Goal: Information Seeking & Learning: Check status

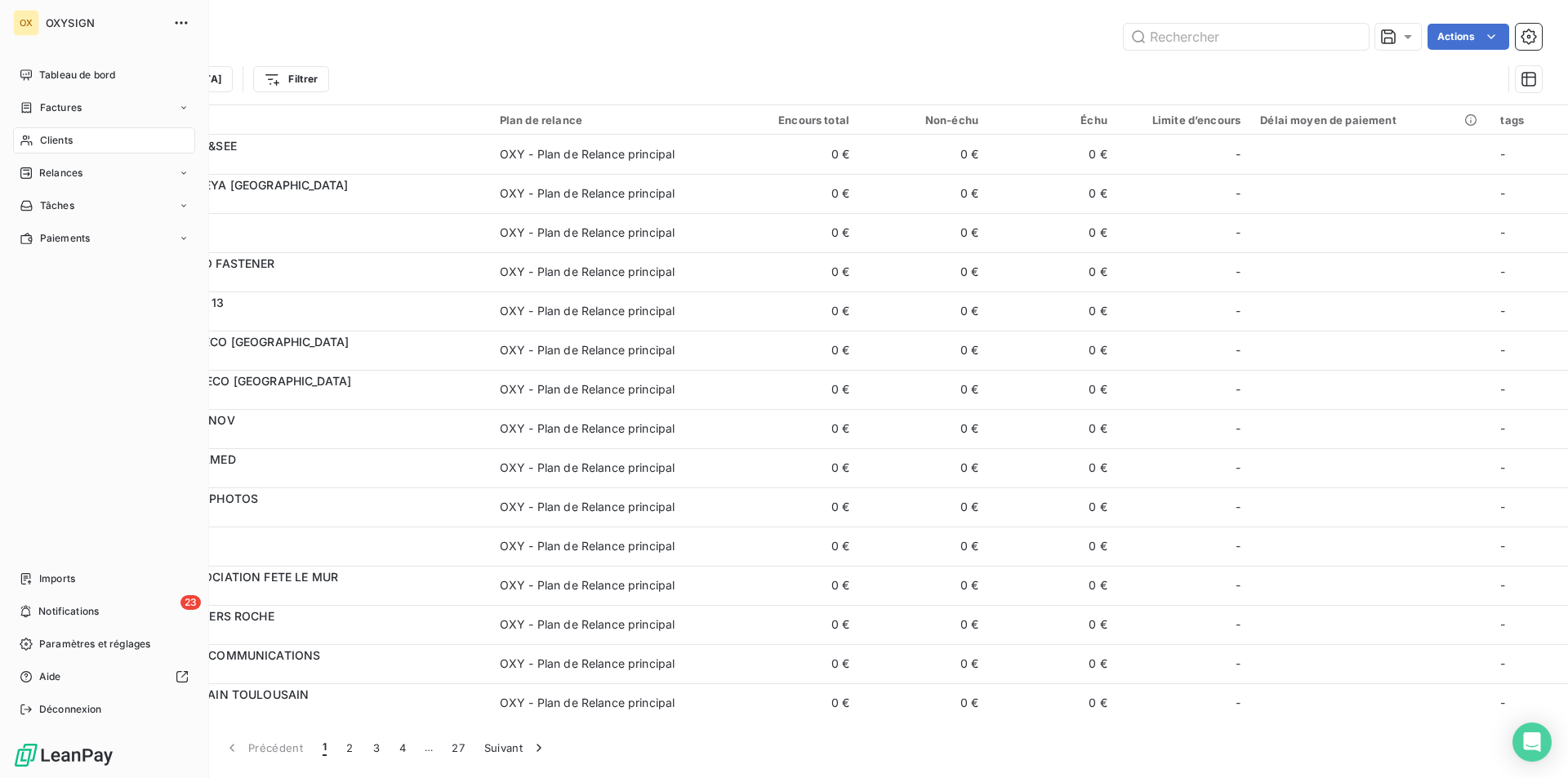
click at [103, 140] on div "Clients" at bounding box center [104, 140] width 182 height 26
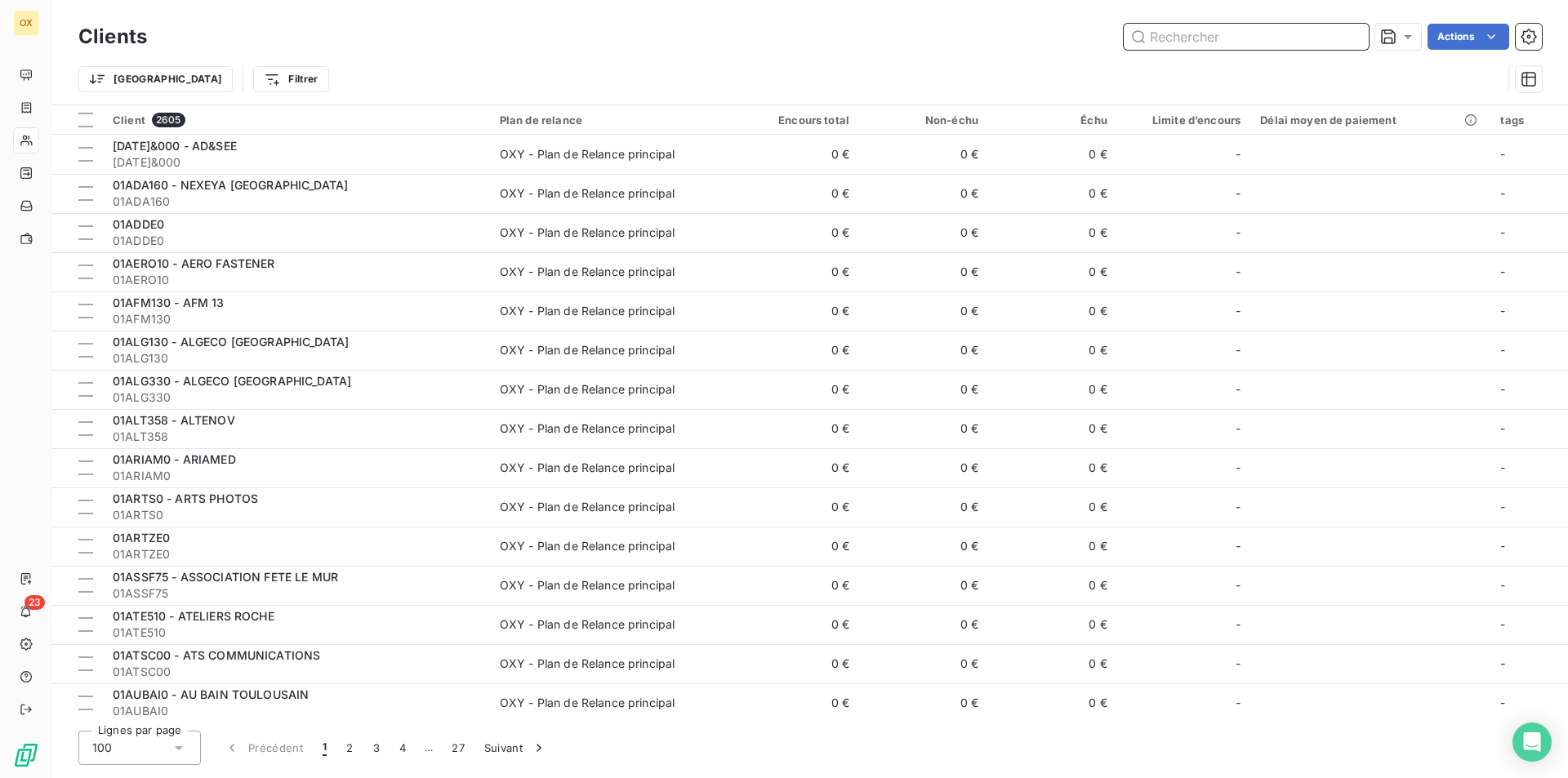
click at [1218, 37] on input "text" at bounding box center [1246, 36] width 245 height 26
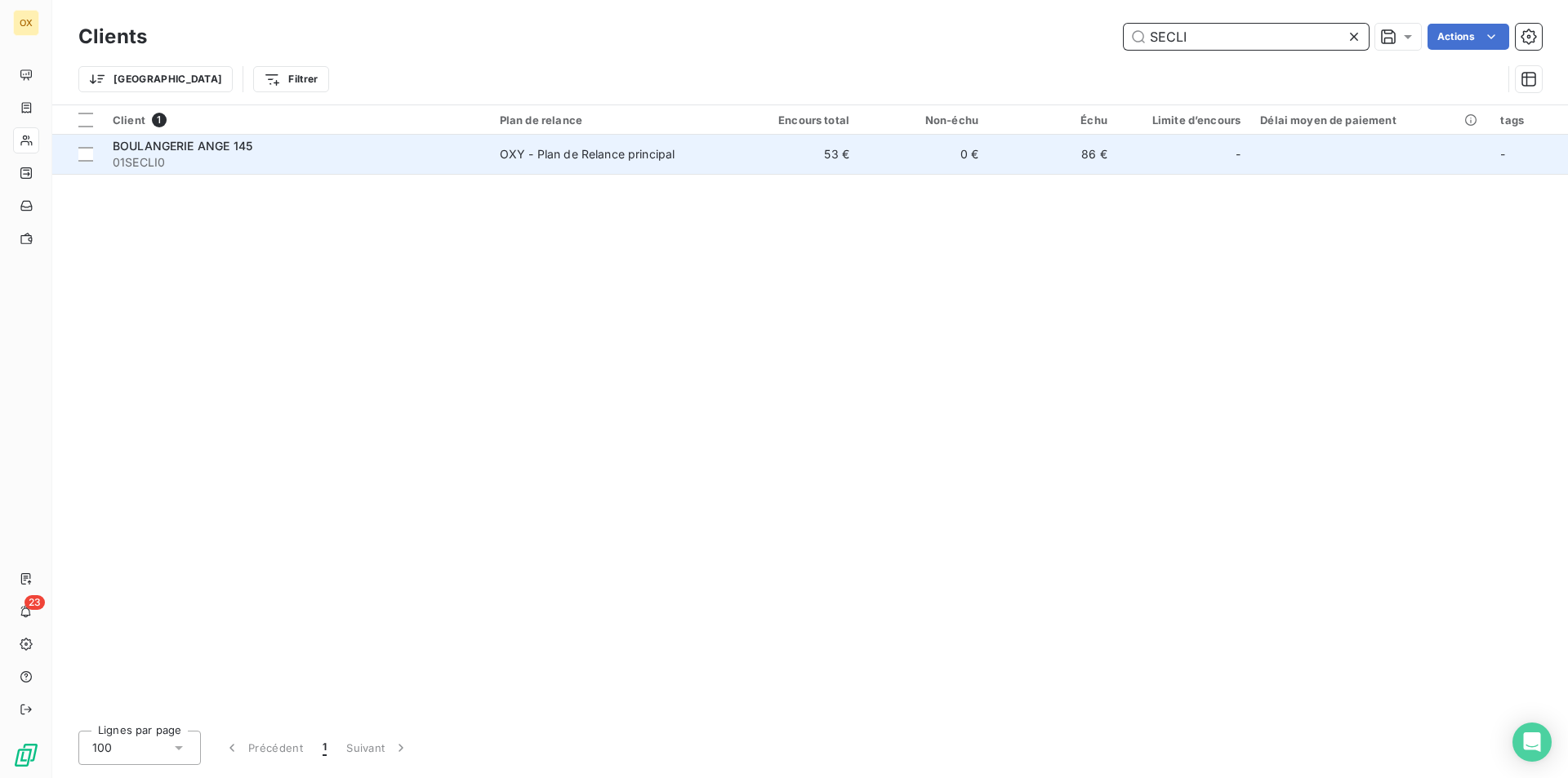
type input "SECLI"
click at [1023, 140] on td "86 €" at bounding box center [1053, 154] width 129 height 39
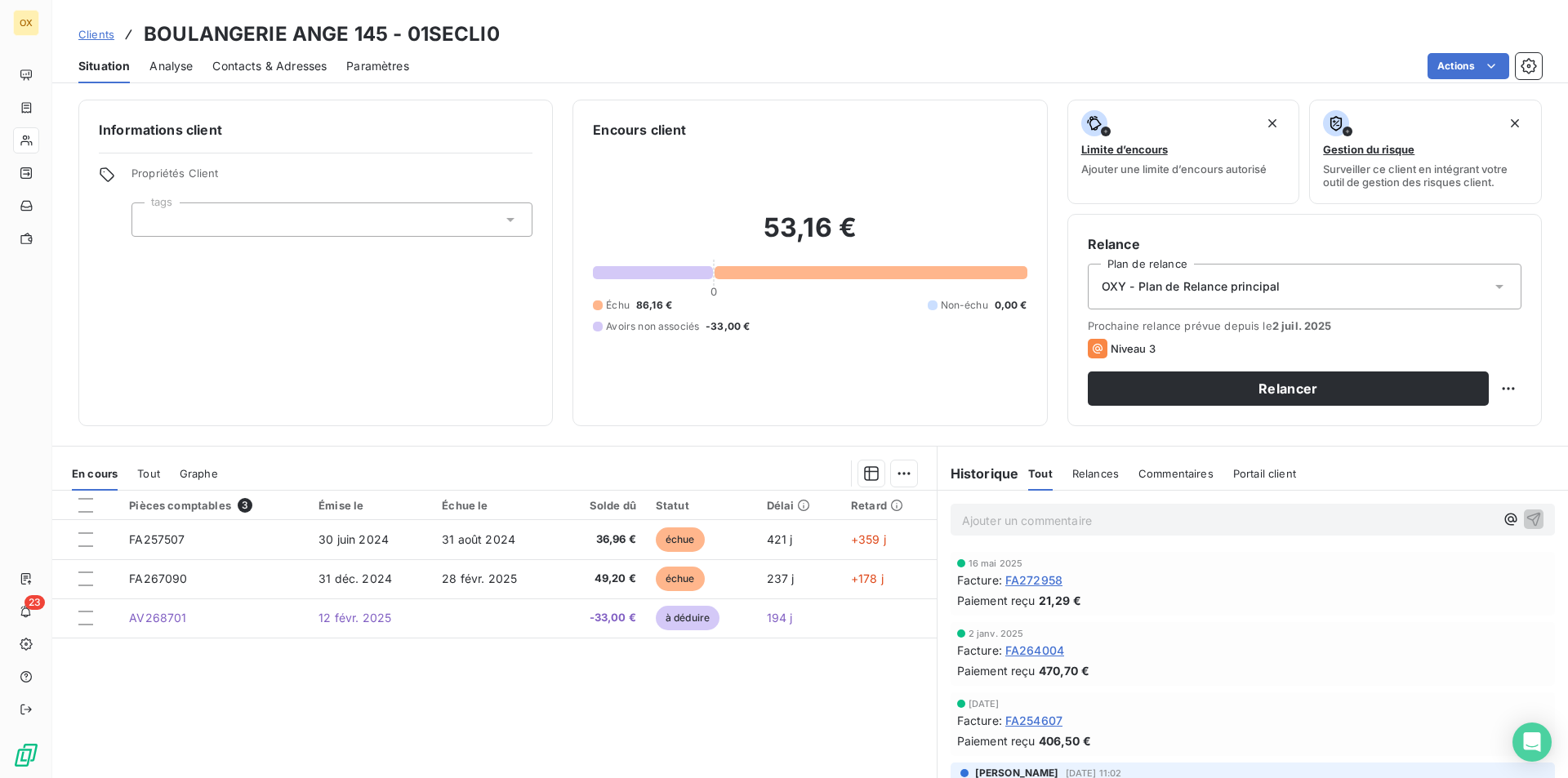
click at [276, 61] on span "Contacts & Adresses" at bounding box center [269, 66] width 114 height 17
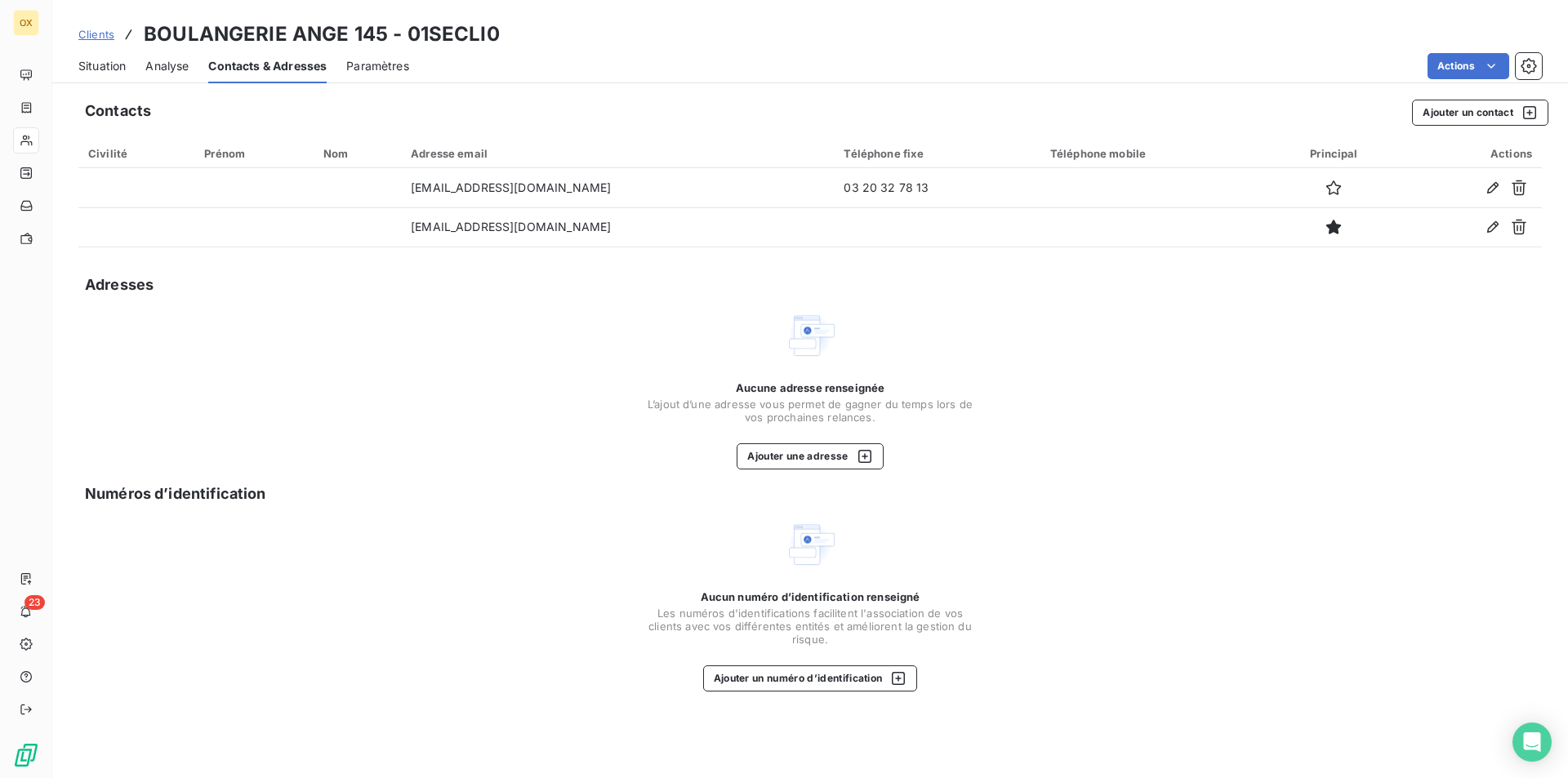
click at [104, 74] on div "Situation" at bounding box center [102, 66] width 48 height 34
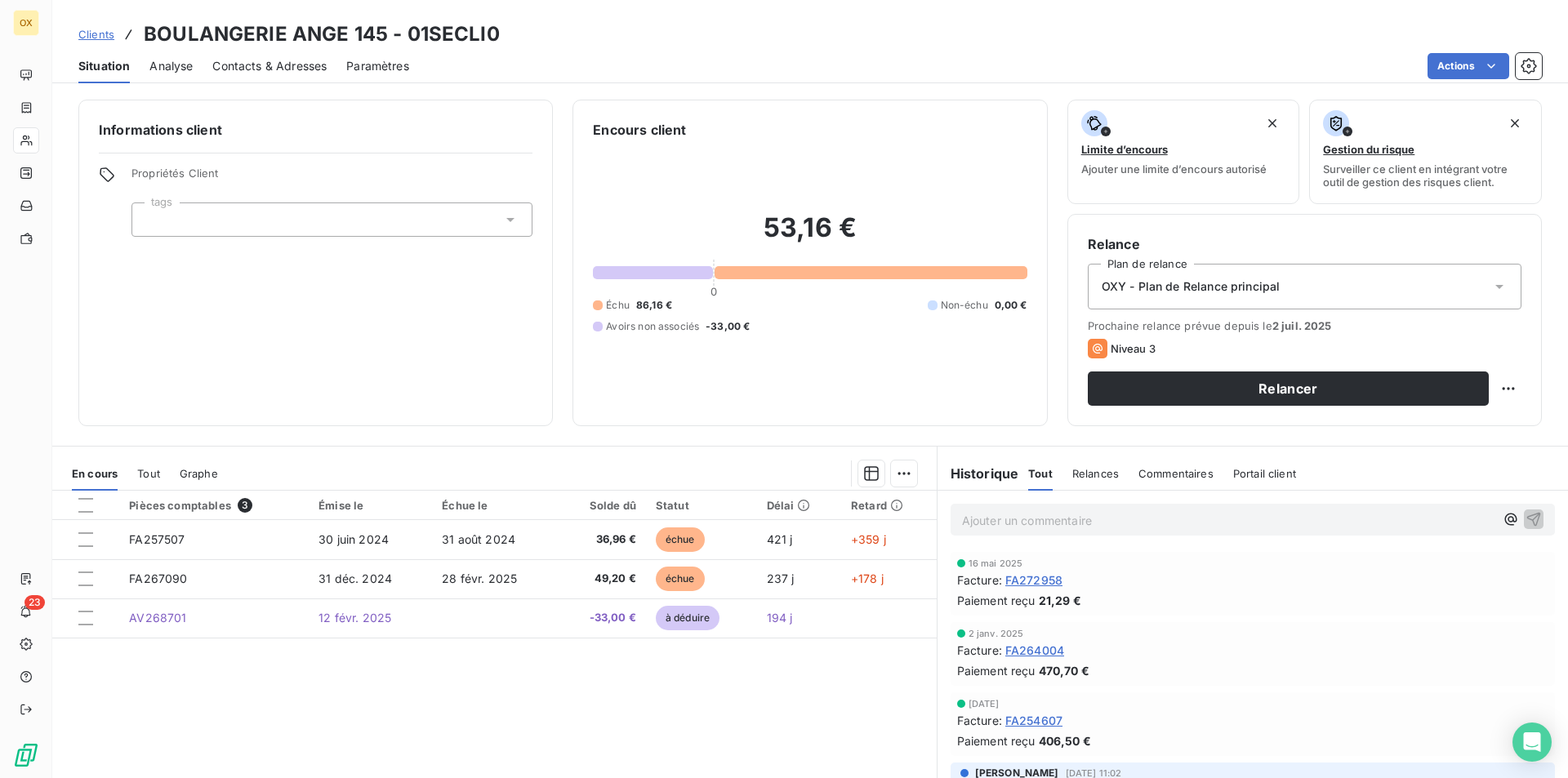
click at [235, 71] on span "Contacts & Adresses" at bounding box center [269, 66] width 114 height 17
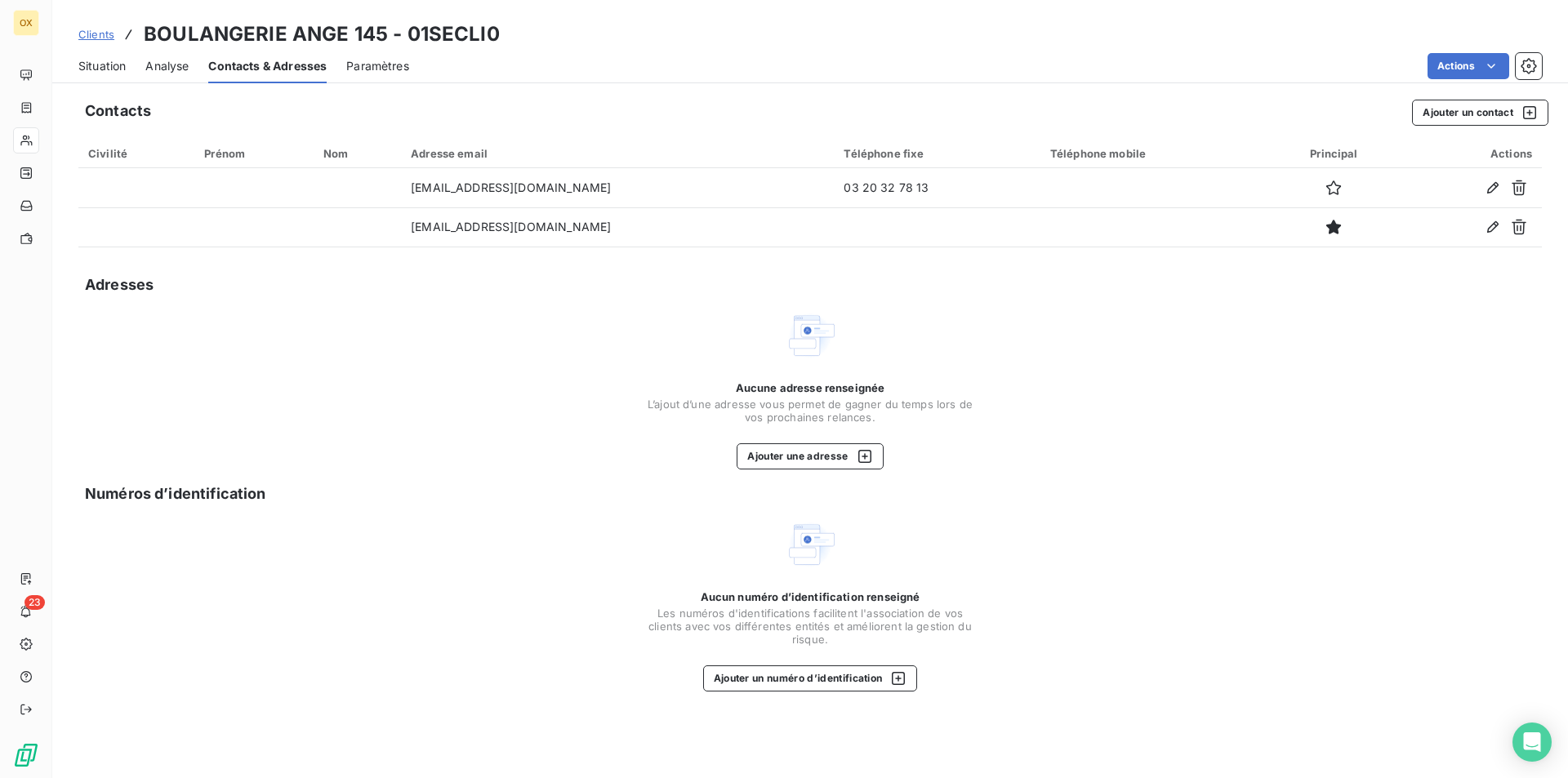
click at [99, 70] on span "Situation" at bounding box center [102, 66] width 48 height 17
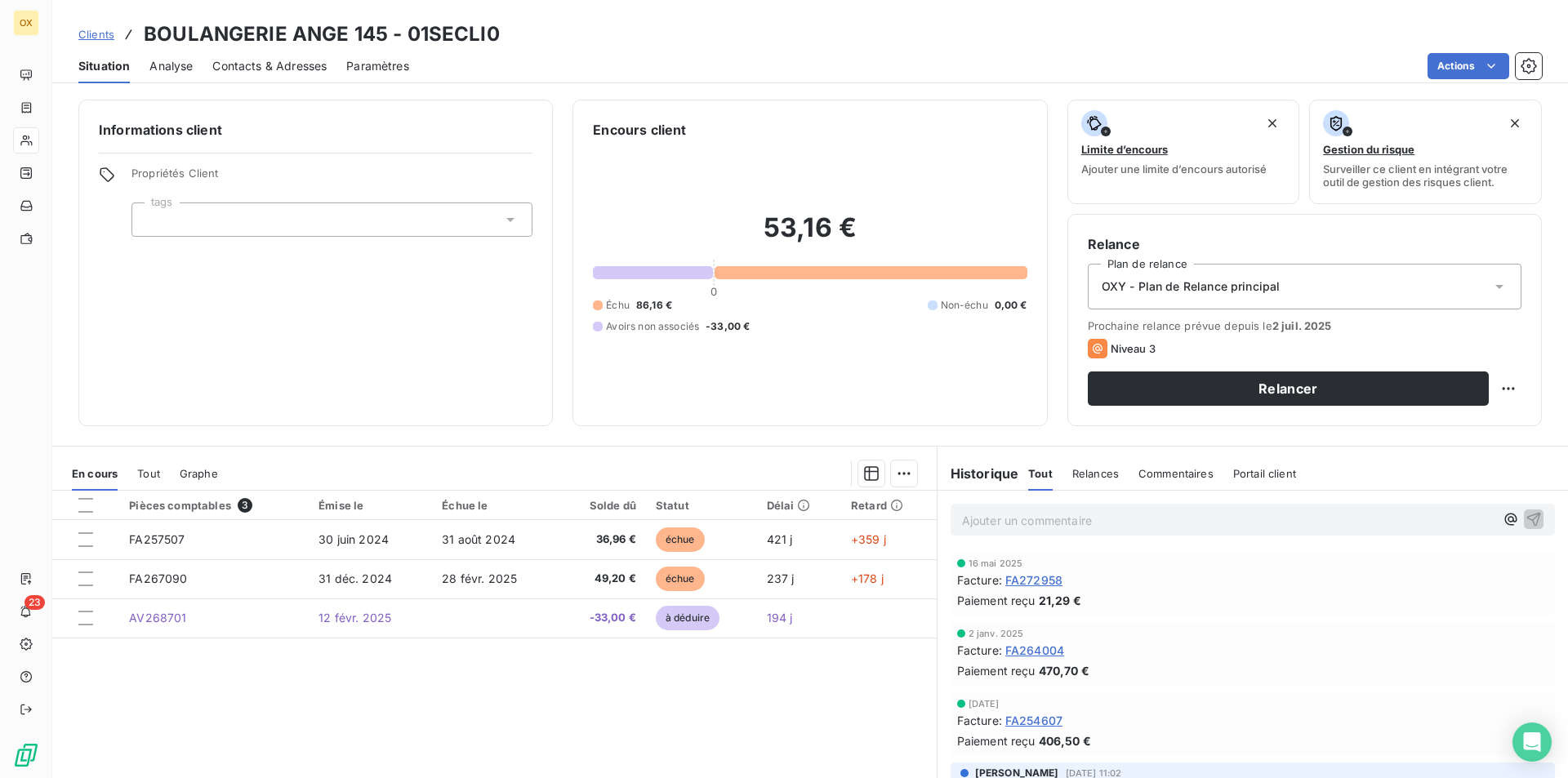
click at [290, 73] on span "Contacts & Adresses" at bounding box center [269, 66] width 114 height 17
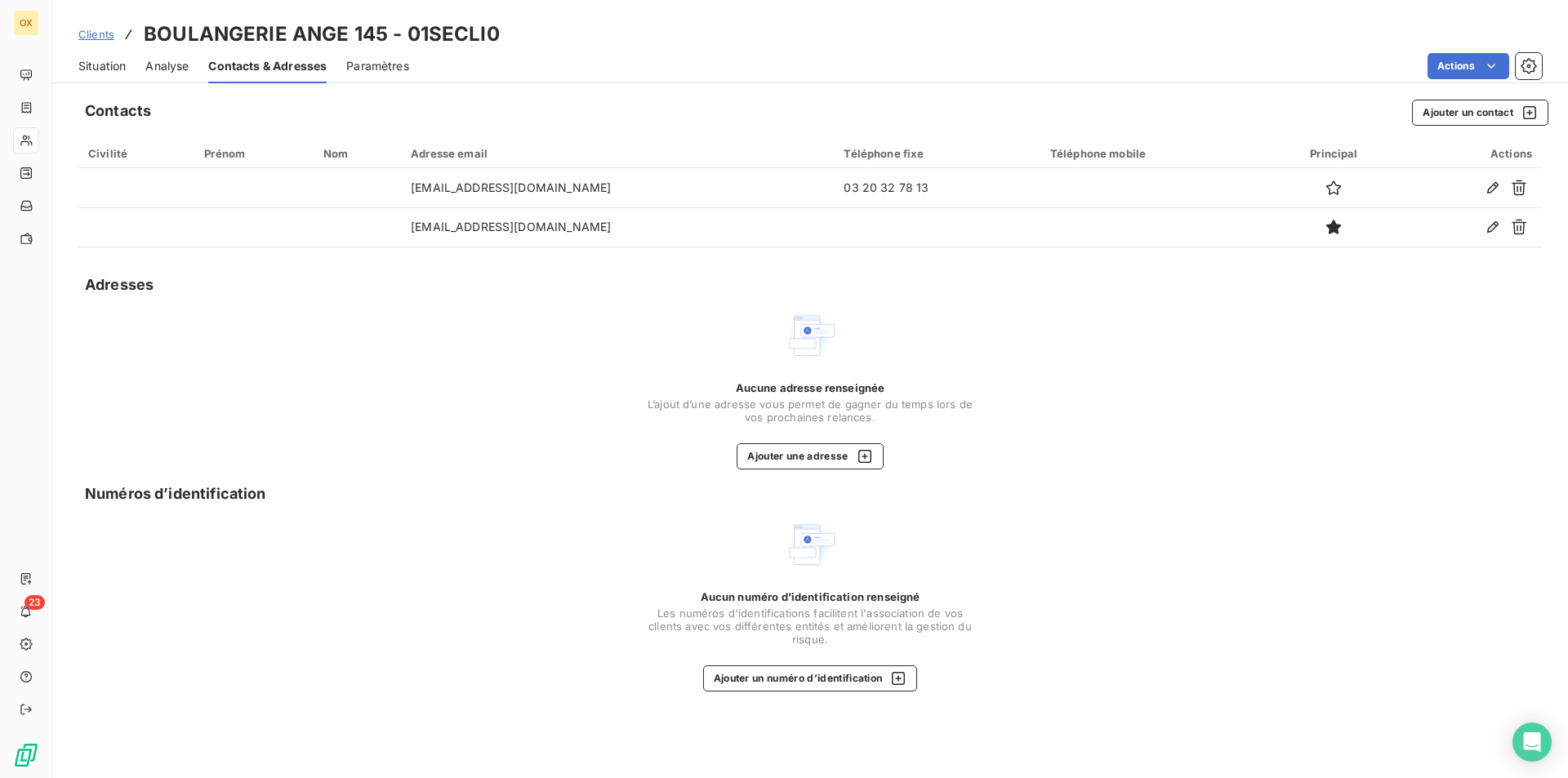
click at [100, 79] on div "Situation" at bounding box center [102, 66] width 48 height 34
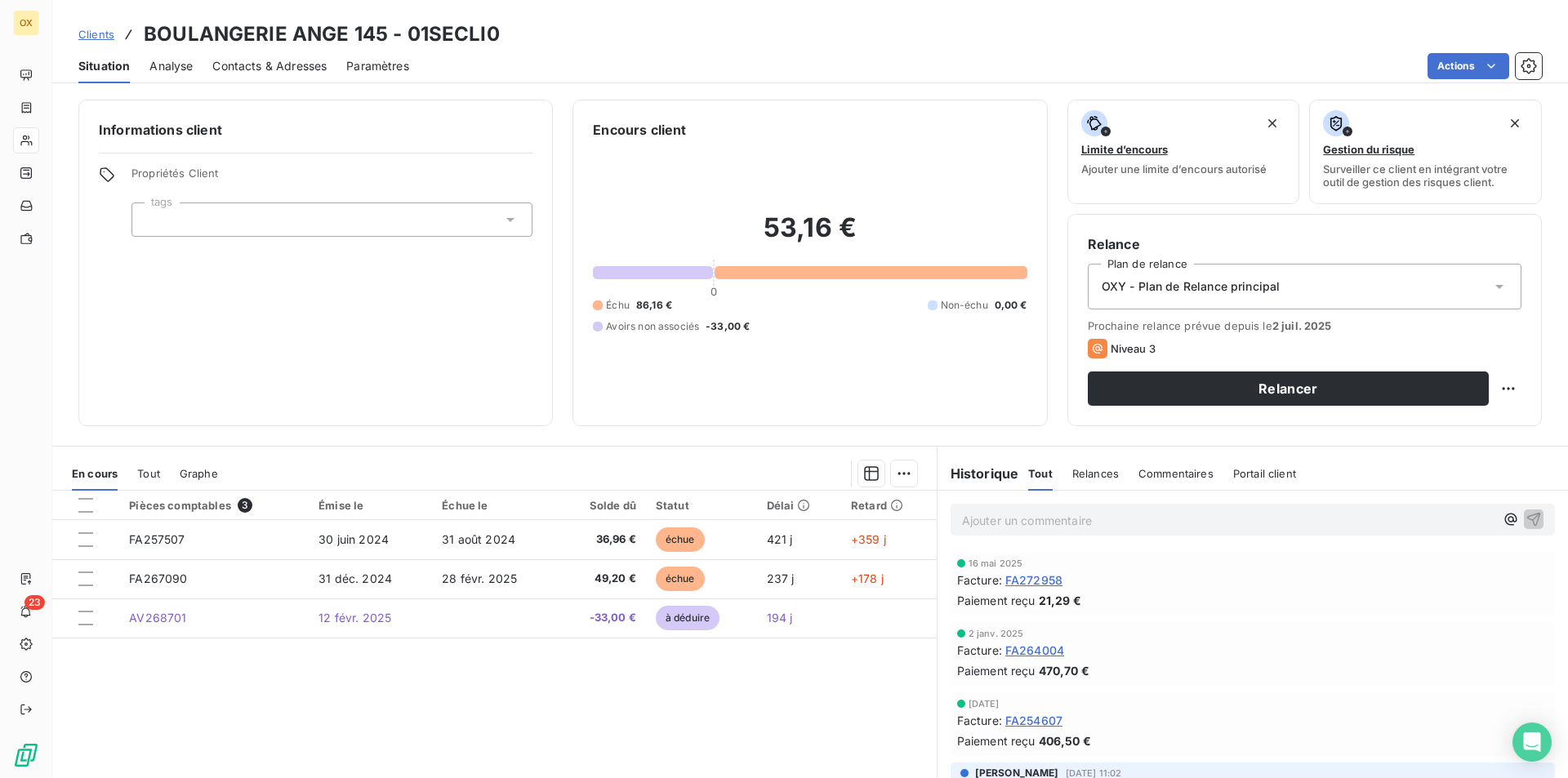
click at [261, 68] on span "Contacts & Adresses" at bounding box center [269, 66] width 114 height 17
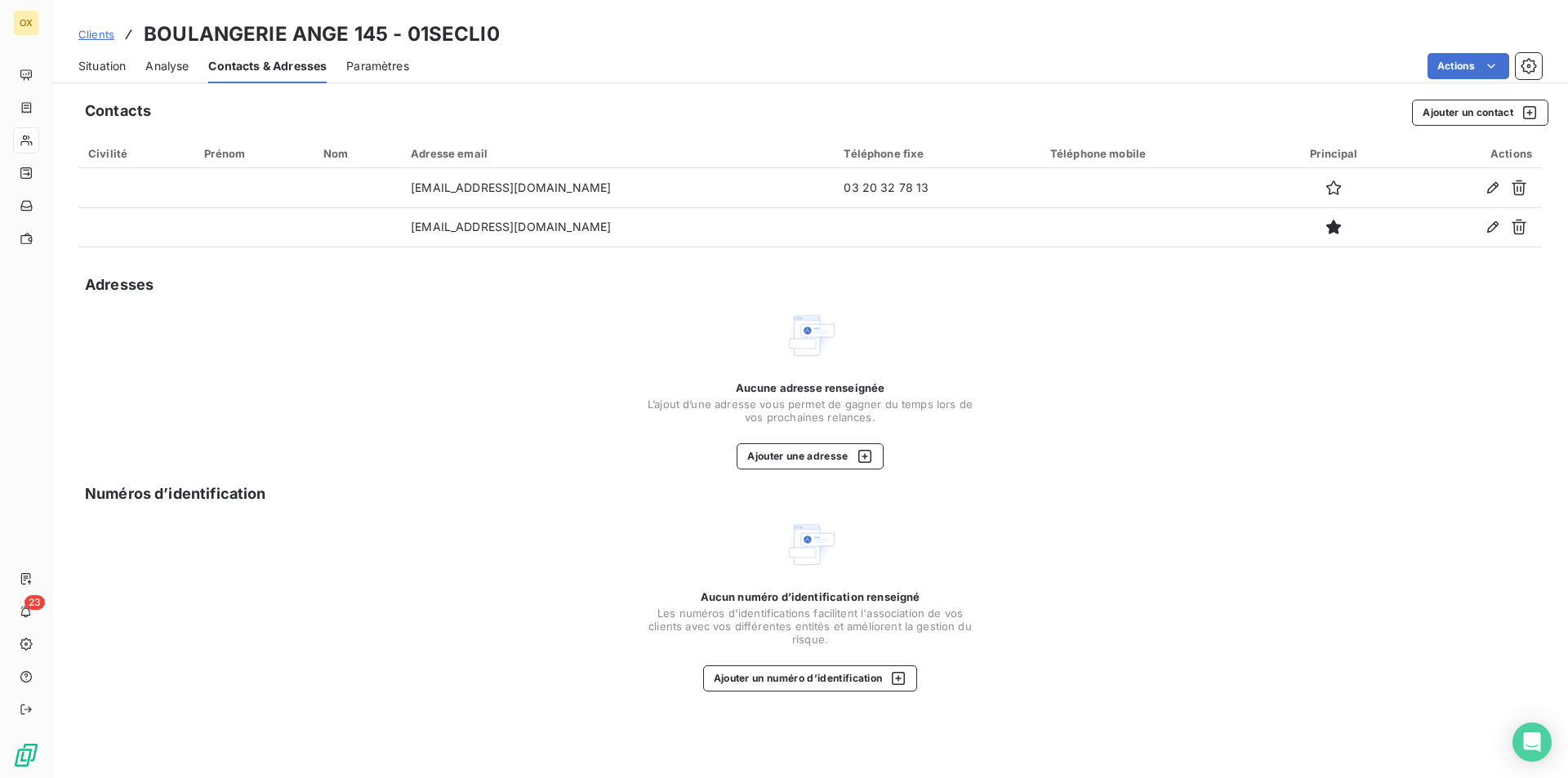
click at [123, 67] on span "Situation" at bounding box center [102, 66] width 48 height 17
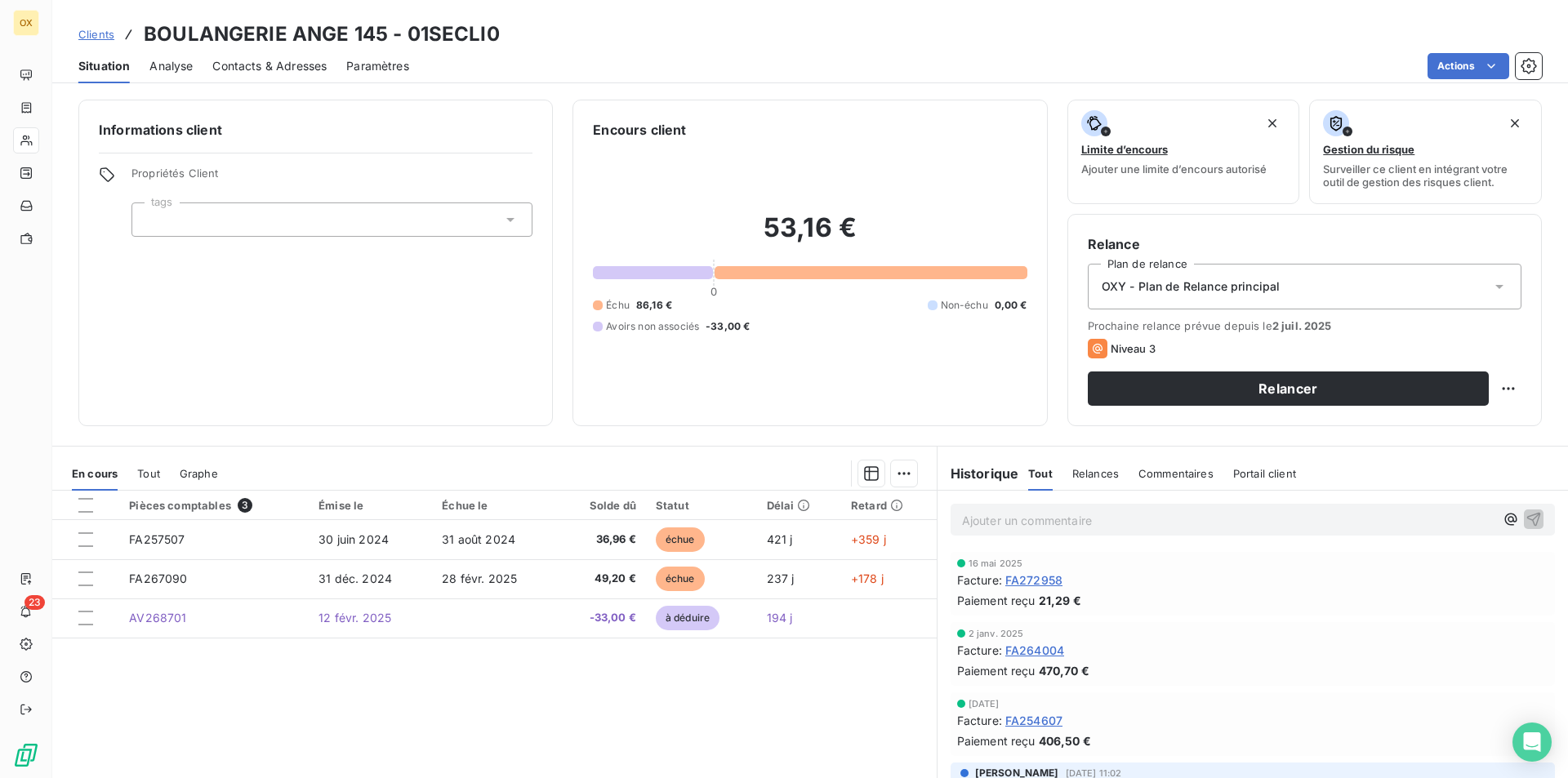
click at [321, 63] on span "Contacts & Adresses" at bounding box center [269, 66] width 114 height 17
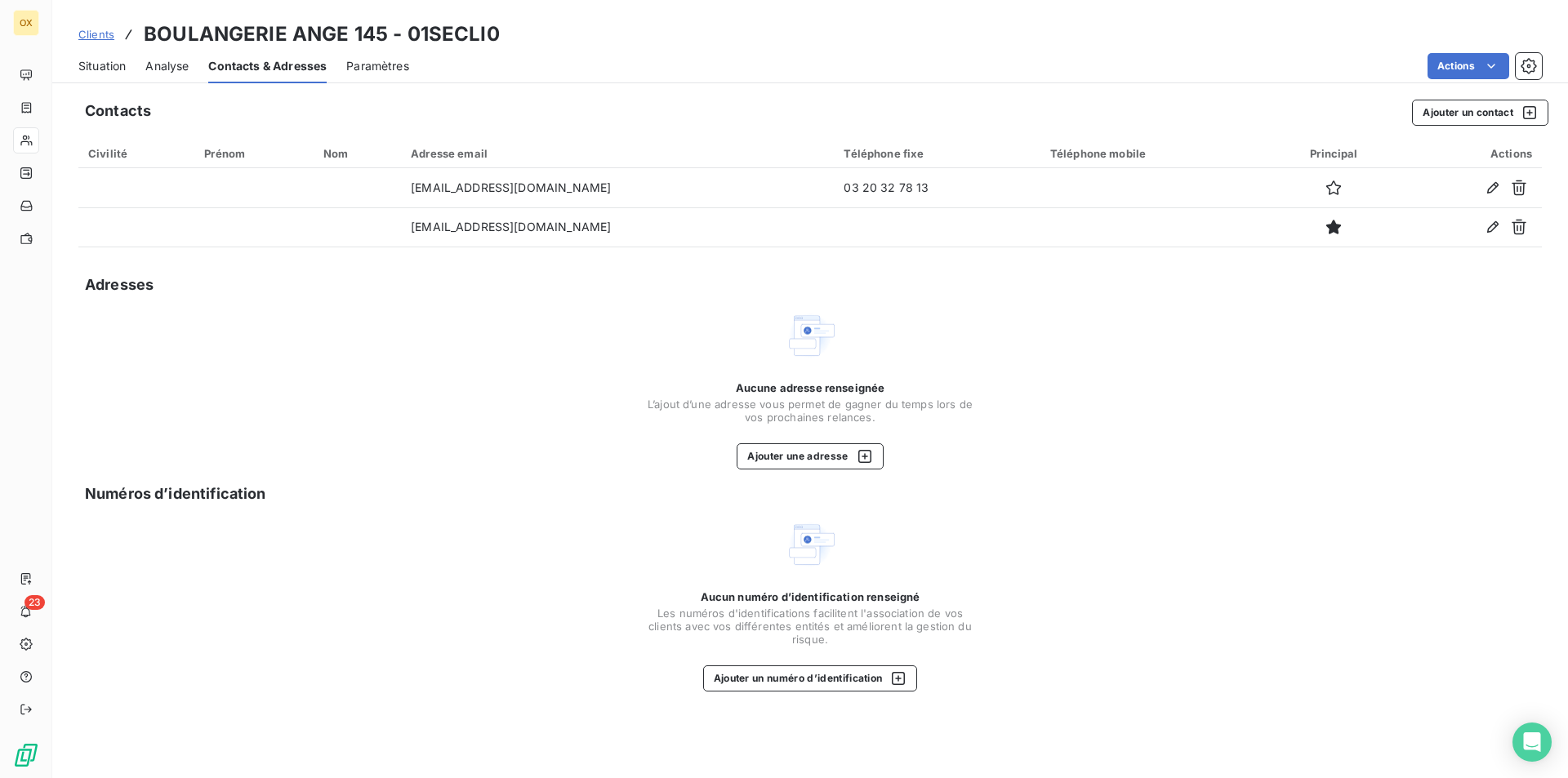
click at [126, 76] on div "Situation" at bounding box center [102, 66] width 48 height 34
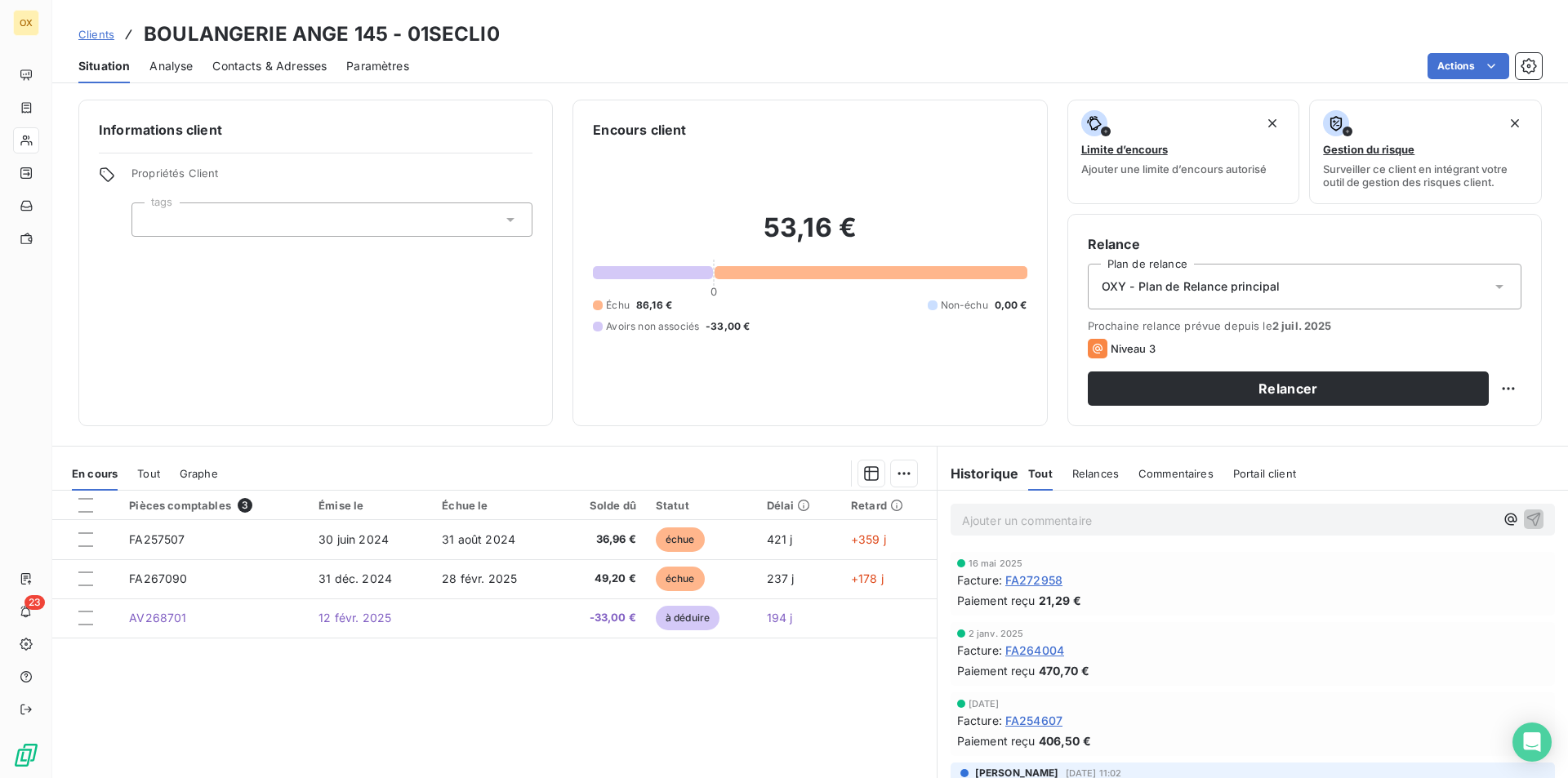
click at [306, 68] on span "Contacts & Adresses" at bounding box center [269, 66] width 114 height 17
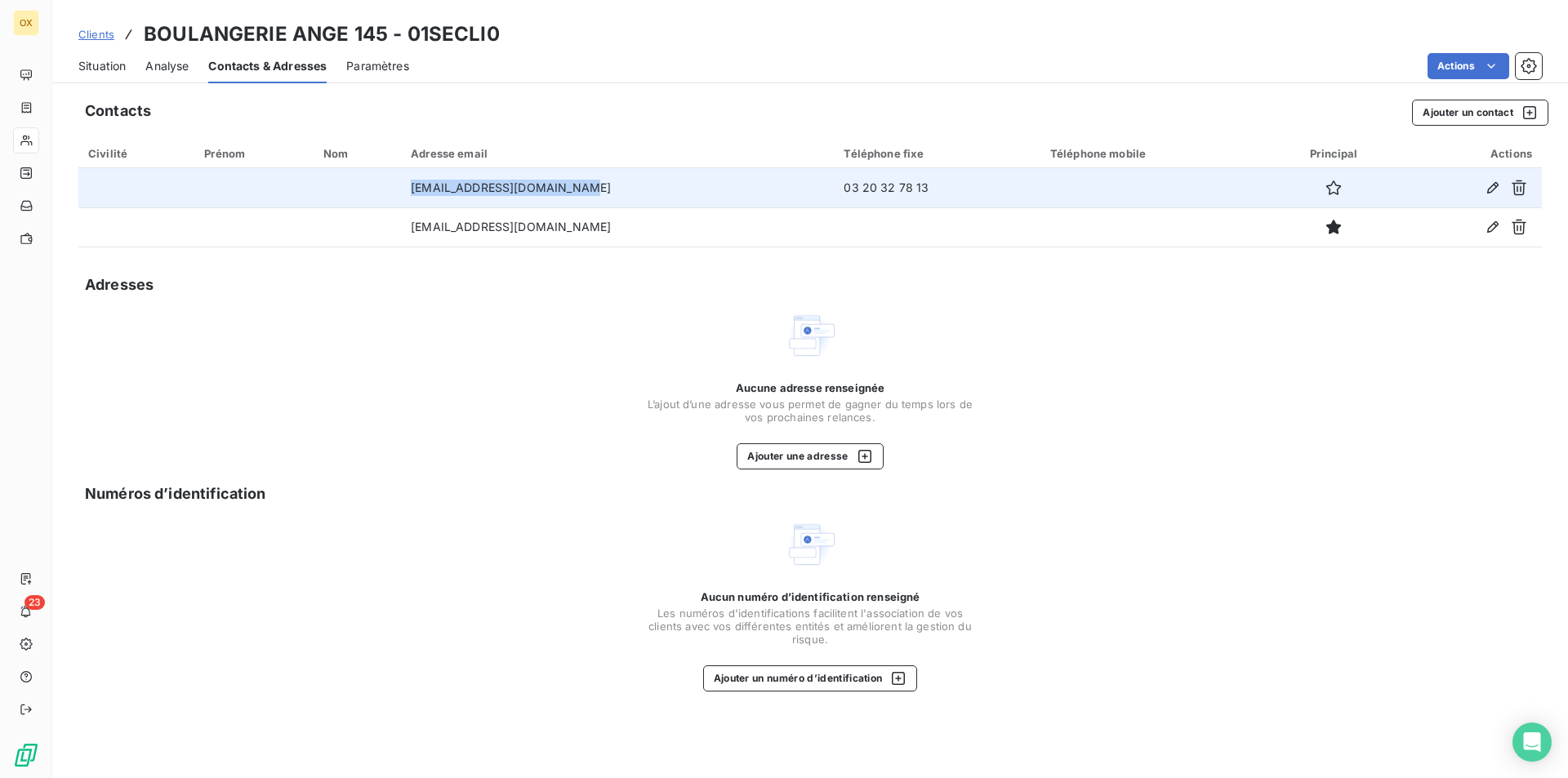
drag, startPoint x: 589, startPoint y: 191, endPoint x: 429, endPoint y: 193, distance: 160.0
click at [429, 193] on td "[EMAIL_ADDRESS][DOMAIN_NAME]" at bounding box center [617, 187] width 432 height 39
copy td "[EMAIL_ADDRESS][DOMAIN_NAME]"
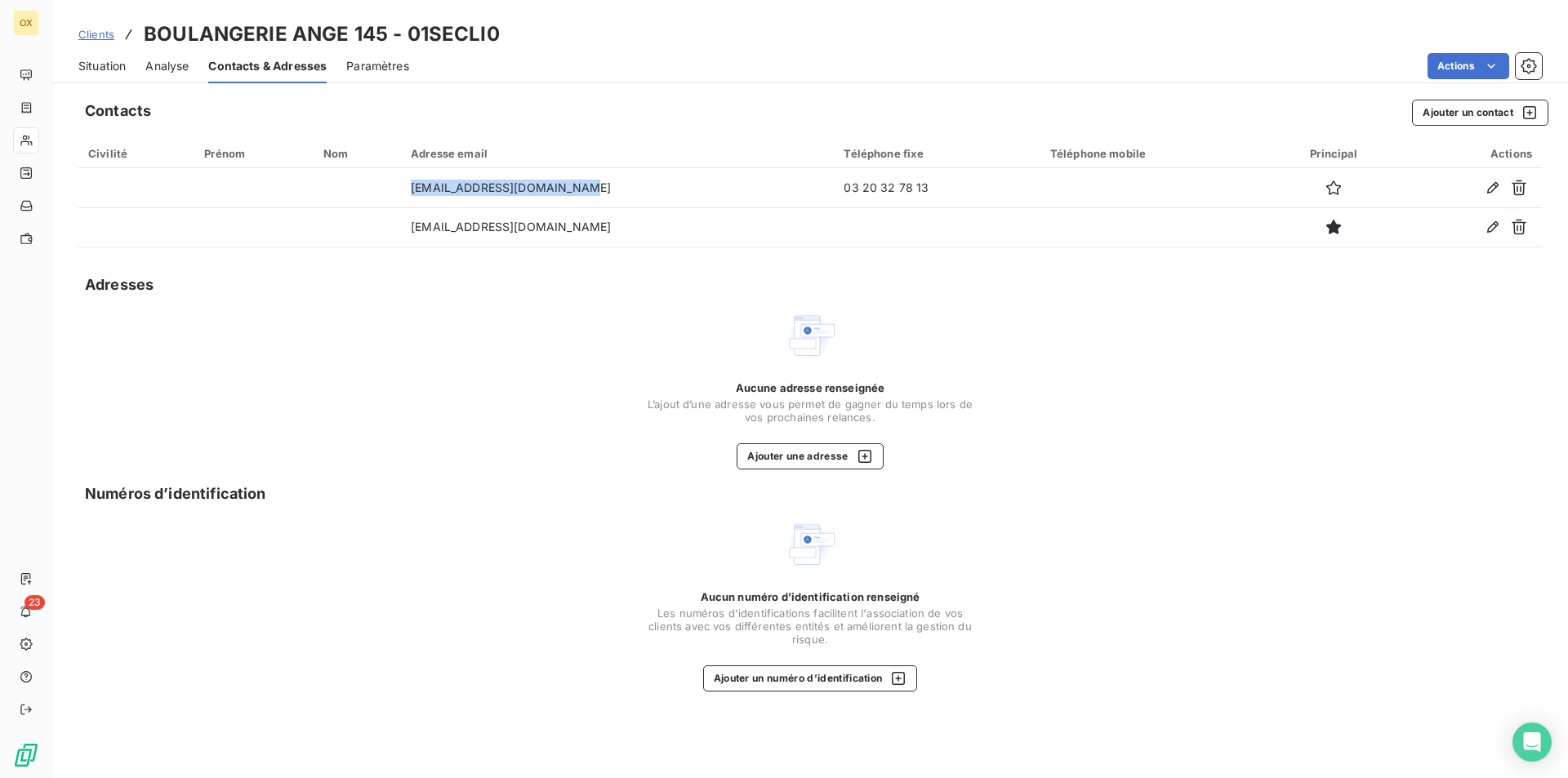
click at [102, 67] on span "Situation" at bounding box center [102, 66] width 48 height 17
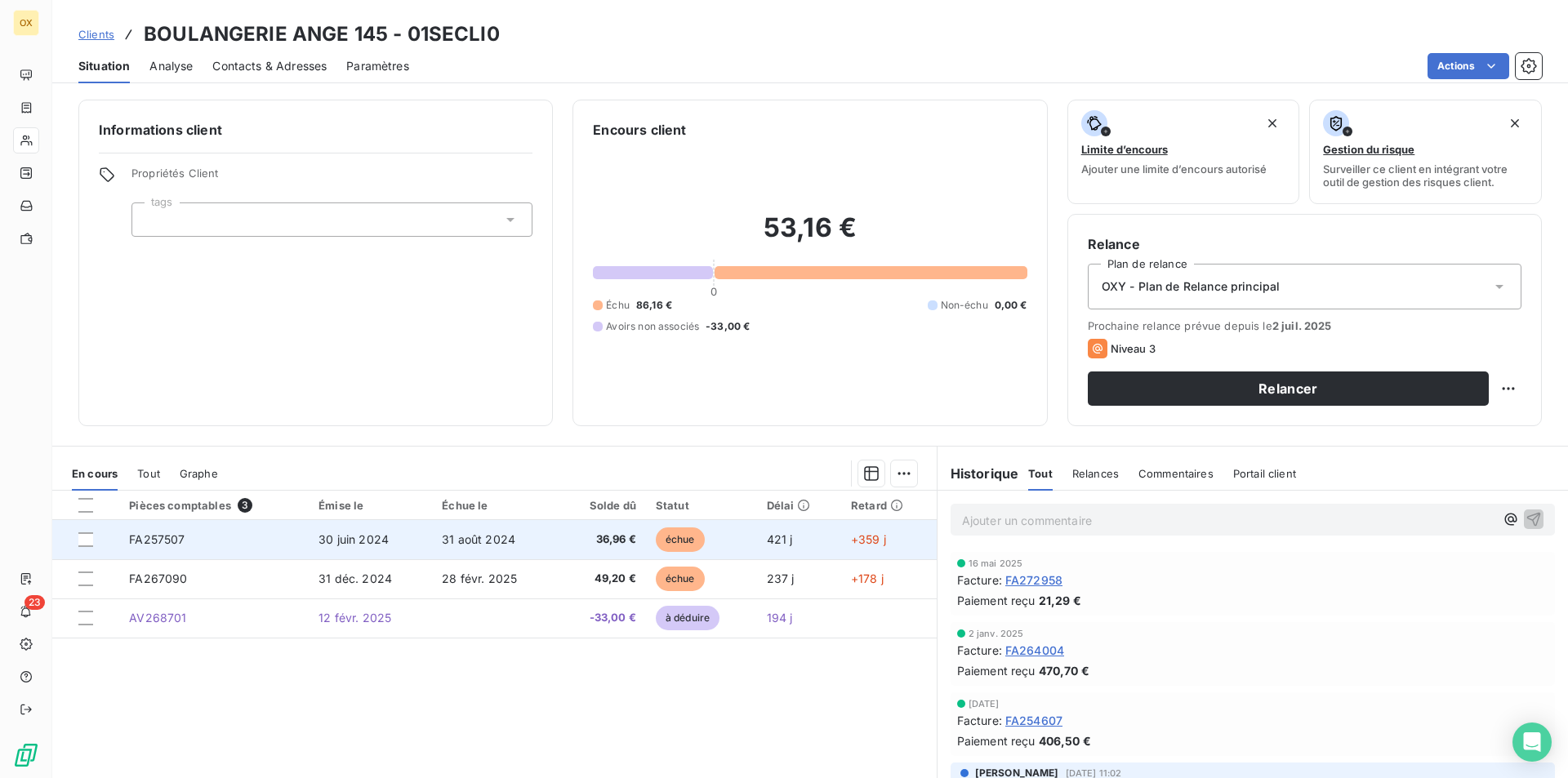
click at [737, 554] on td "échue" at bounding box center [701, 539] width 111 height 39
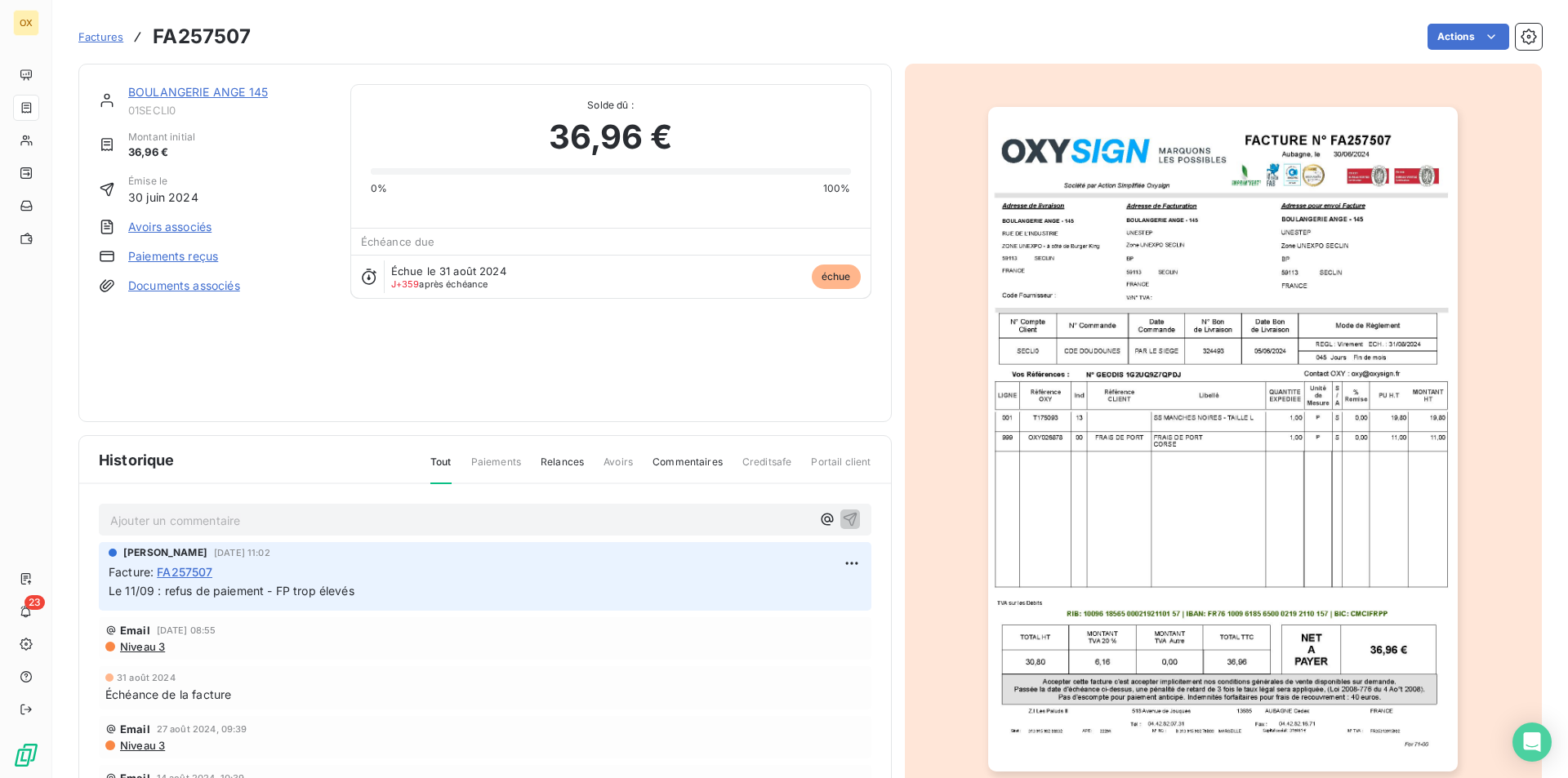
click at [1149, 369] on img "button" at bounding box center [1223, 439] width 469 height 664
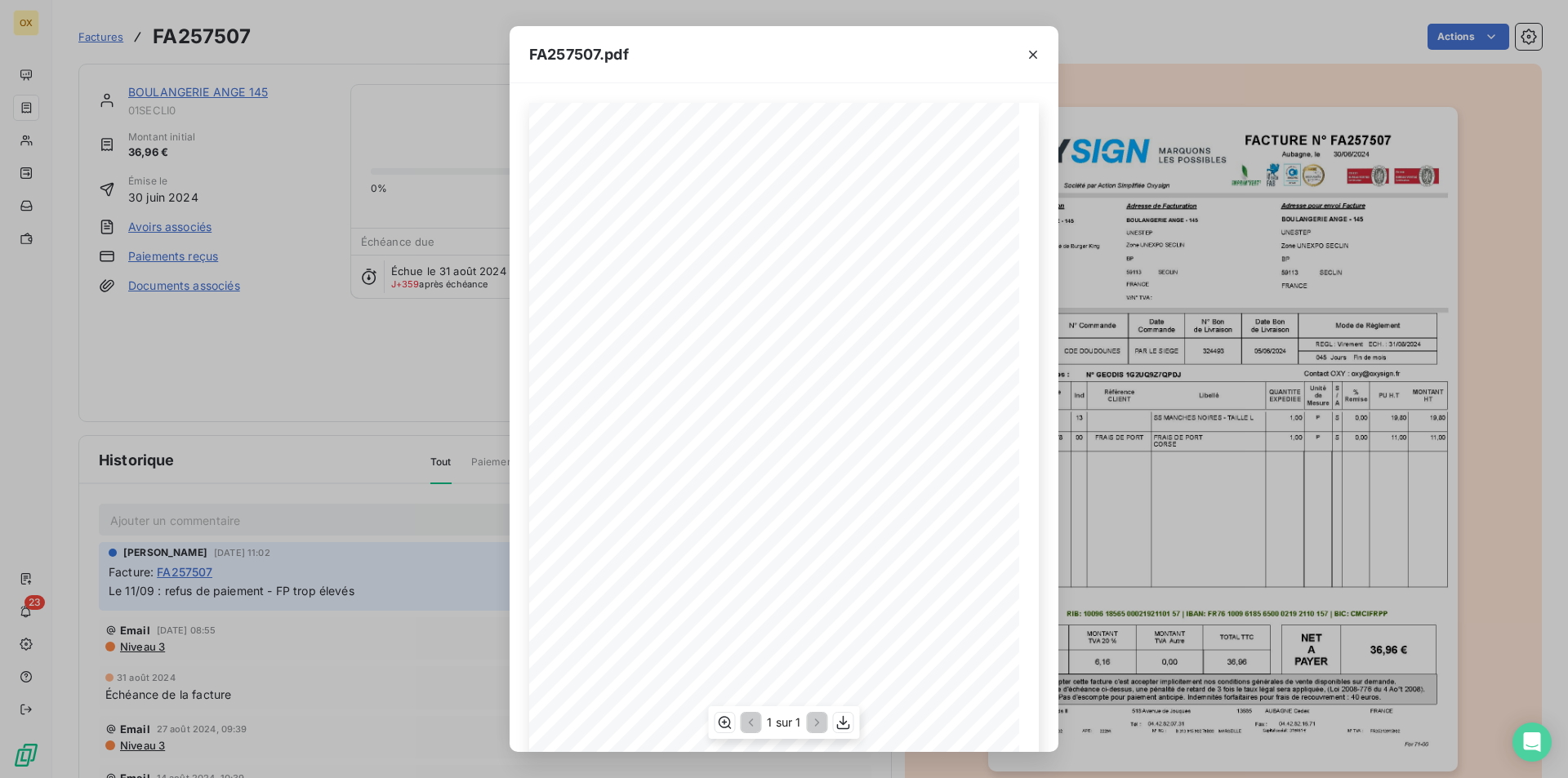
scroll to position [63, 0]
click at [840, 721] on icon "button" at bounding box center [844, 723] width 17 height 17
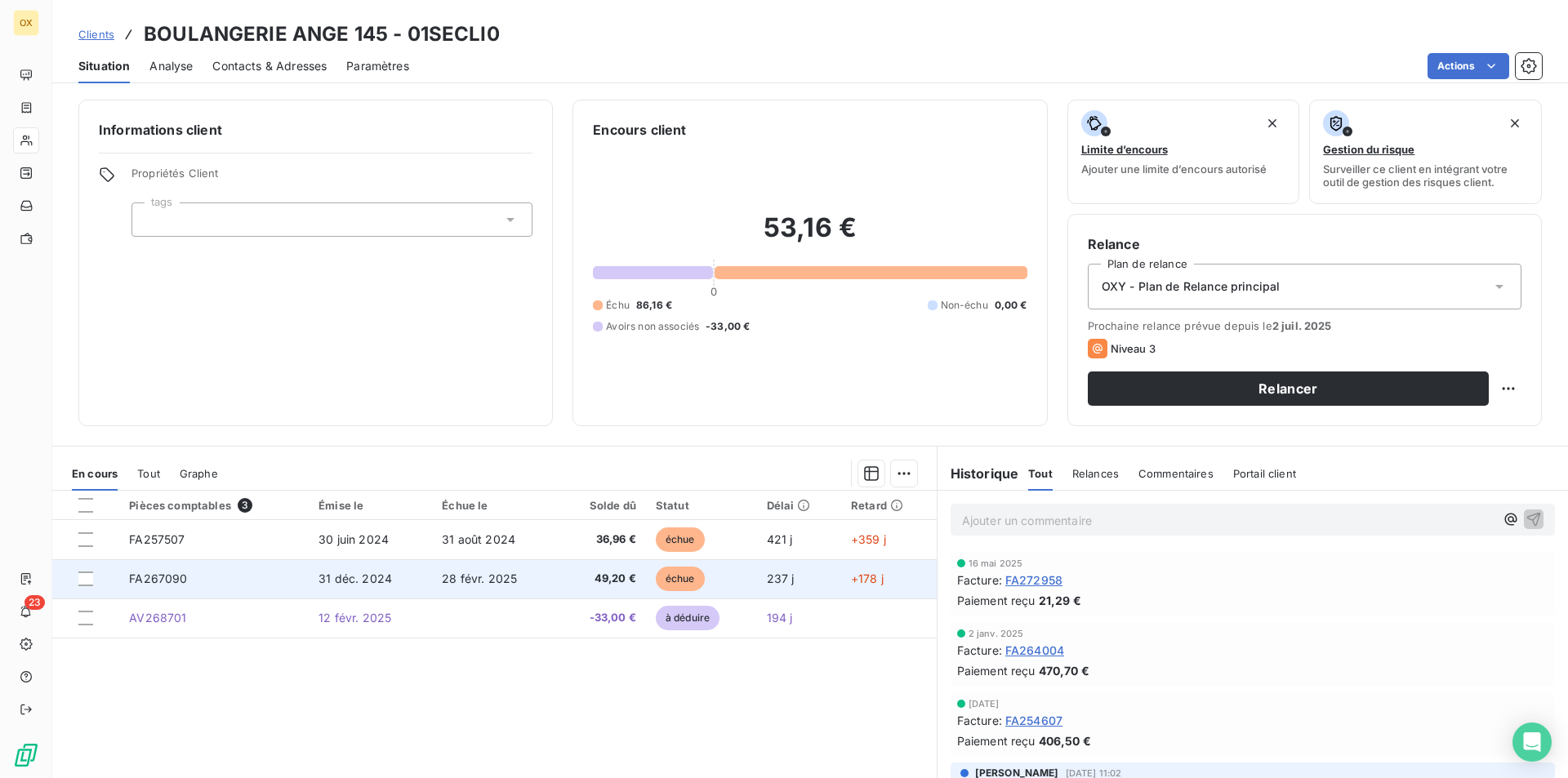
click at [368, 572] on span "31 déc. 2024" at bounding box center [355, 578] width 73 height 14
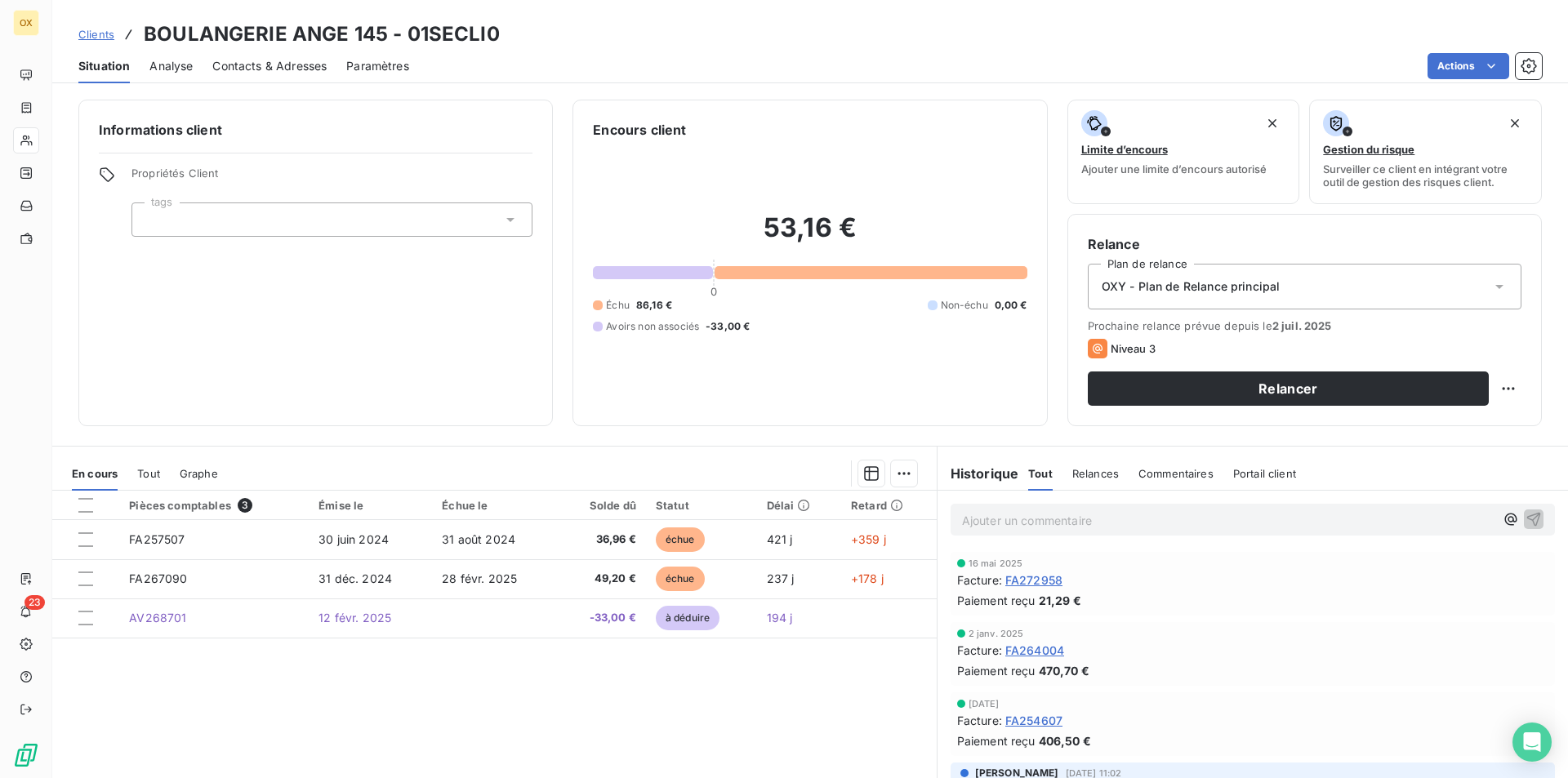
click at [1121, 524] on p "Ajouter un commentaire ﻿" at bounding box center [1228, 520] width 533 height 20
click at [1229, 527] on p "P.R : suite à un appel tel, envoie extrait" at bounding box center [1228, 519] width 533 height 18
click at [1525, 526] on icon "button" at bounding box center [1534, 518] width 17 height 17
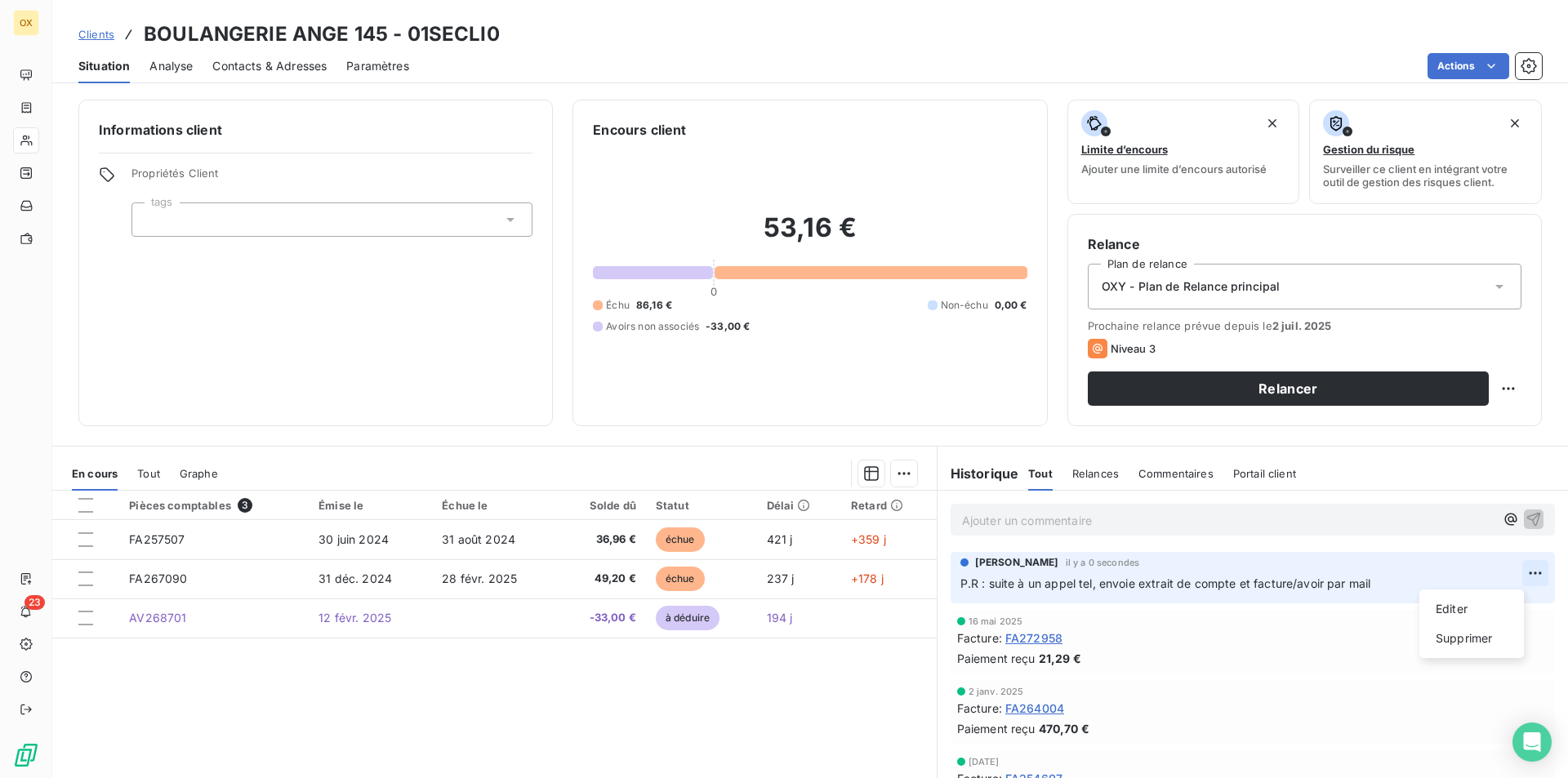
click at [1517, 570] on html "OX 23 Clients BOULANGERIE ANGE 145 - 01SECLI0 Situation Analyse Contacts & Adre…" at bounding box center [784, 389] width 1568 height 778
click at [1474, 615] on div "Editer" at bounding box center [1472, 609] width 92 height 26
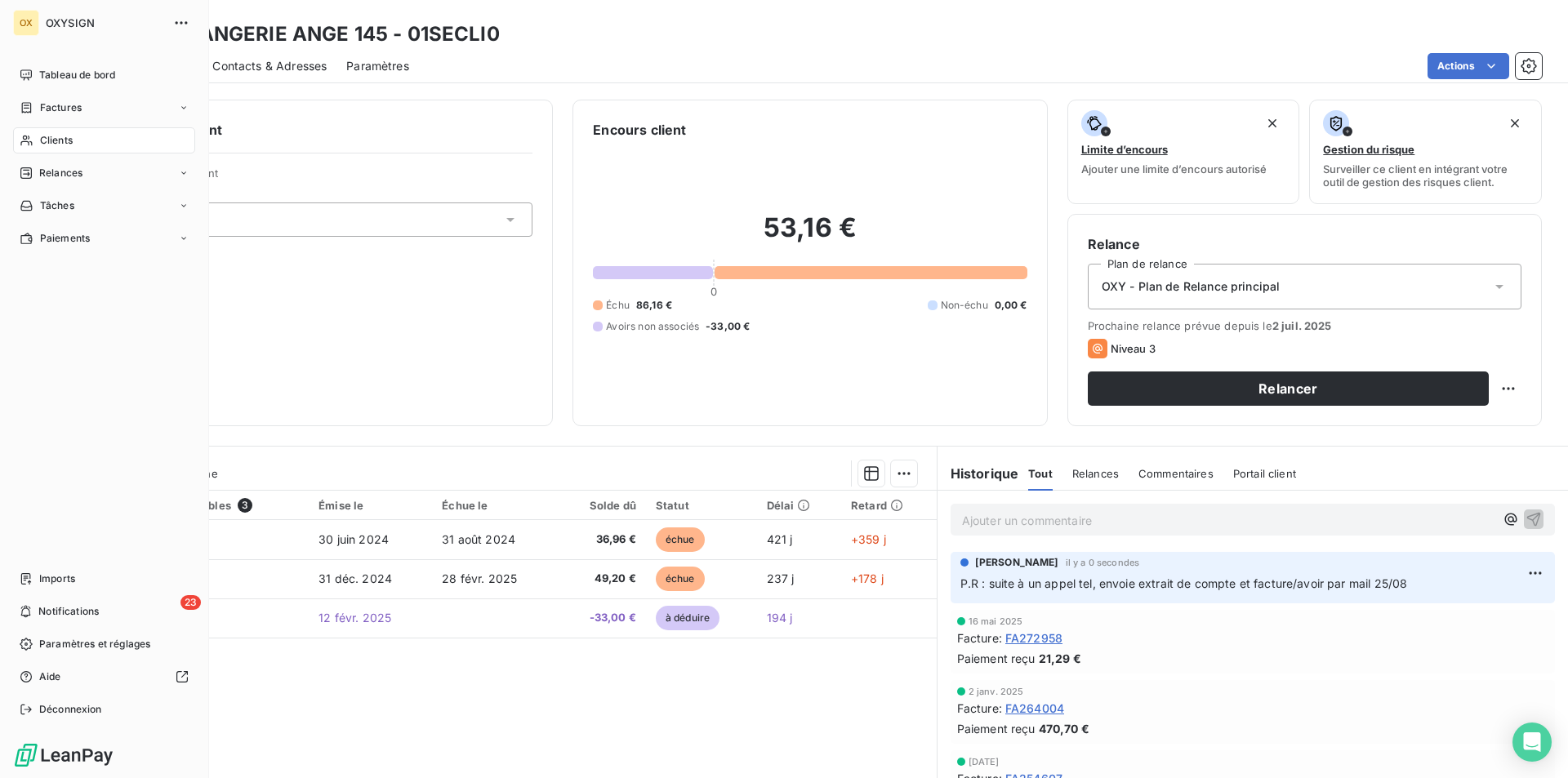
click at [47, 138] on span "Clients" at bounding box center [56, 140] width 33 height 15
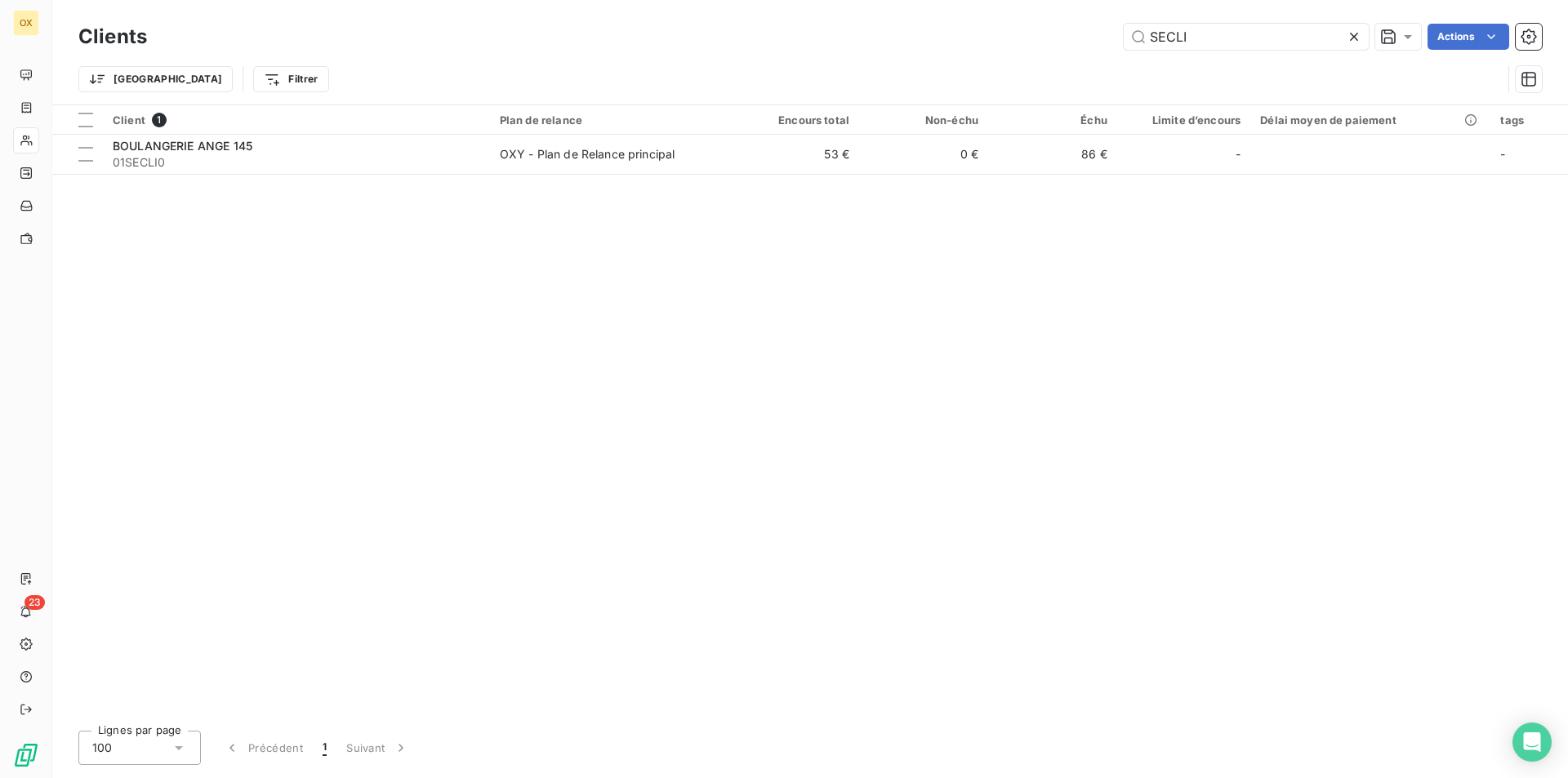
click at [1349, 33] on icon at bounding box center [1354, 37] width 17 height 17
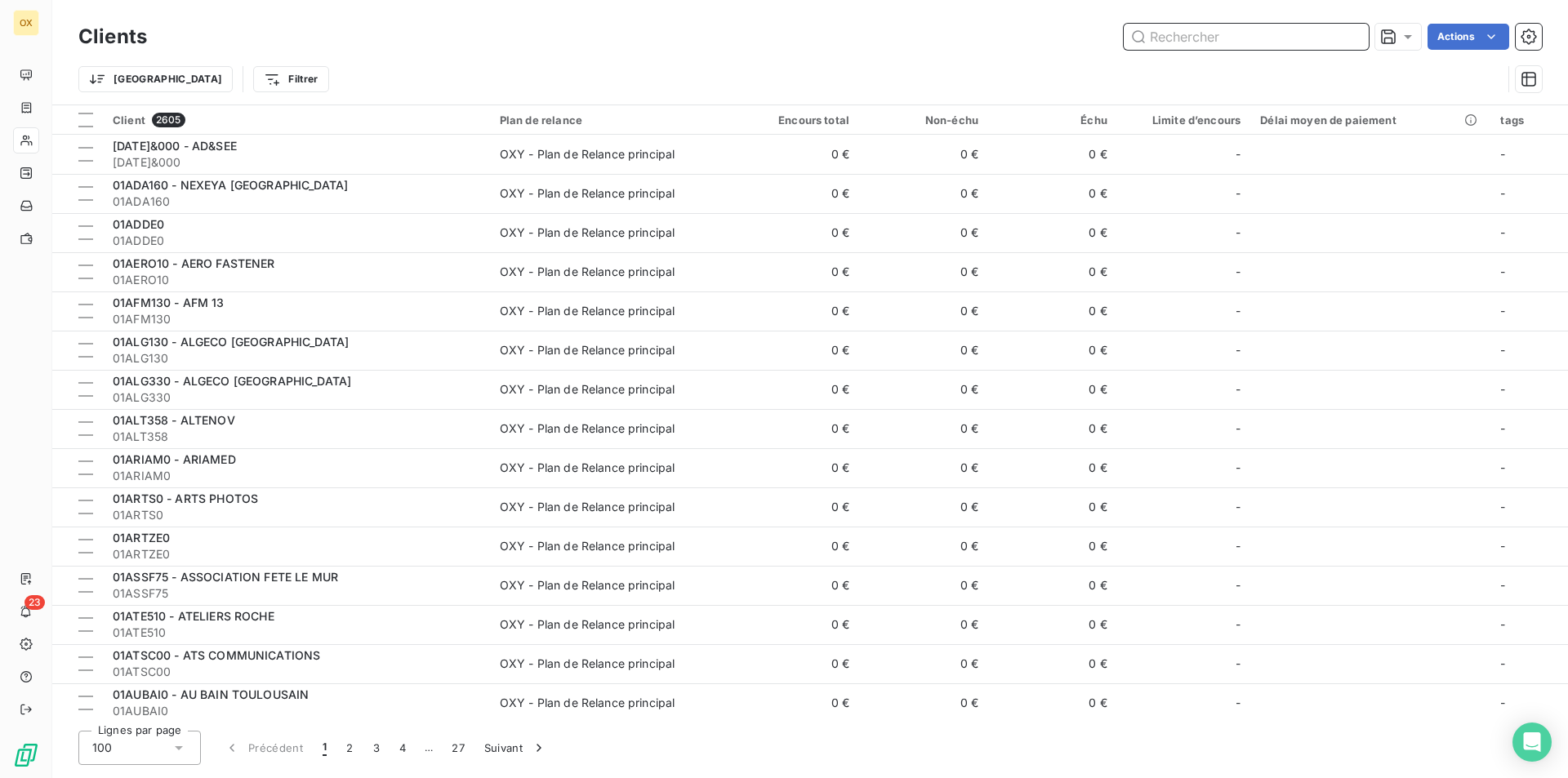
click at [1349, 33] on input "text" at bounding box center [1246, 36] width 245 height 26
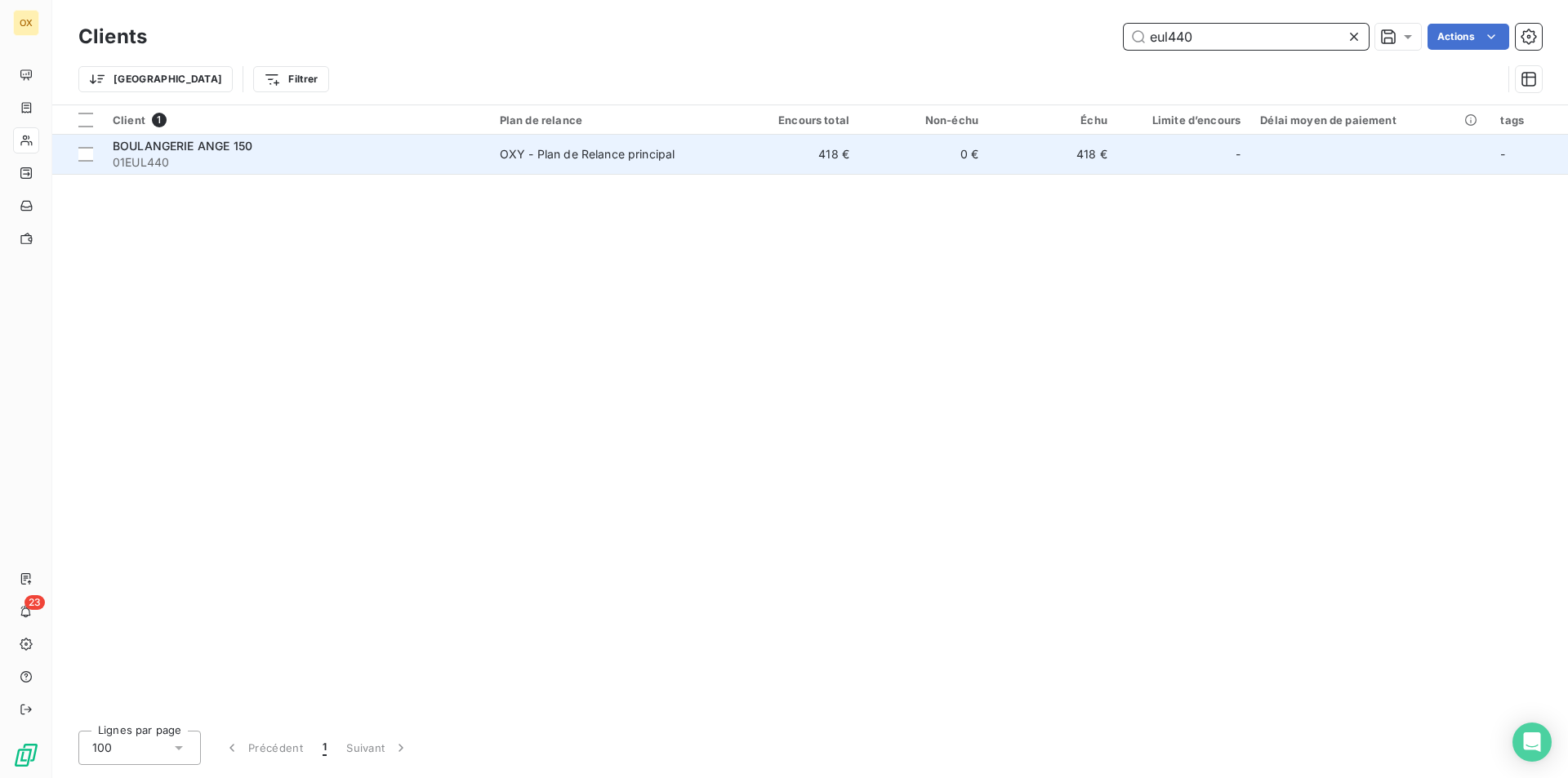
type input "eul440"
click at [354, 167] on span "01EUL440" at bounding box center [296, 163] width 367 height 17
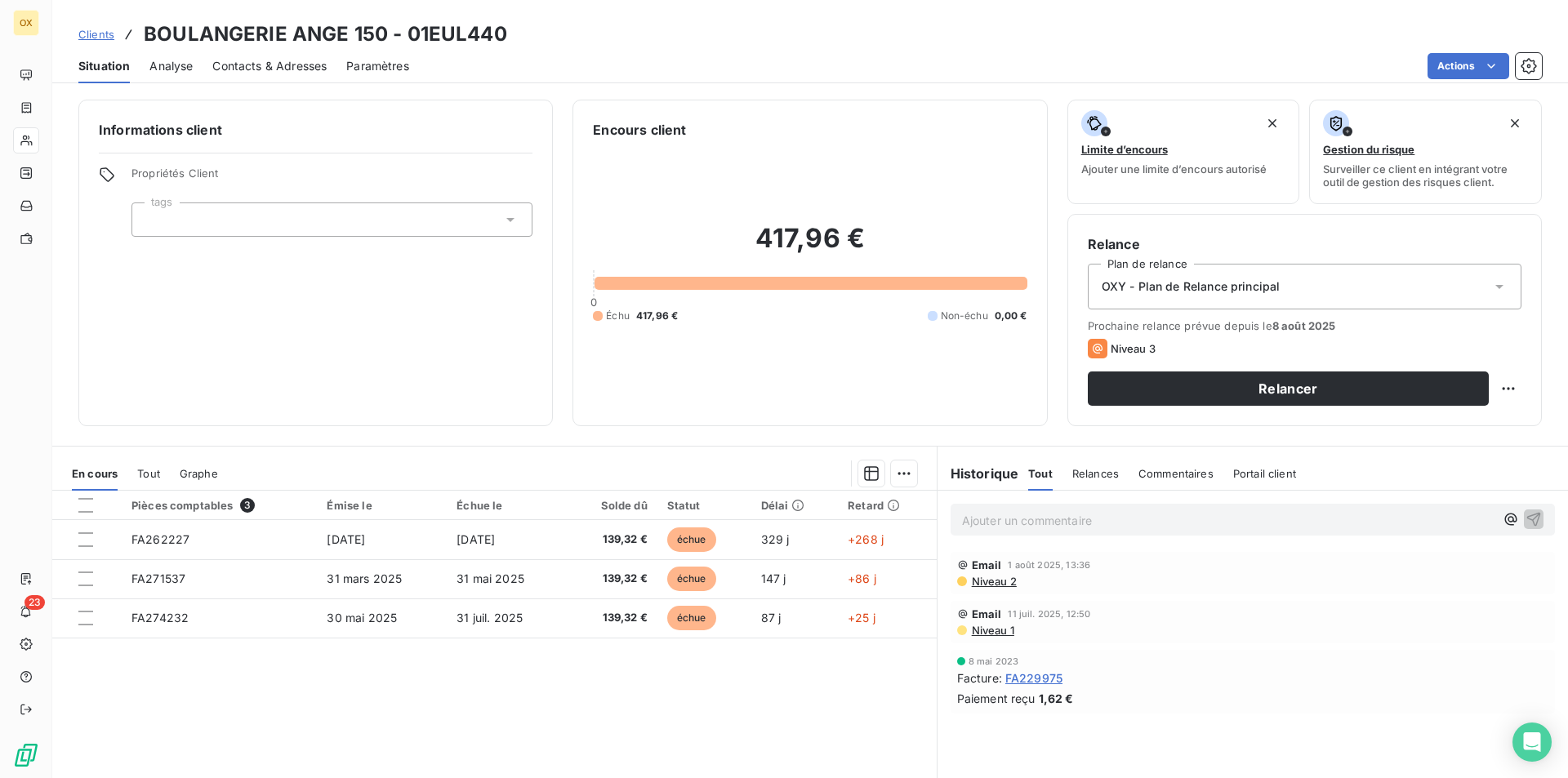
click at [226, 58] on span "Contacts & Adresses" at bounding box center [269, 66] width 114 height 17
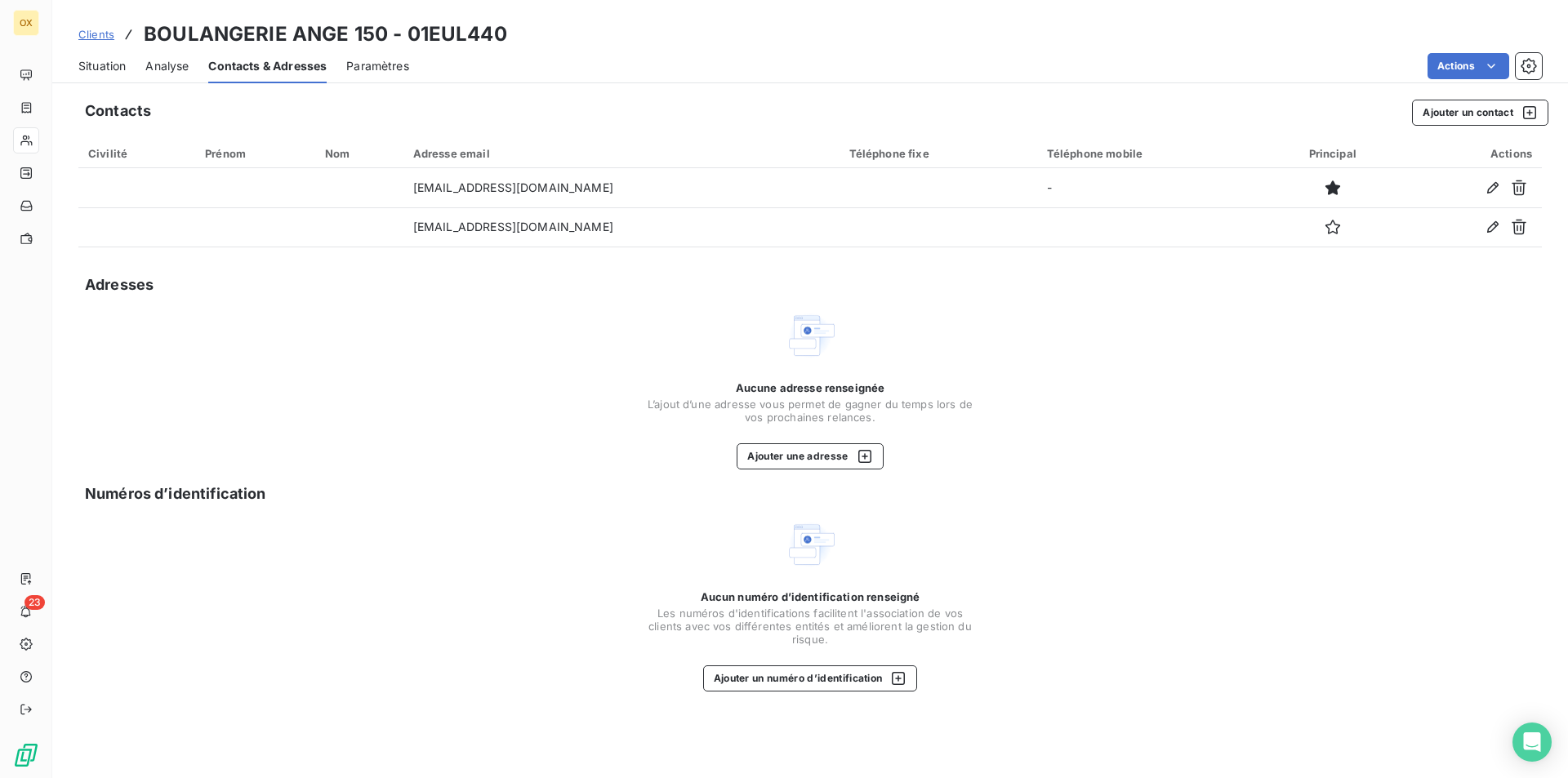
click at [184, 61] on span "Analyse" at bounding box center [167, 66] width 43 height 17
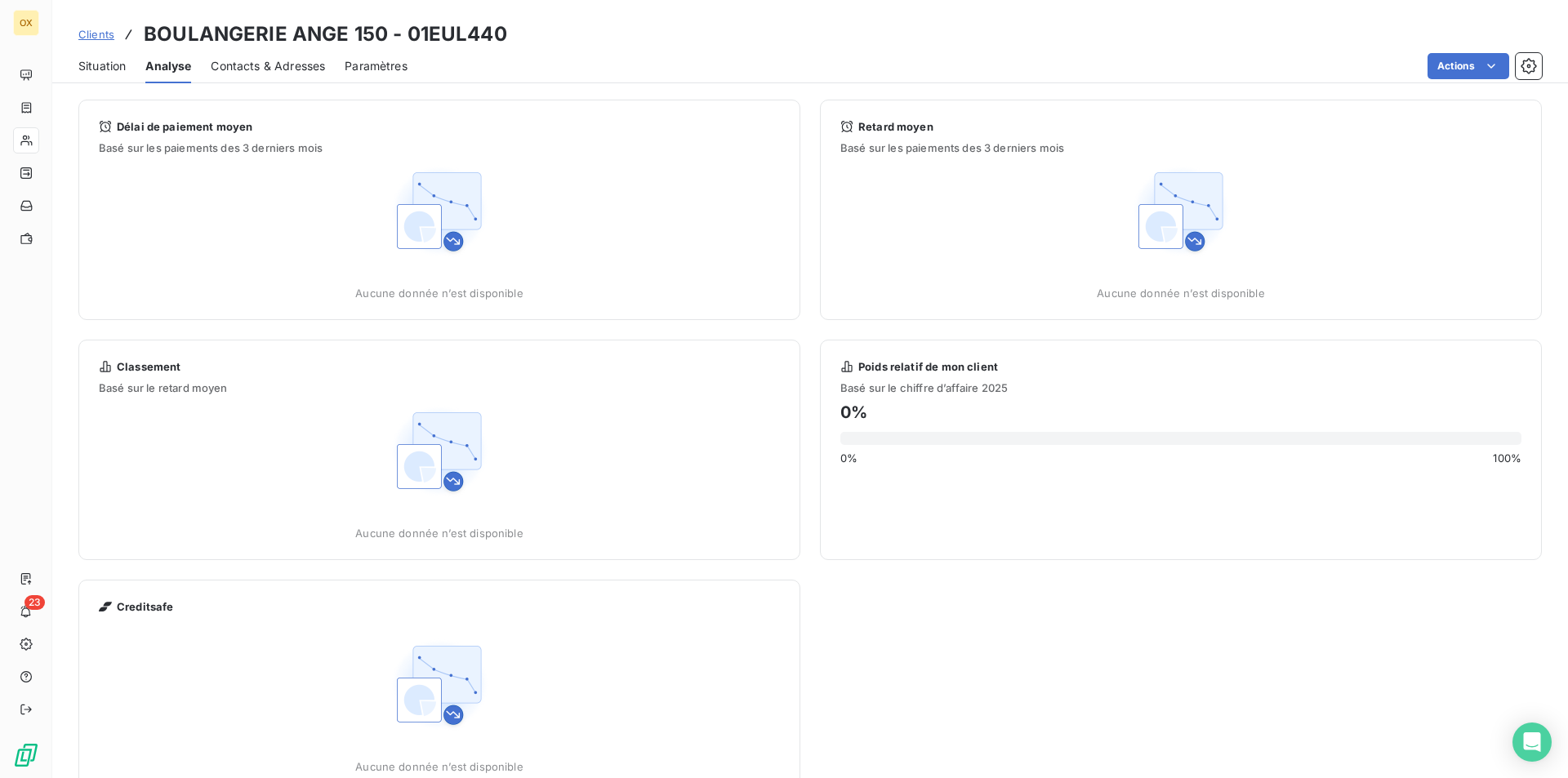
click at [93, 74] on div "Situation" at bounding box center [102, 66] width 48 height 34
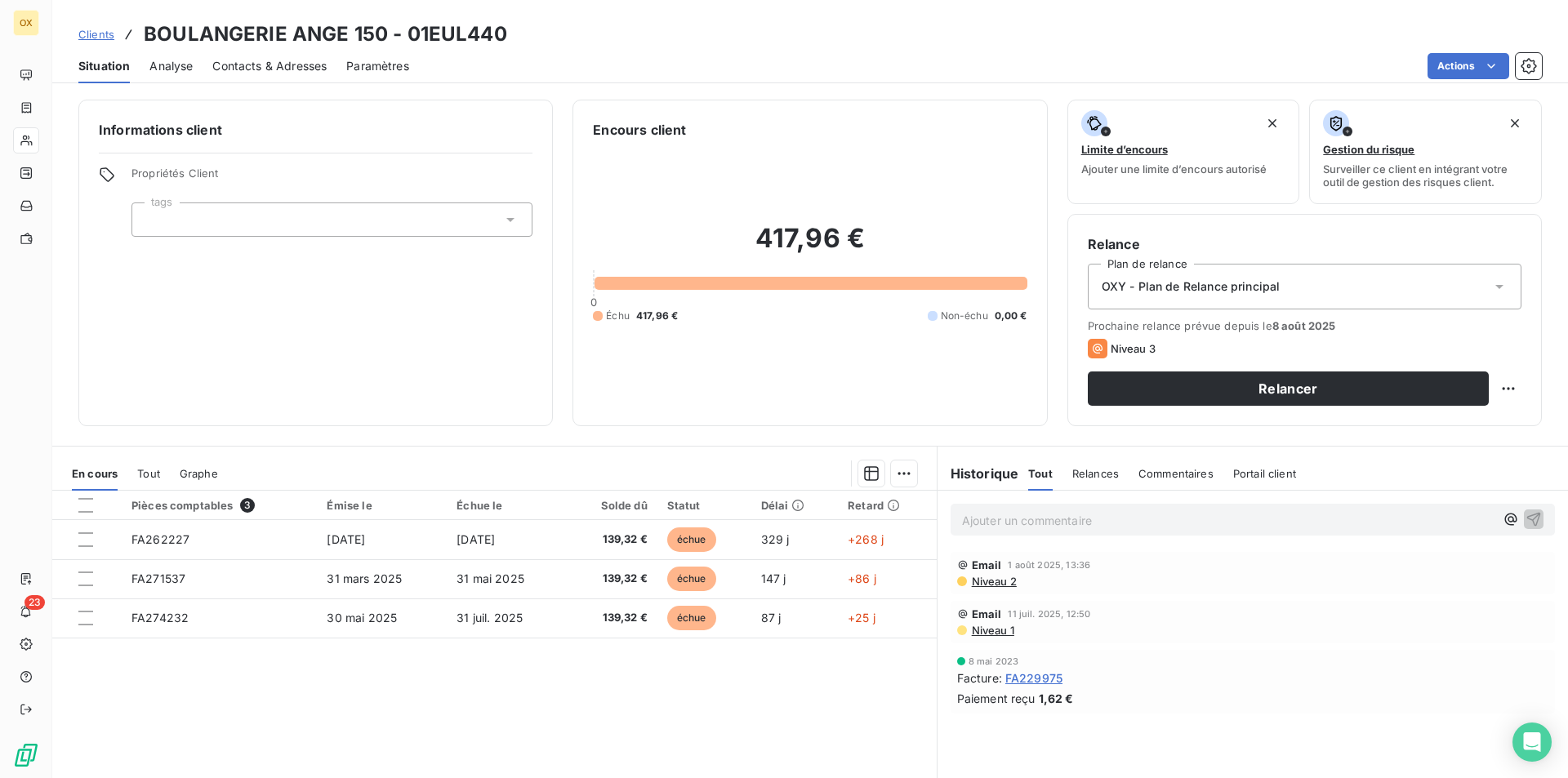
click at [321, 78] on div "Contacts & Adresses" at bounding box center [269, 66] width 114 height 34
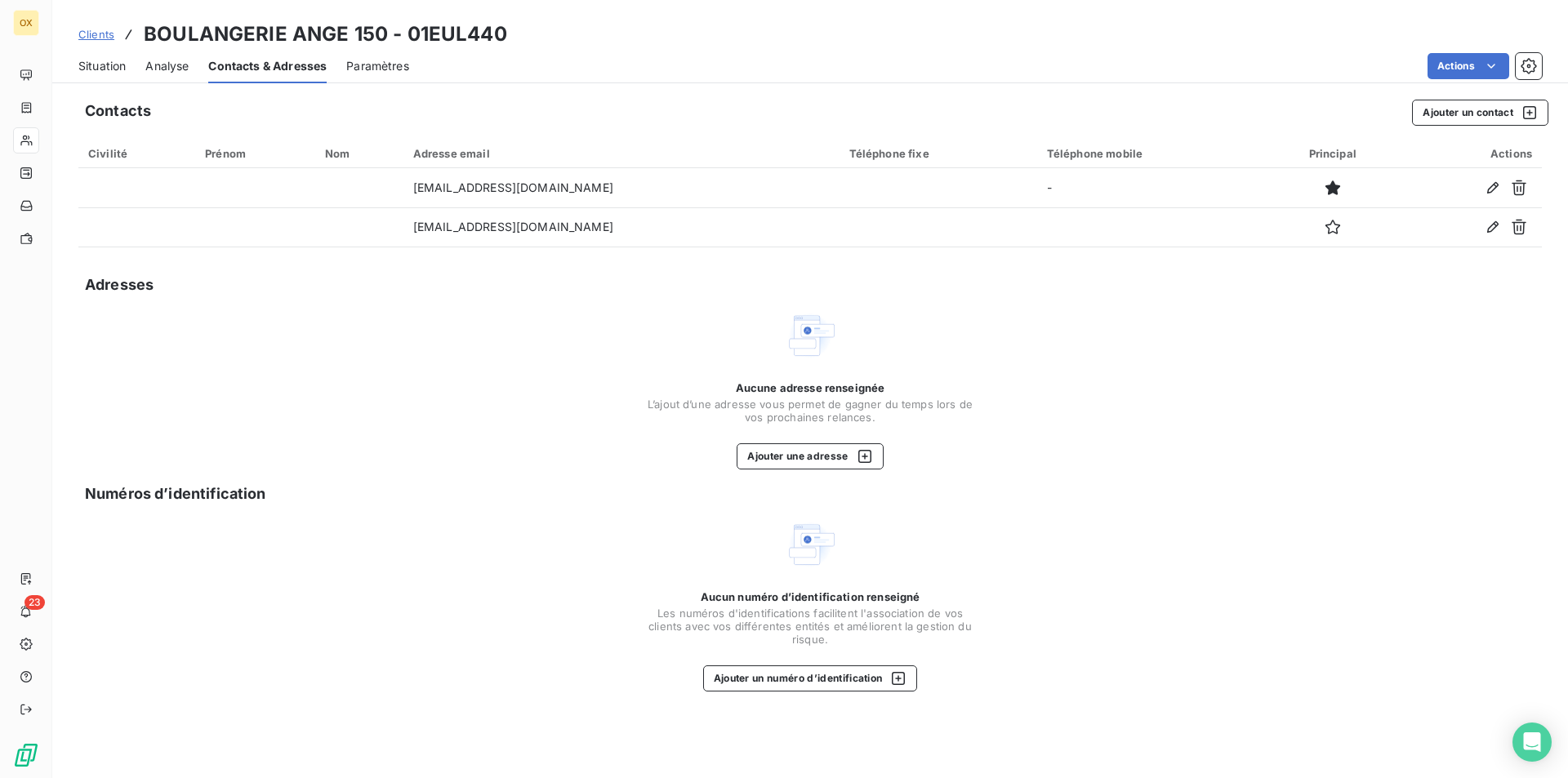
click at [101, 68] on span "Situation" at bounding box center [102, 66] width 48 height 17
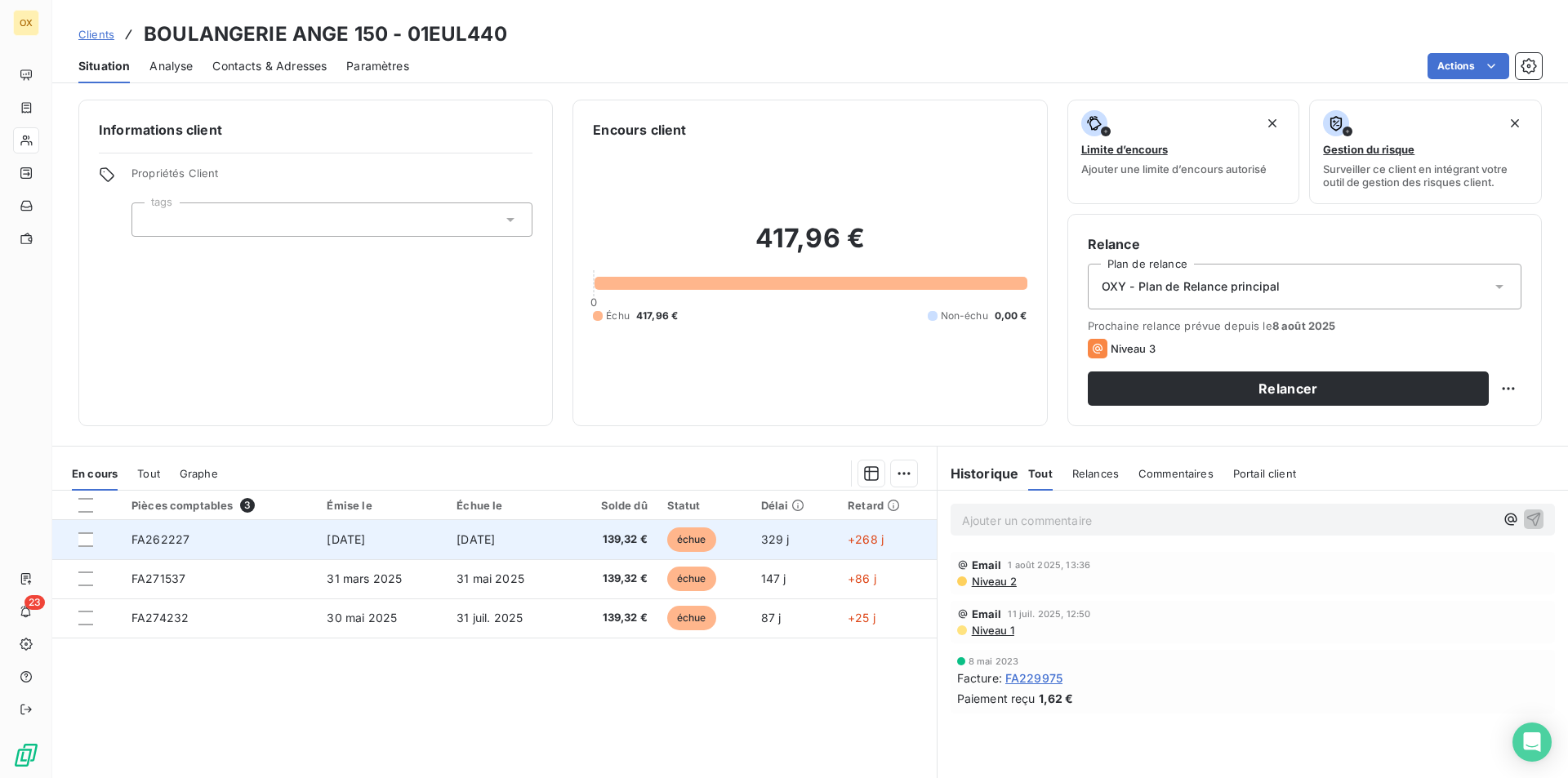
click at [503, 526] on td "[DATE]" at bounding box center [506, 539] width 119 height 39
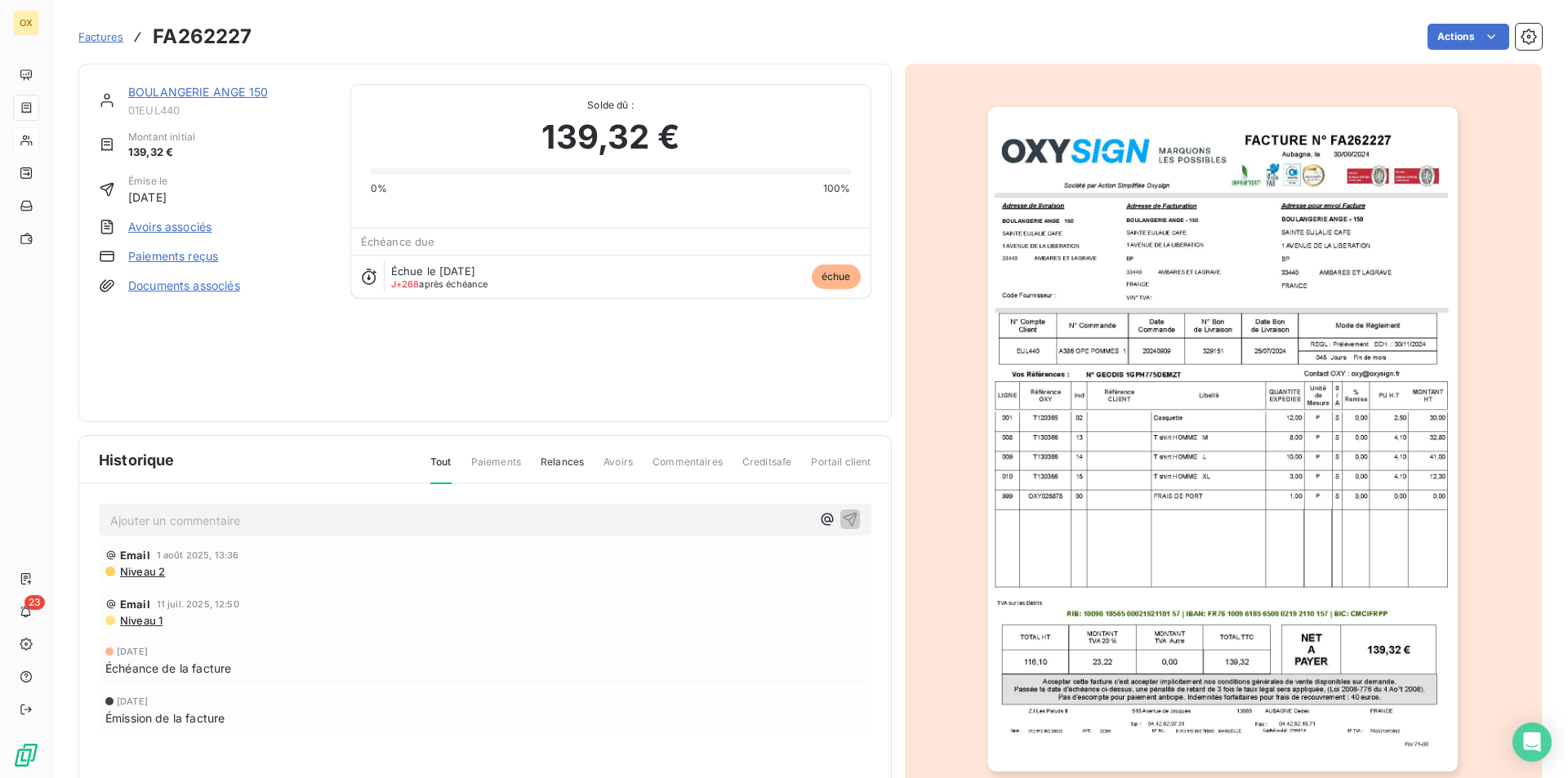
click at [1362, 238] on img "button" at bounding box center [1223, 439] width 469 height 664
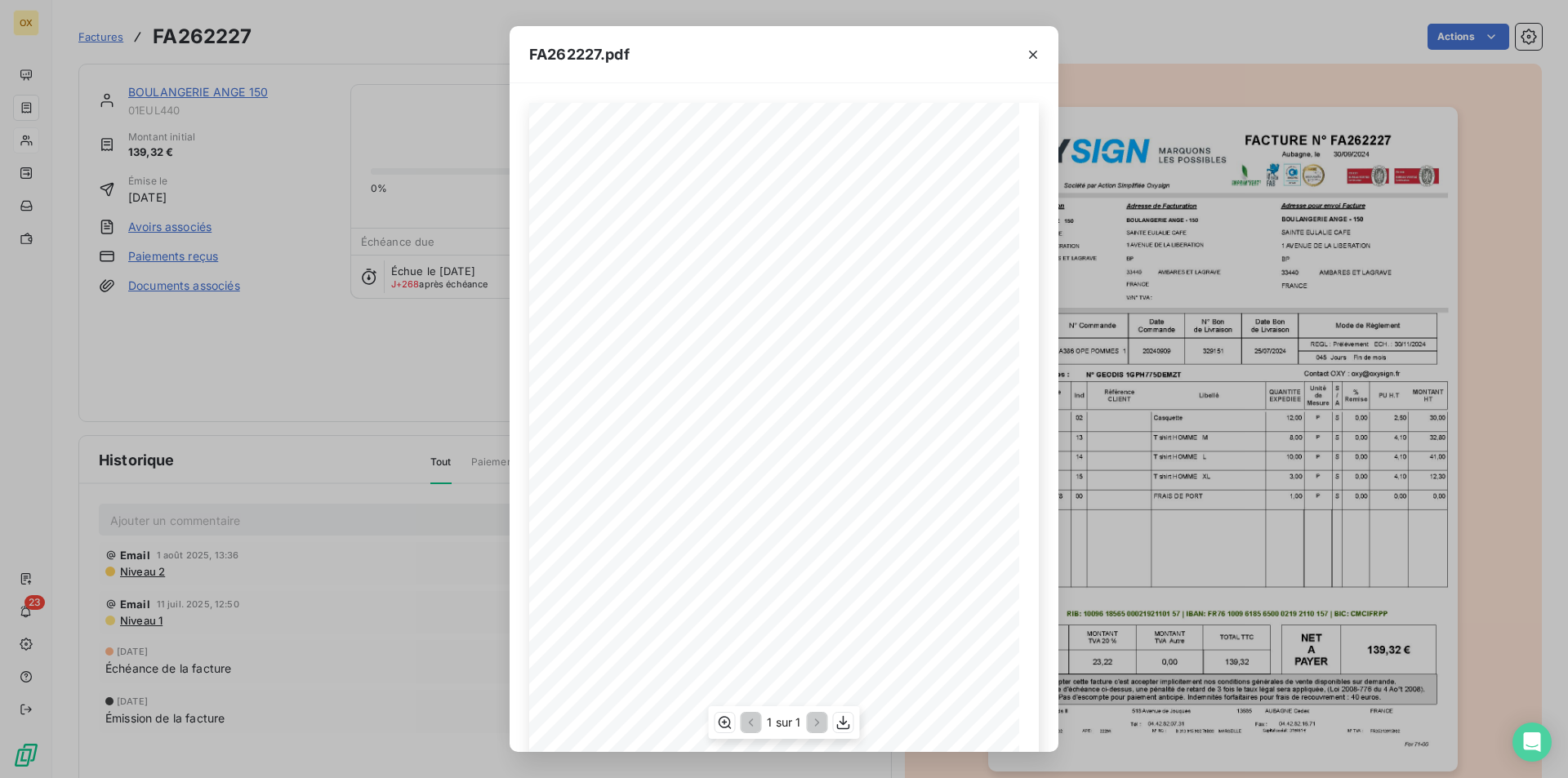
click at [891, 235] on div "FACTURE N° Aubagne, [GEOGRAPHIC_DATA] [DATE] FA262227 Société par Action Simpli…" at bounding box center [784, 448] width 509 height 692
click at [895, 238] on div "FACTURE N° Aubagne, [GEOGRAPHIC_DATA] [DATE] FA262227 Société par Action Simpli…" at bounding box center [784, 448] width 509 height 692
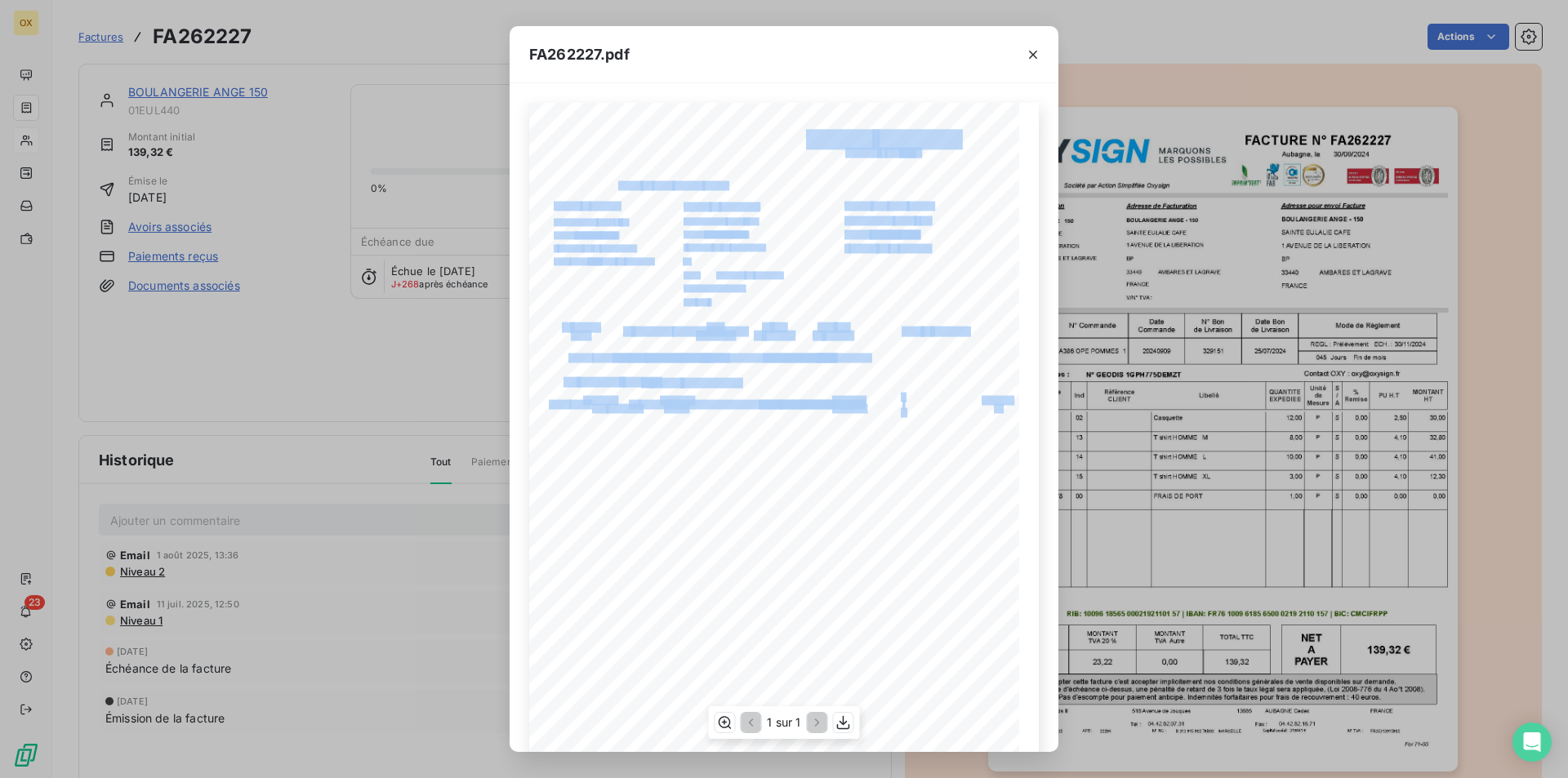
click at [850, 212] on div "FACTURE N° Aubagne, [GEOGRAPHIC_DATA] [DATE] FA262227 Société par Action Simpli…" at bounding box center [784, 448] width 509 height 692
click at [889, 244] on span "LA" at bounding box center [893, 246] width 9 height 7
click at [909, 244] on span "LIBERATION" at bounding box center [918, 246] width 38 height 7
click at [908, 245] on span "LIBERATION" at bounding box center [918, 246] width 38 height 7
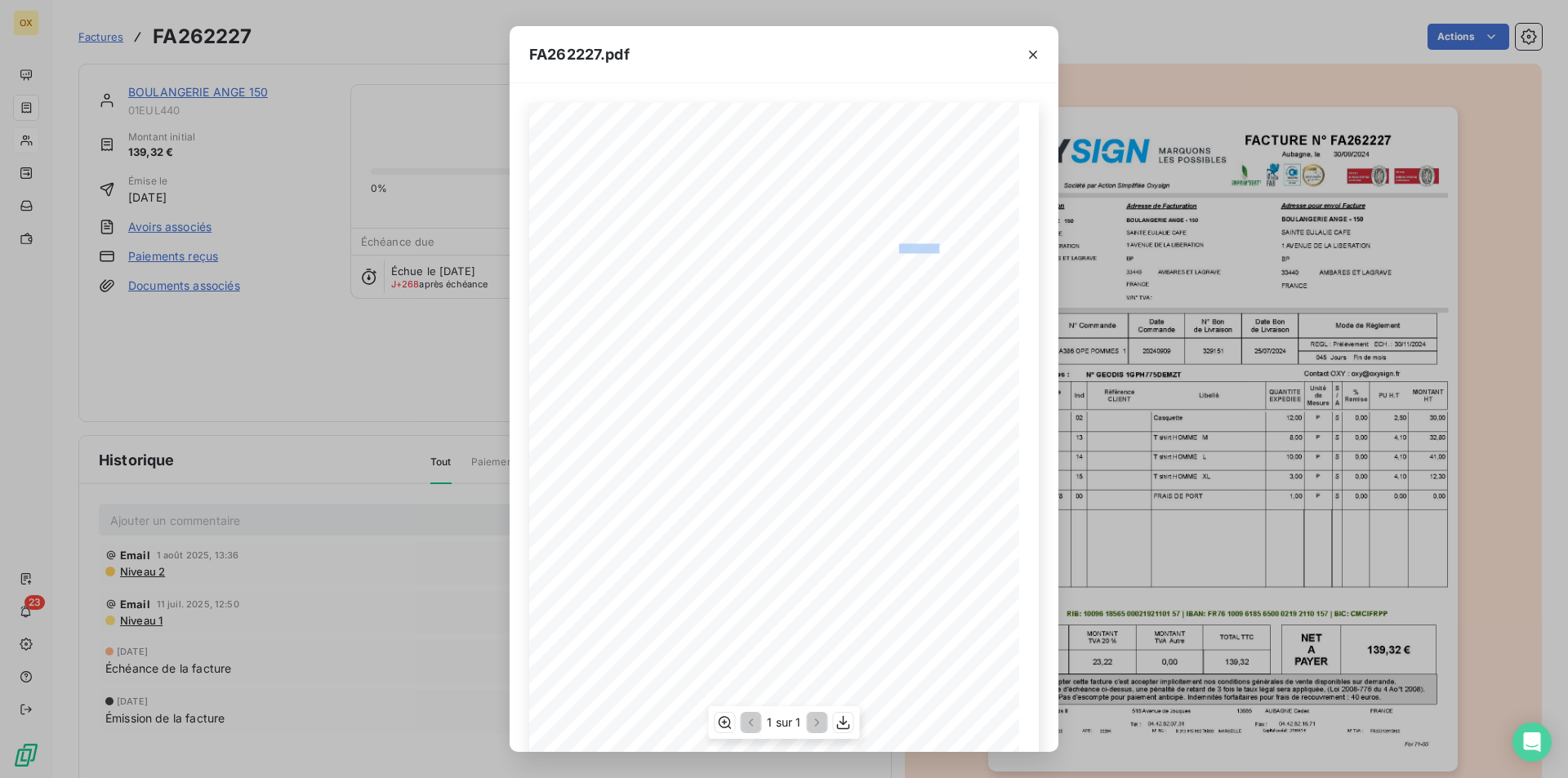
click at [908, 245] on span "LIBERATION" at bounding box center [918, 246] width 38 height 7
click at [844, 215] on span "BOULANGERIE" at bounding box center [868, 219] width 48 height 7
click at [891, 245] on div "FACTURE N° Aubagne, [GEOGRAPHIC_DATA] [DATE] FA262227 Société par Action Simpli…" at bounding box center [784, 448] width 509 height 692
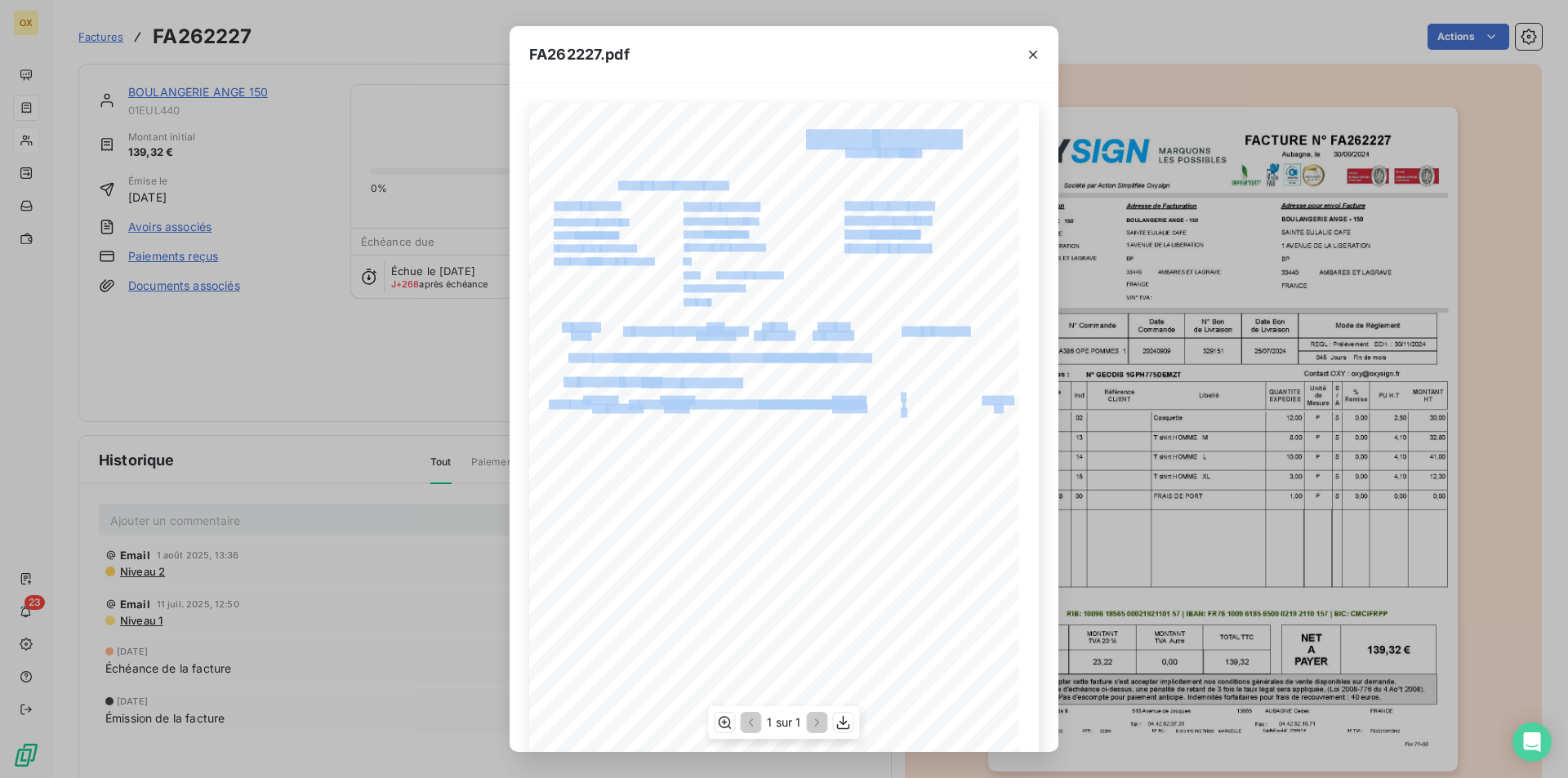
click at [885, 242] on div "FACTURE N° Aubagne, [GEOGRAPHIC_DATA] [DATE] FA262227 Société par Action Simpli…" at bounding box center [784, 448] width 509 height 692
click at [883, 249] on div "FACTURE N° Aubagne, [GEOGRAPHIC_DATA] [DATE] FA262227 Société par Action Simpli…" at bounding box center [784, 449] width 490 height 693
copy div "FACTURE N° Aubagne, [GEOGRAPHIC_DATA] [DATE] FA262227 Société par Action Simpli…"
click at [850, 720] on icon "button" at bounding box center [844, 723] width 17 height 17
click at [862, 287] on span "[GEOGRAPHIC_DATA]" at bounding box center [879, 289] width 70 height 7
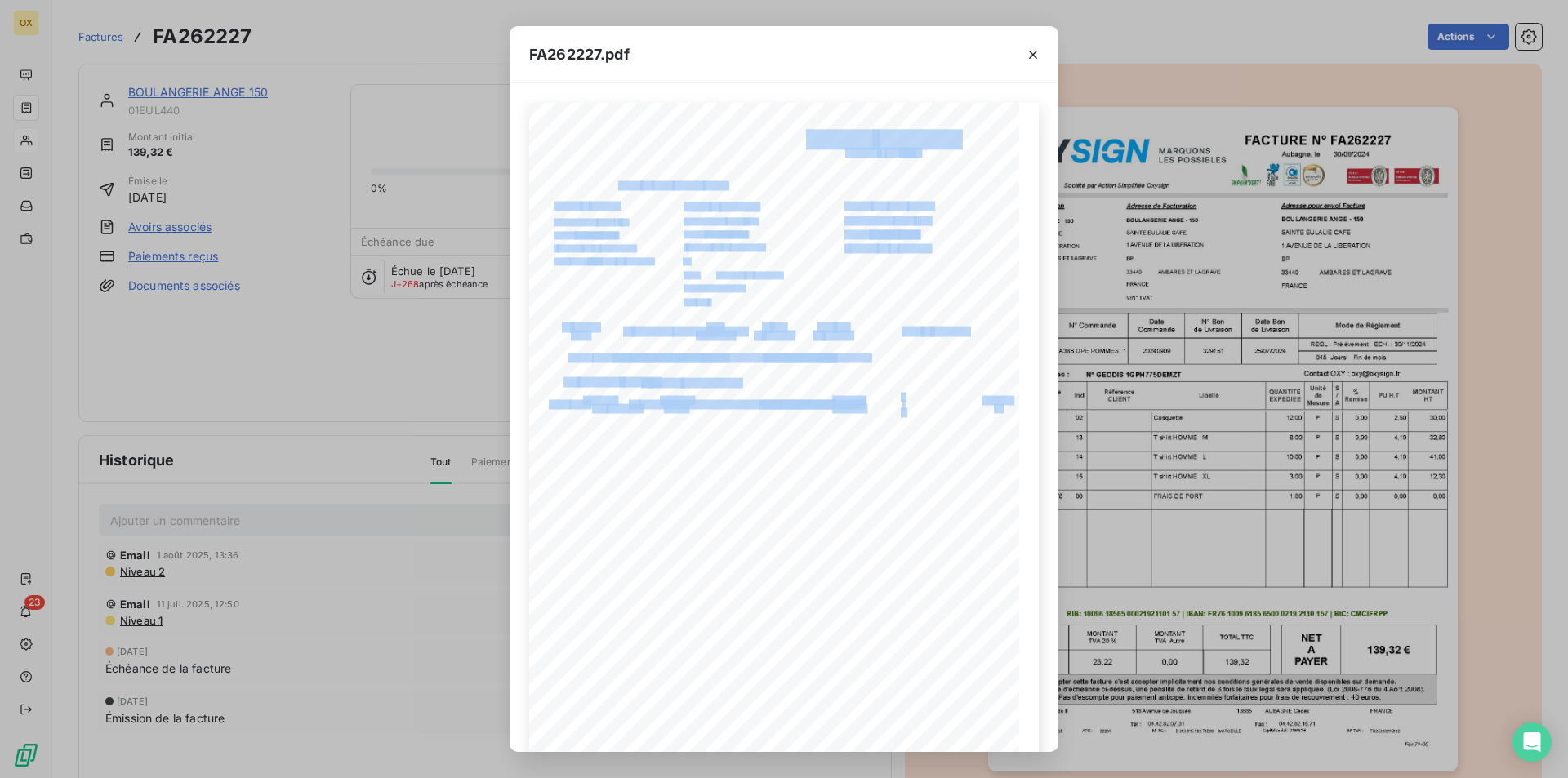
click at [862, 287] on span "[GEOGRAPHIC_DATA]" at bounding box center [879, 289] width 70 height 7
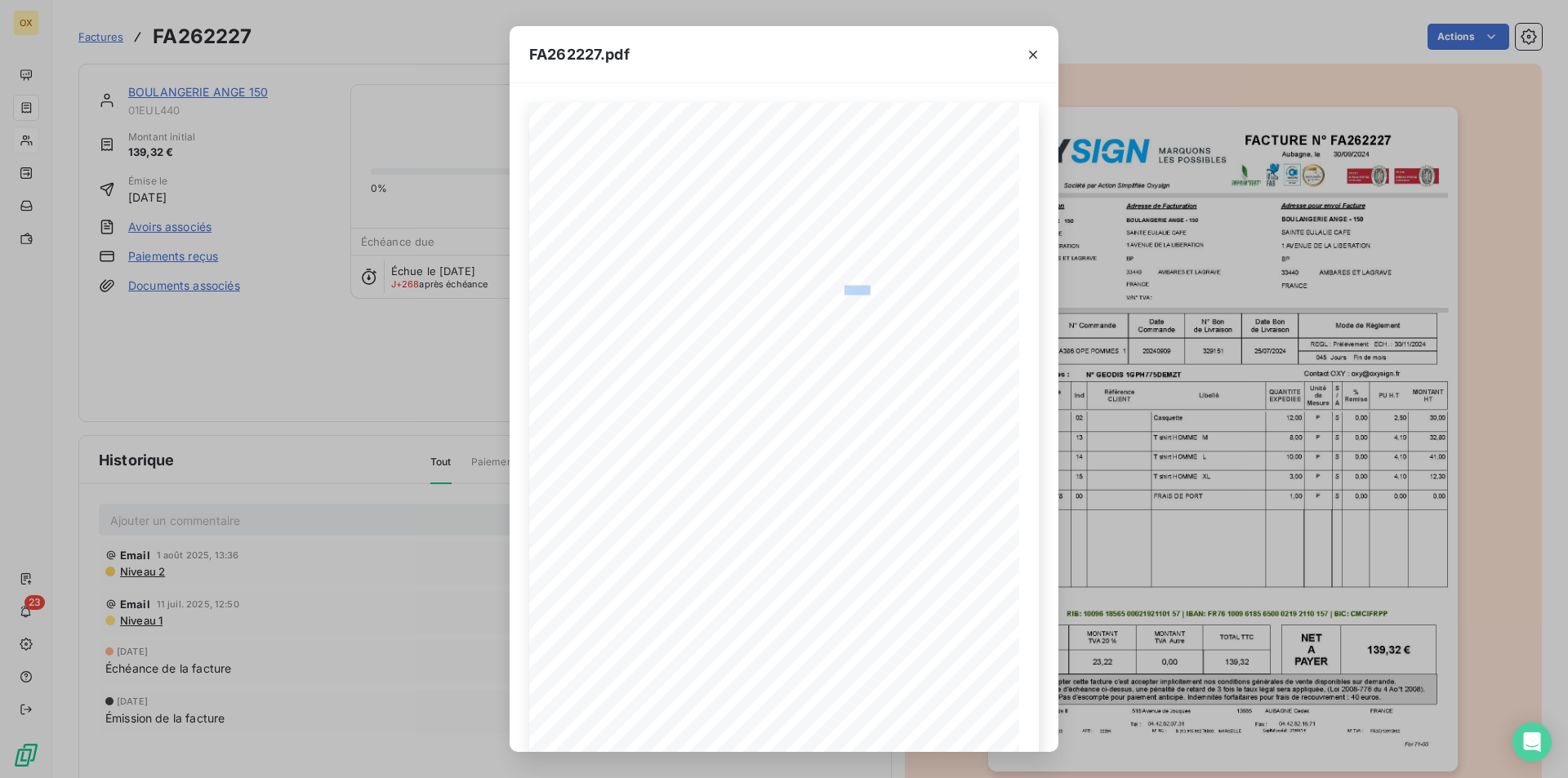
click at [1125, 235] on div "FA262227.pdf FACTURE N° Aubagne, [GEOGRAPHIC_DATA] [DATE] FA262227 Société par …" at bounding box center [784, 389] width 1568 height 778
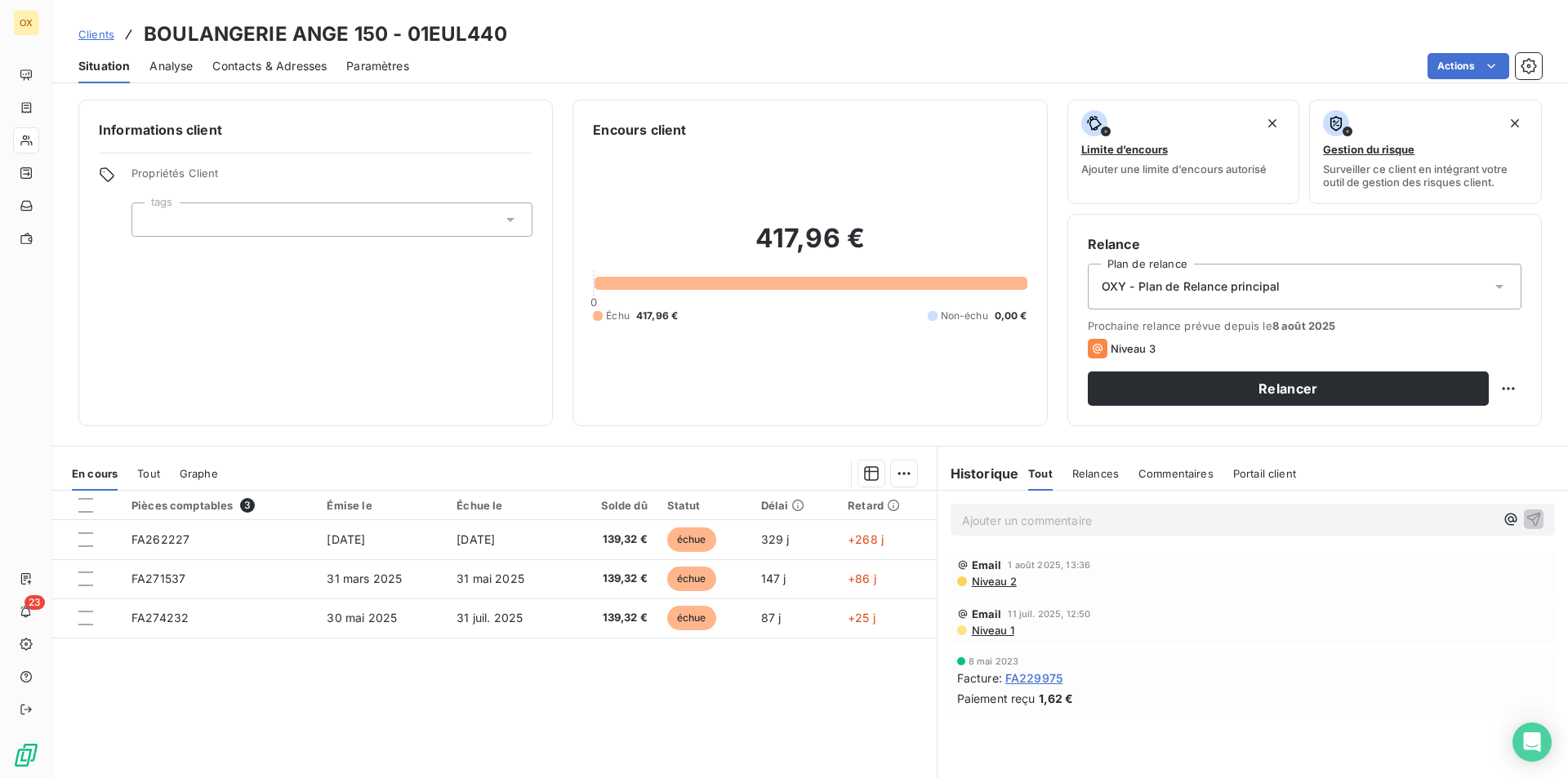
scroll to position [76, 0]
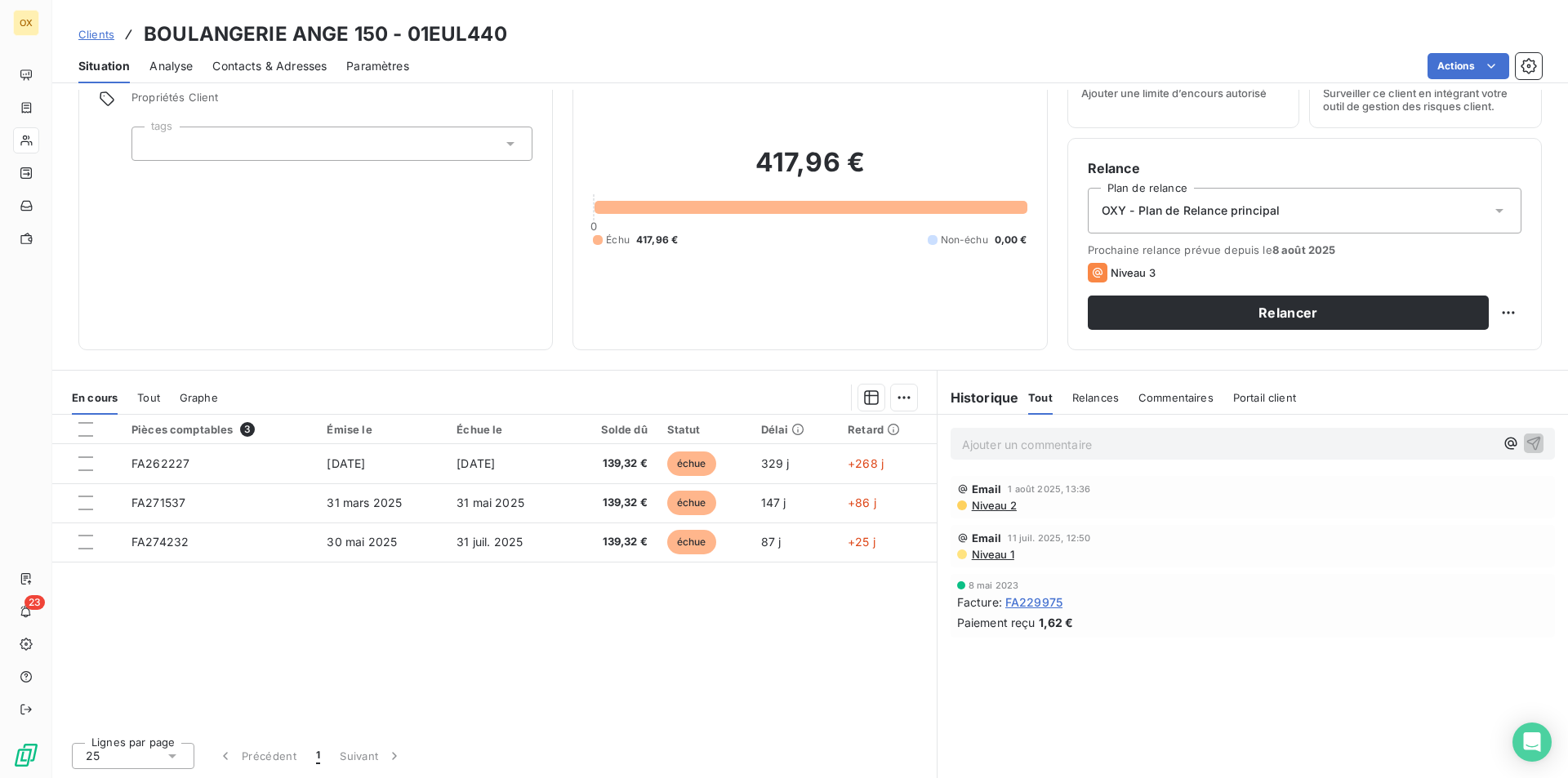
click at [1198, 429] on div "Ajouter un commentaire ﻿" at bounding box center [1253, 444] width 604 height 32
click at [1191, 443] on p "Ajouter un commentaire ﻿" at bounding box center [1228, 444] width 533 height 20
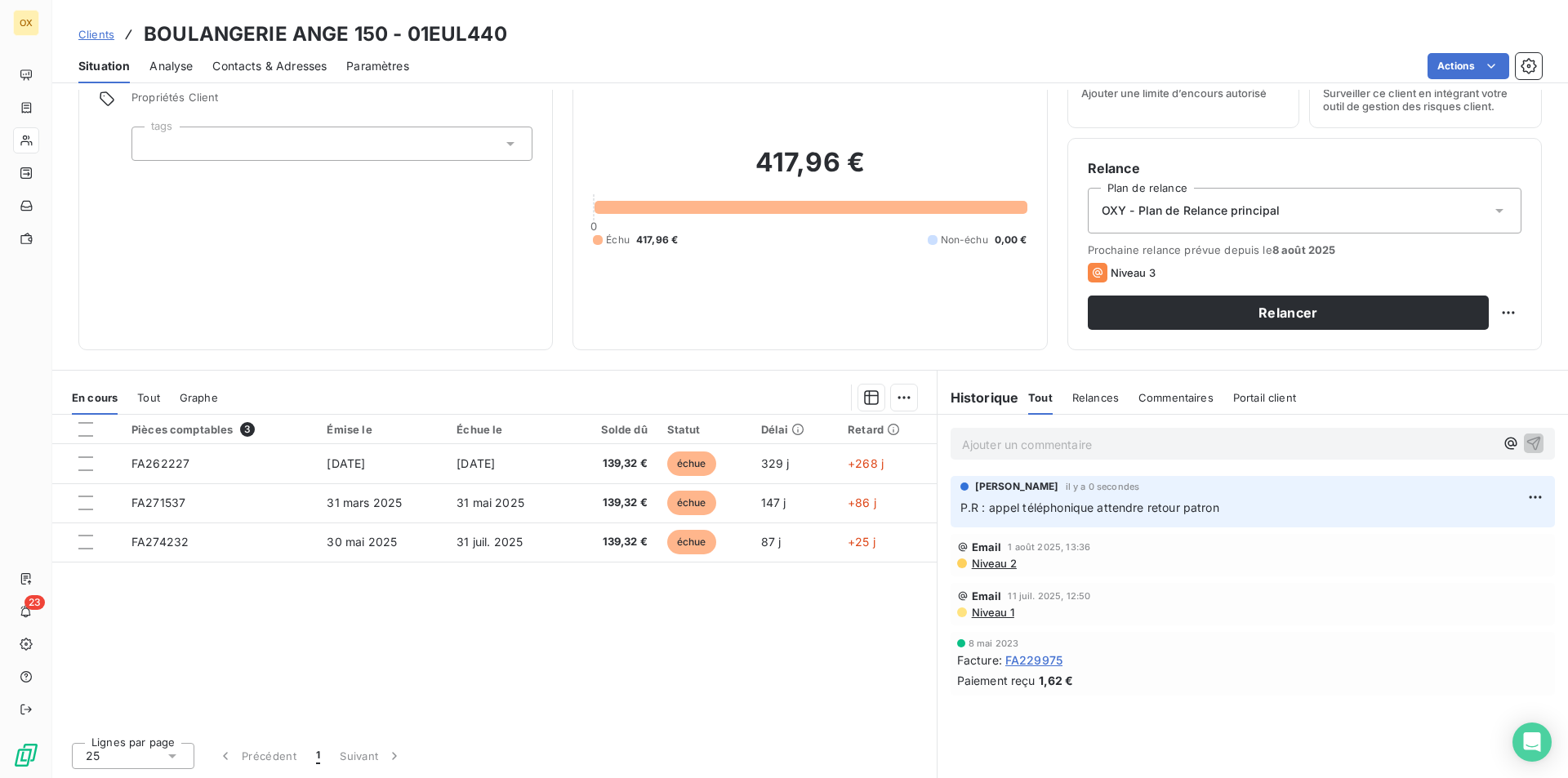
click at [1538, 503] on div "[PERSON_NAME] il y a 0 secondes P.R : appel téléphonique attendre retour patron" at bounding box center [1253, 502] width 604 height 52
click at [1535, 498] on html "OX 23 Clients BOULANGERIE ANGE 150 - 01EUL440 Situation Analyse Contacts & Adre…" at bounding box center [784, 389] width 1568 height 778
click at [1485, 534] on div "Editer" at bounding box center [1484, 533] width 92 height 26
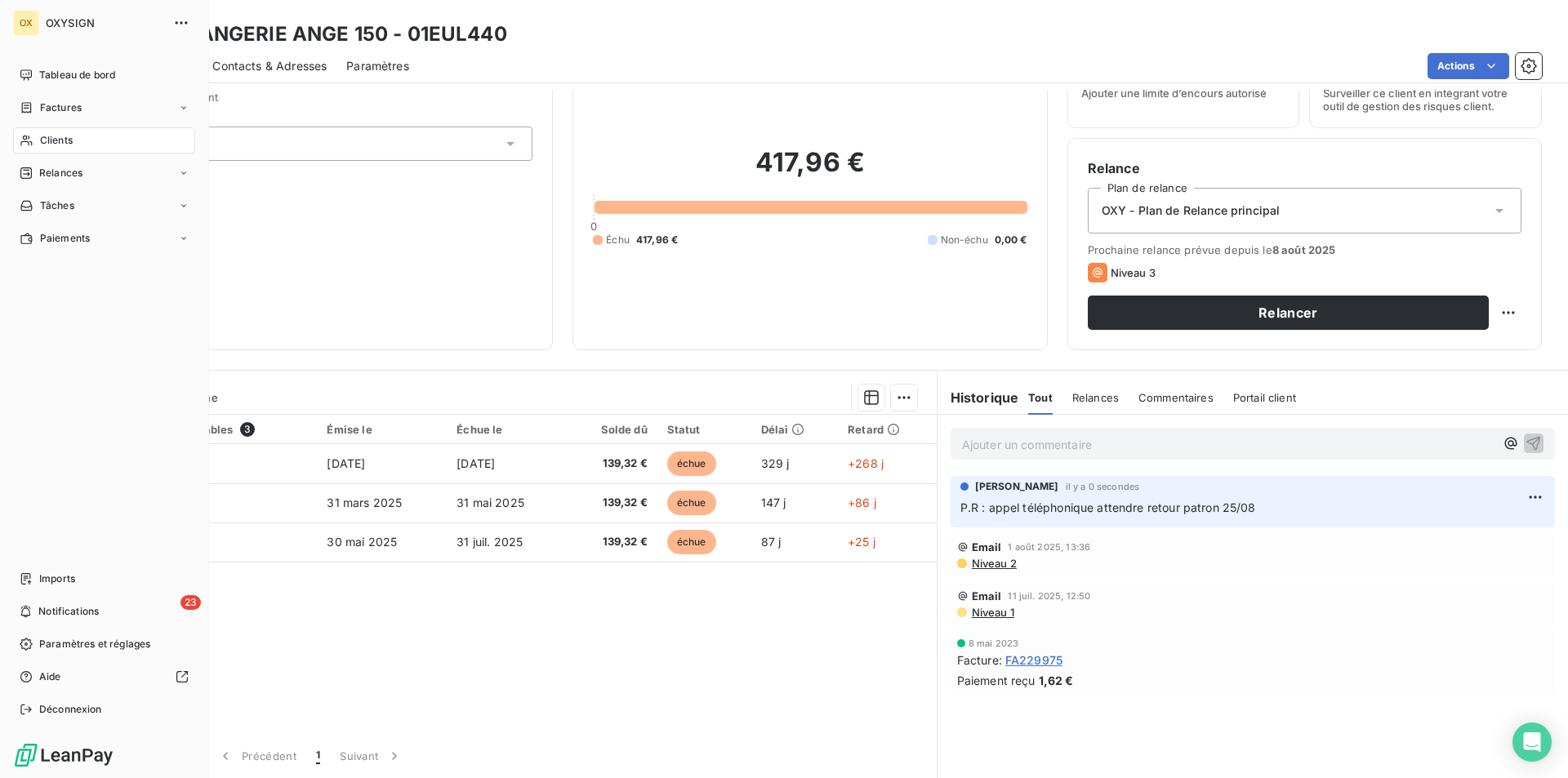
click at [60, 139] on span "Clients" at bounding box center [56, 140] width 33 height 15
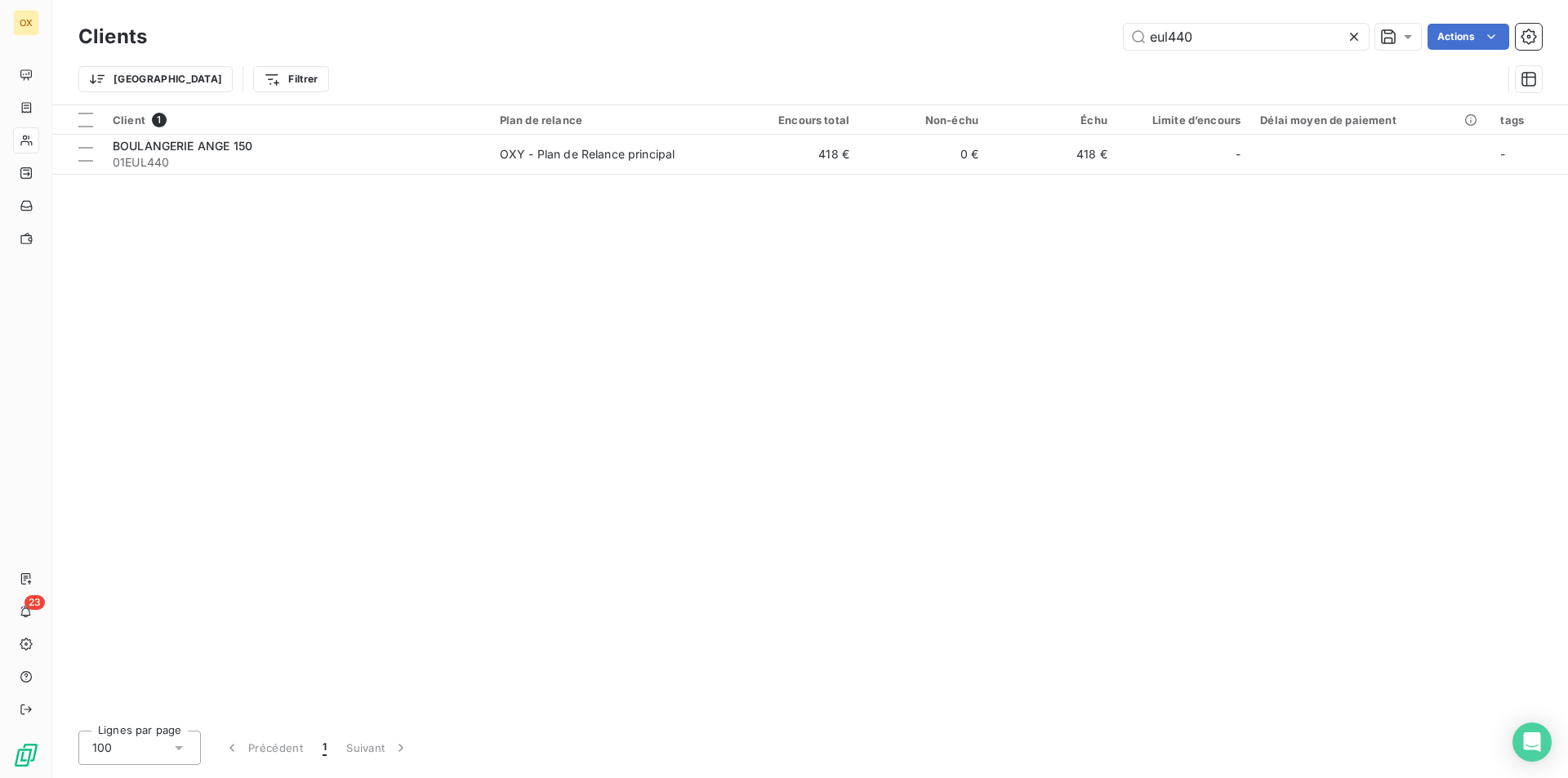
click at [1353, 38] on icon at bounding box center [1354, 37] width 8 height 8
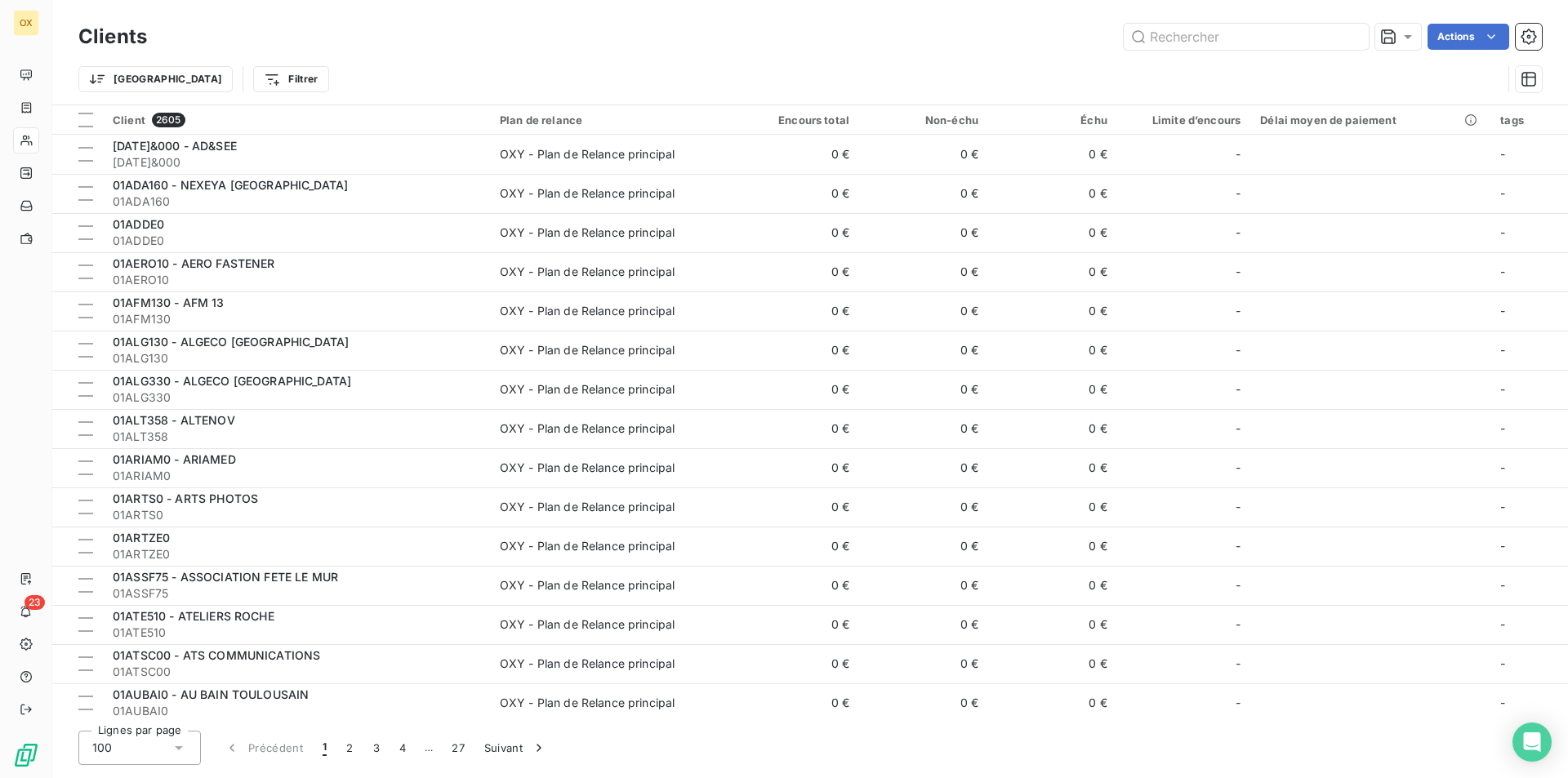
click at [1288, 20] on div "Clients Actions" at bounding box center [810, 36] width 1464 height 34
click at [1272, 37] on input "text" at bounding box center [1246, 36] width 245 height 26
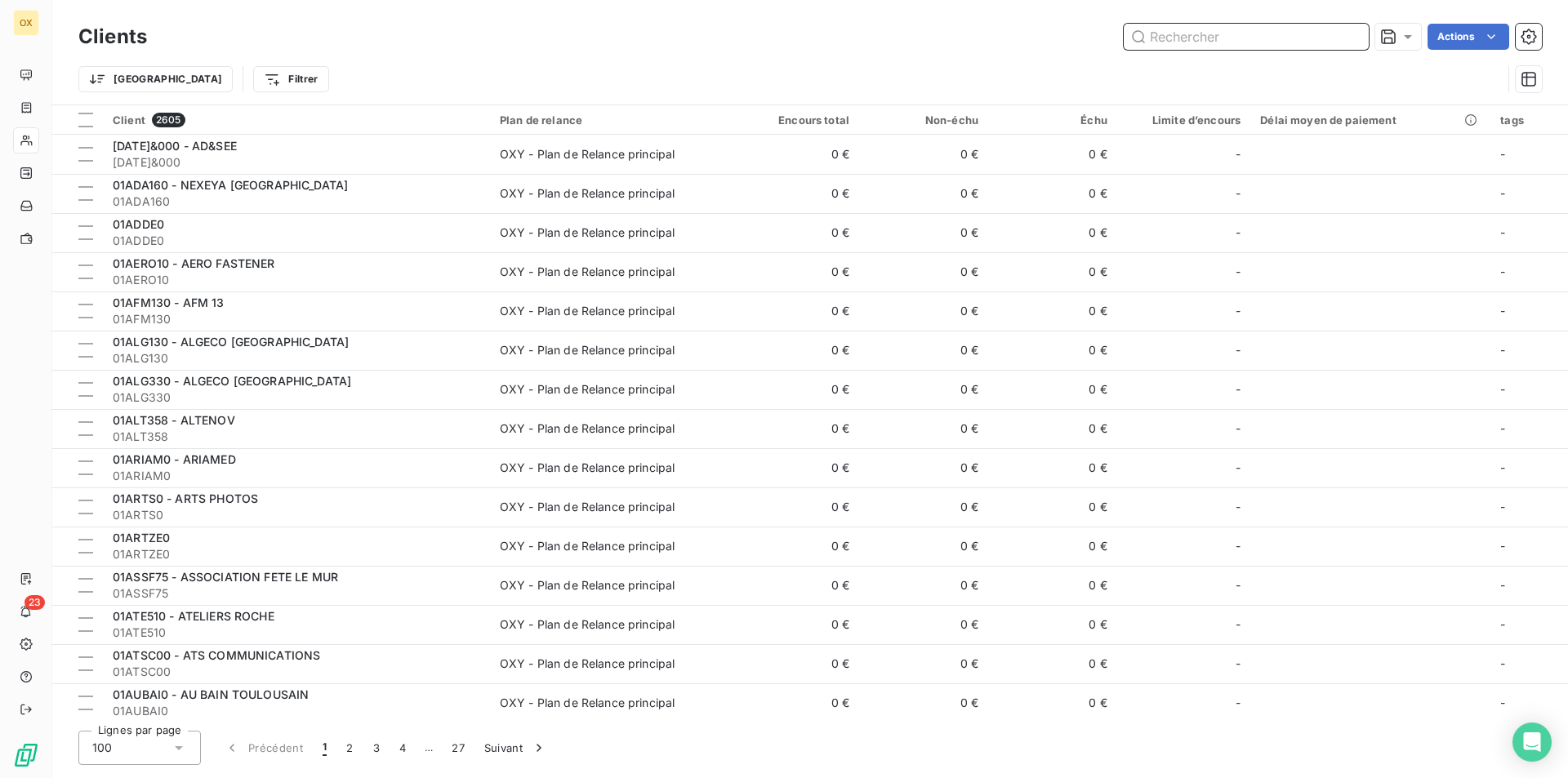
click at [1272, 37] on input "text" at bounding box center [1246, 36] width 245 height 26
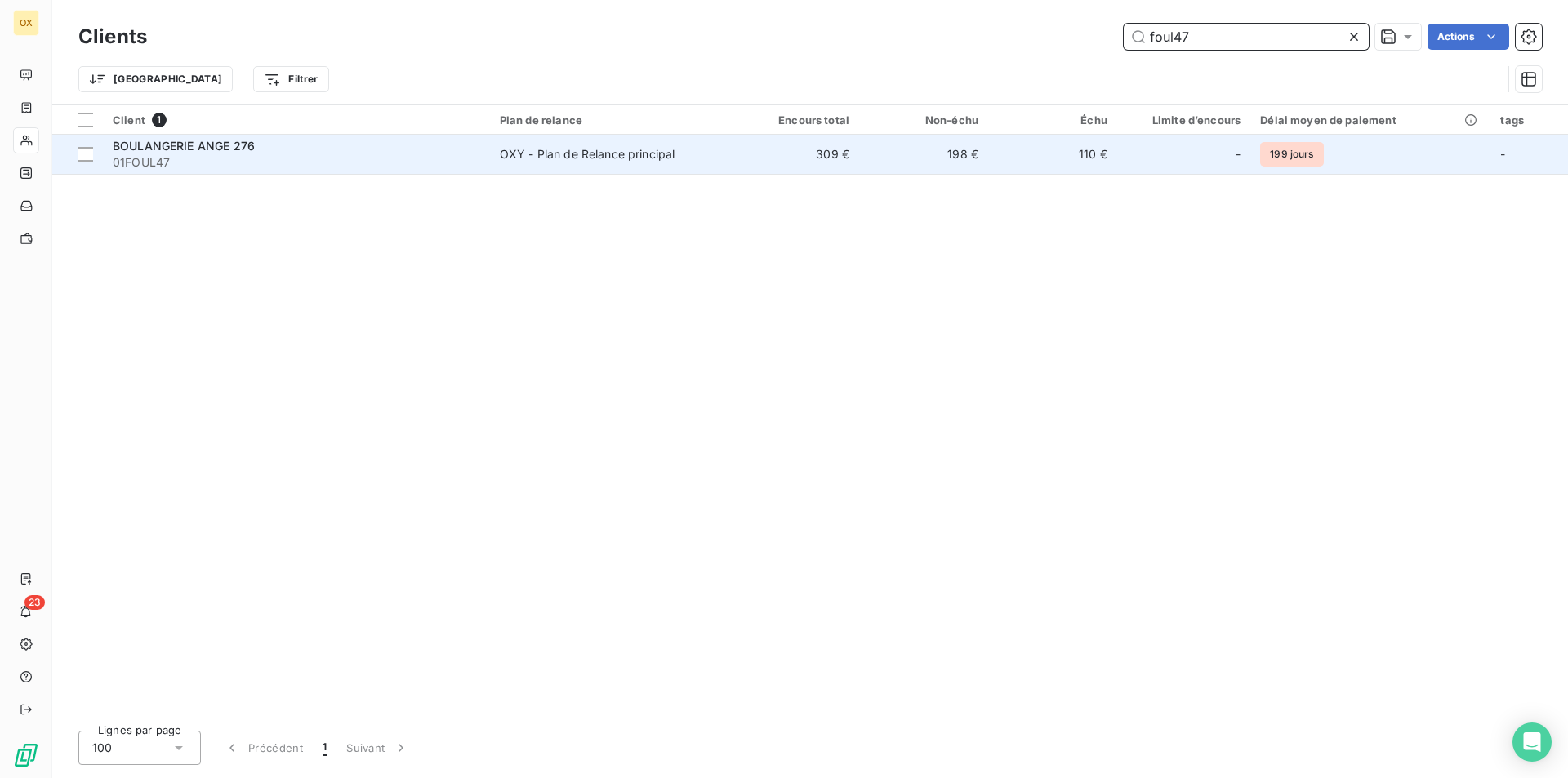
type input "foul47"
click at [367, 160] on span "01FOUL47" at bounding box center [296, 163] width 367 height 17
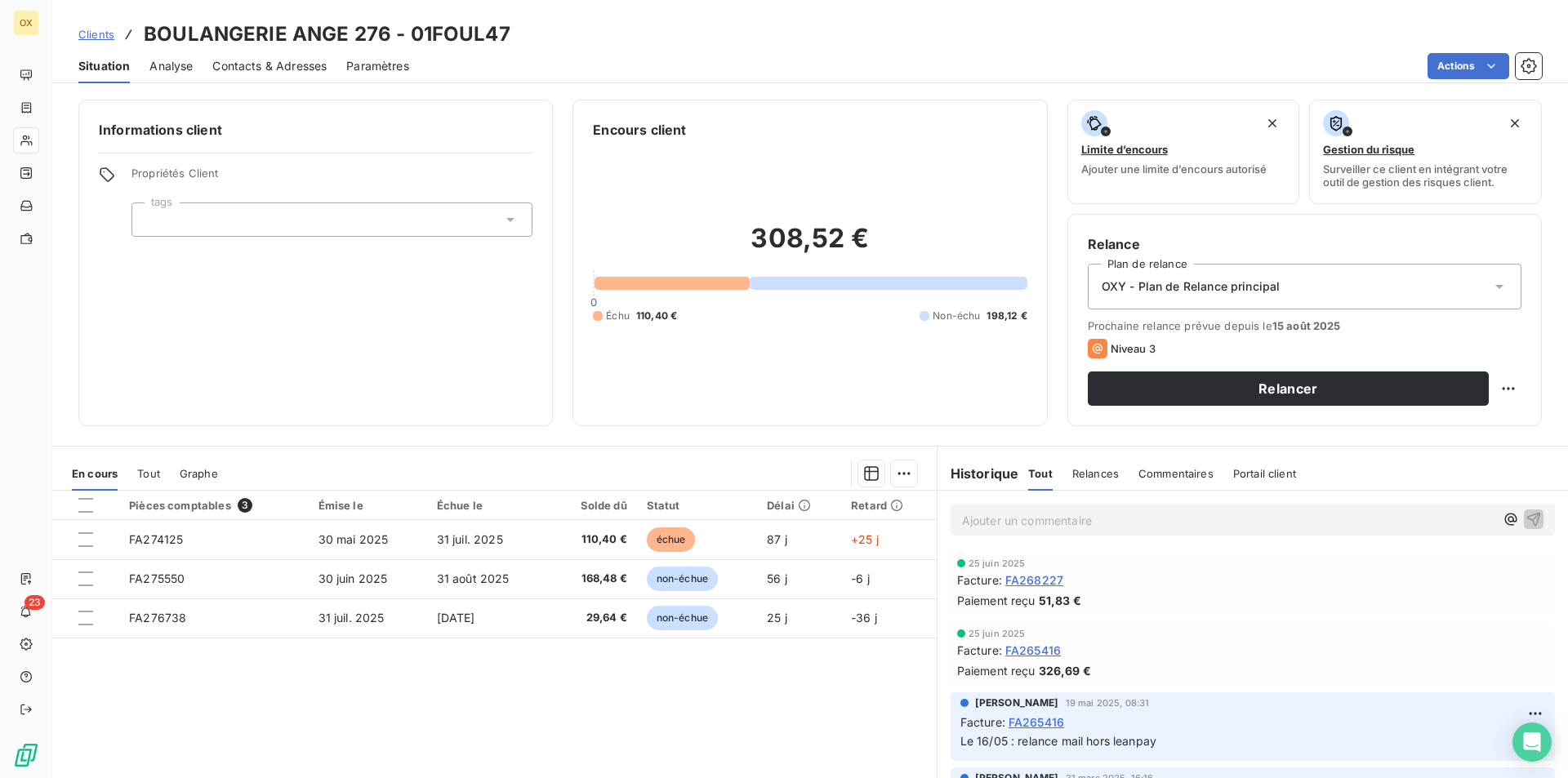
click at [255, 78] on div "Contacts & Adresses" at bounding box center [269, 66] width 114 height 34
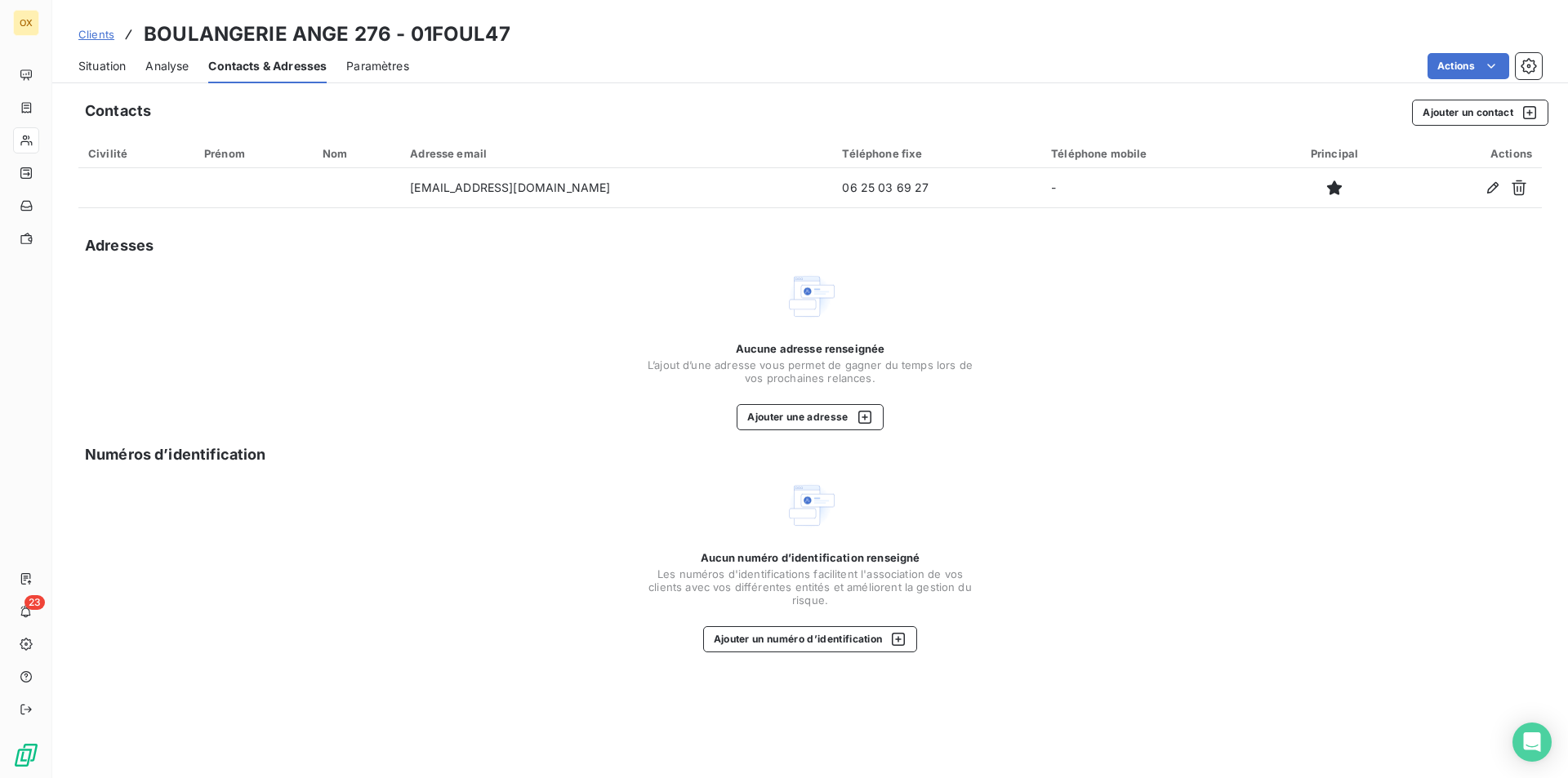
click at [109, 67] on span "Situation" at bounding box center [102, 66] width 48 height 17
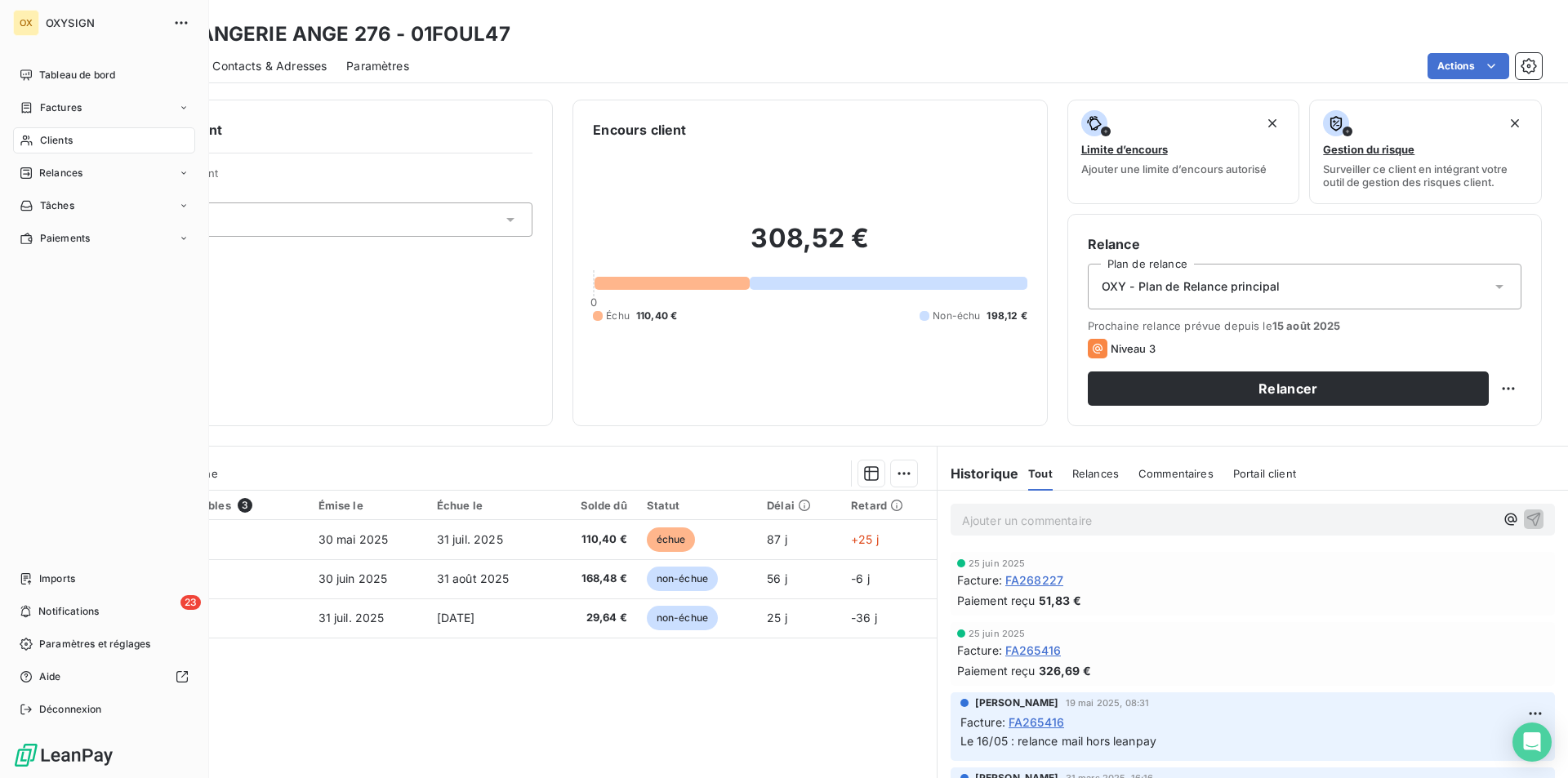
click at [28, 135] on icon at bounding box center [26, 140] width 14 height 13
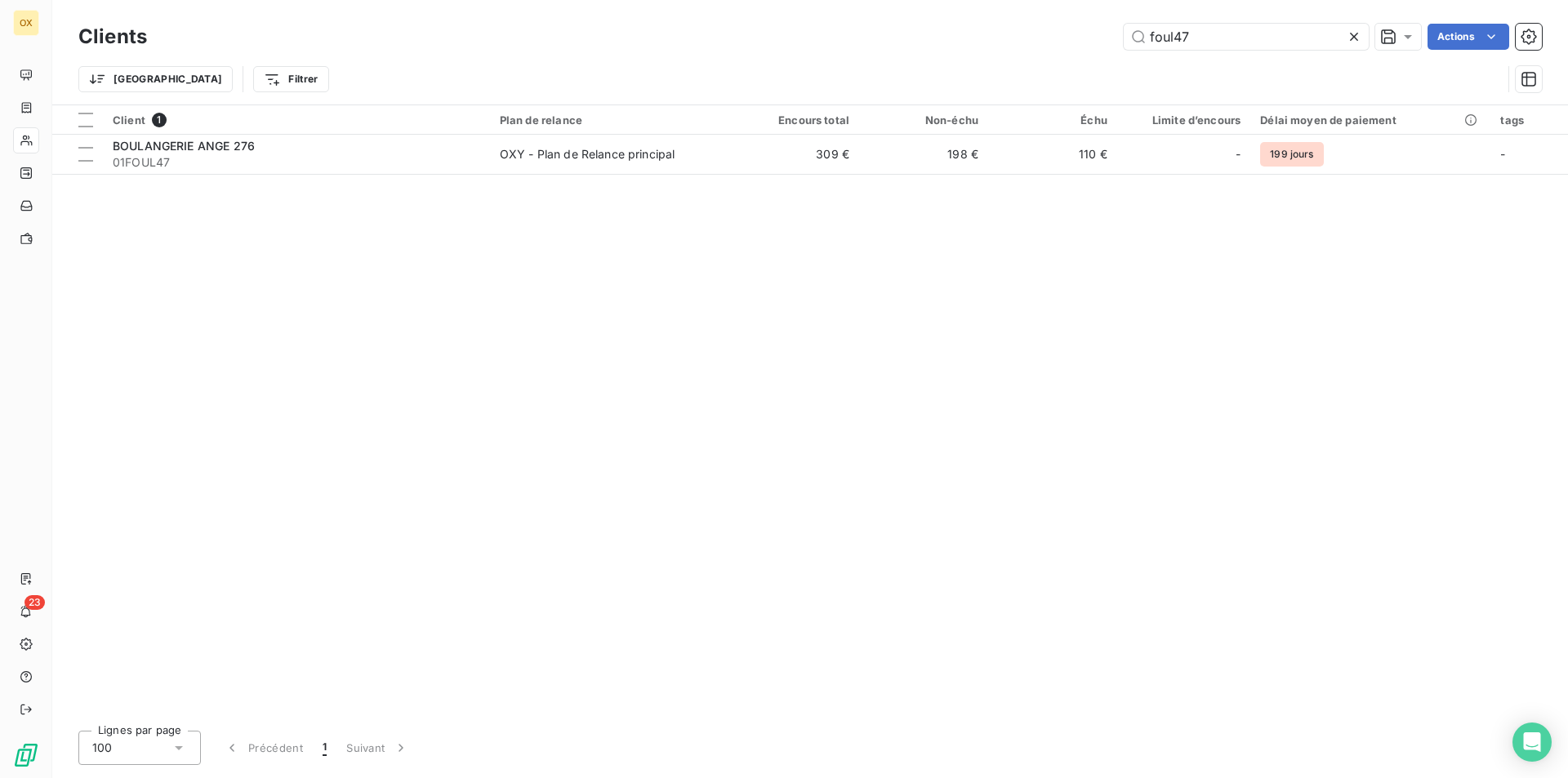
click at [1353, 35] on icon at bounding box center [1354, 37] width 17 height 17
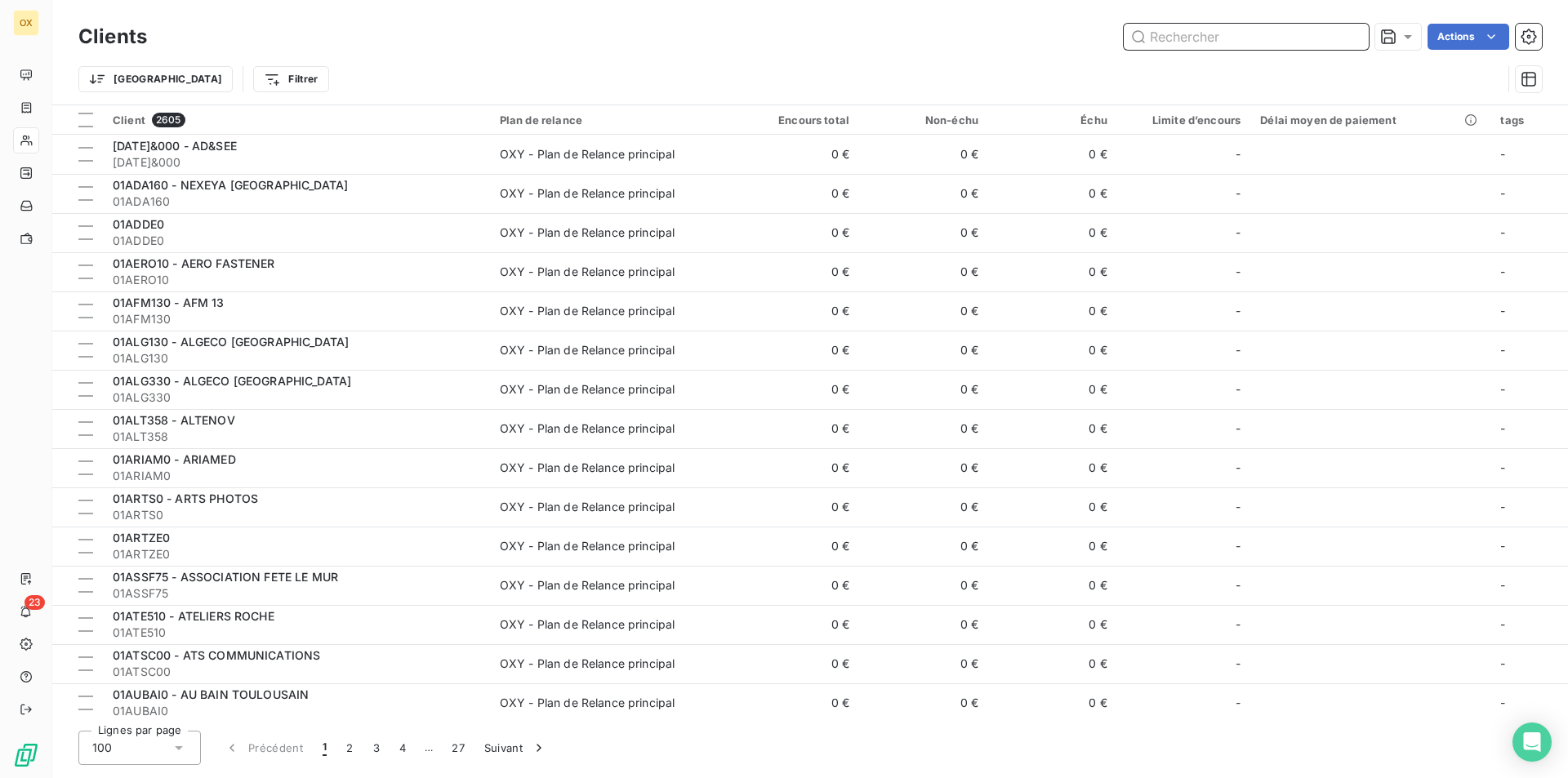
click at [1267, 31] on input "text" at bounding box center [1246, 36] width 245 height 26
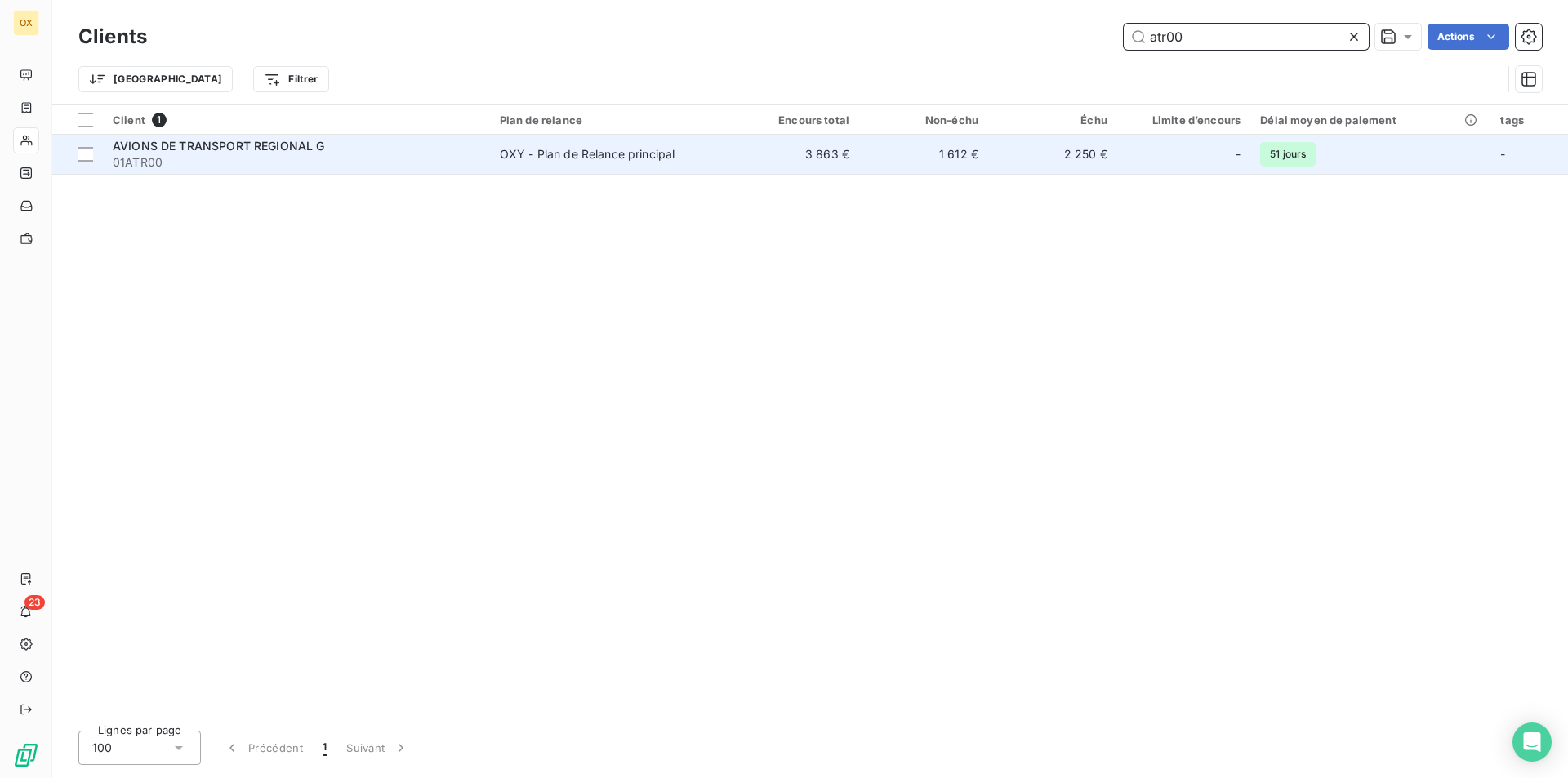
type input "atr00"
click at [238, 160] on span "01ATR00" at bounding box center [296, 163] width 367 height 17
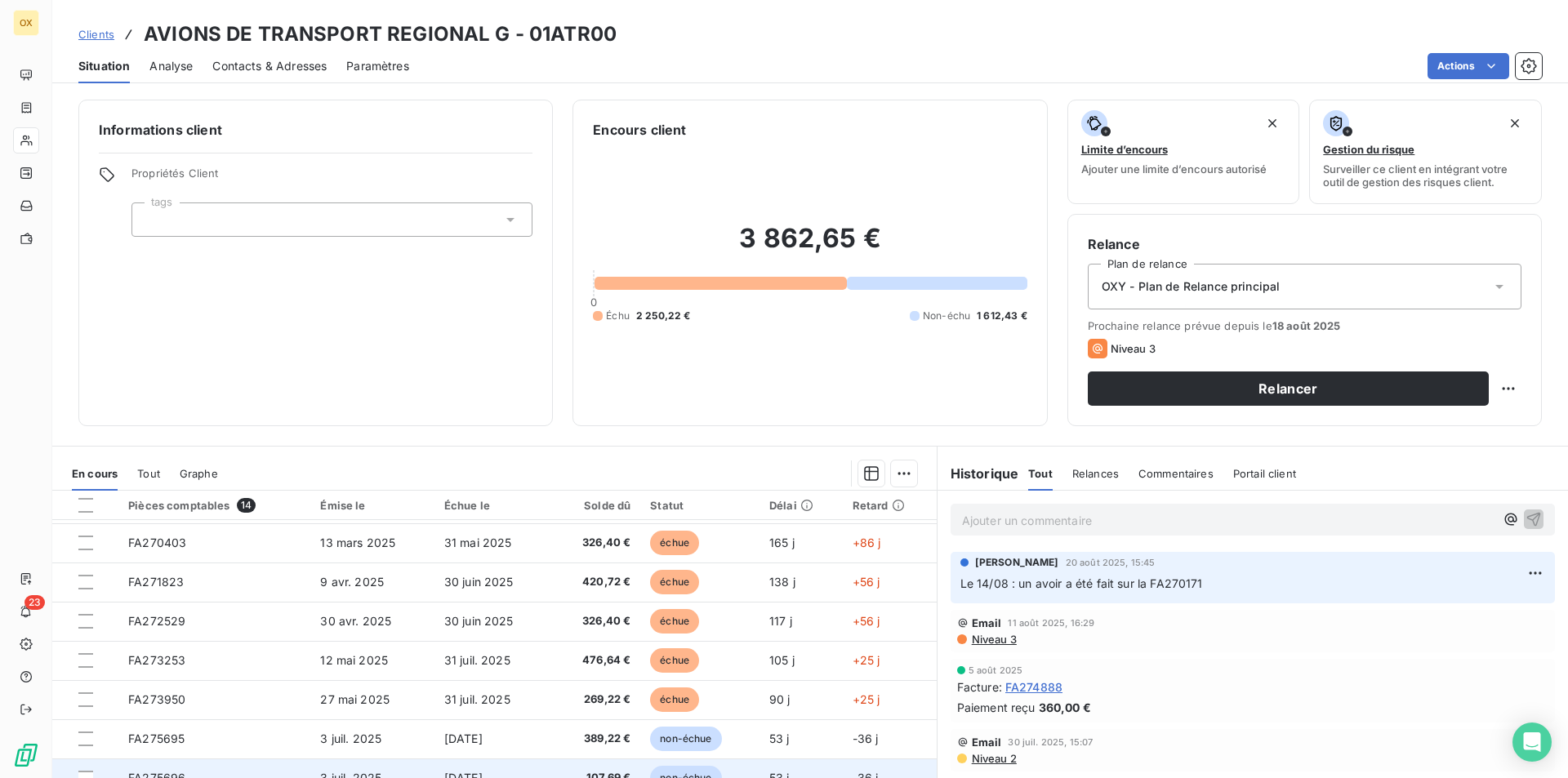
scroll to position [101, 0]
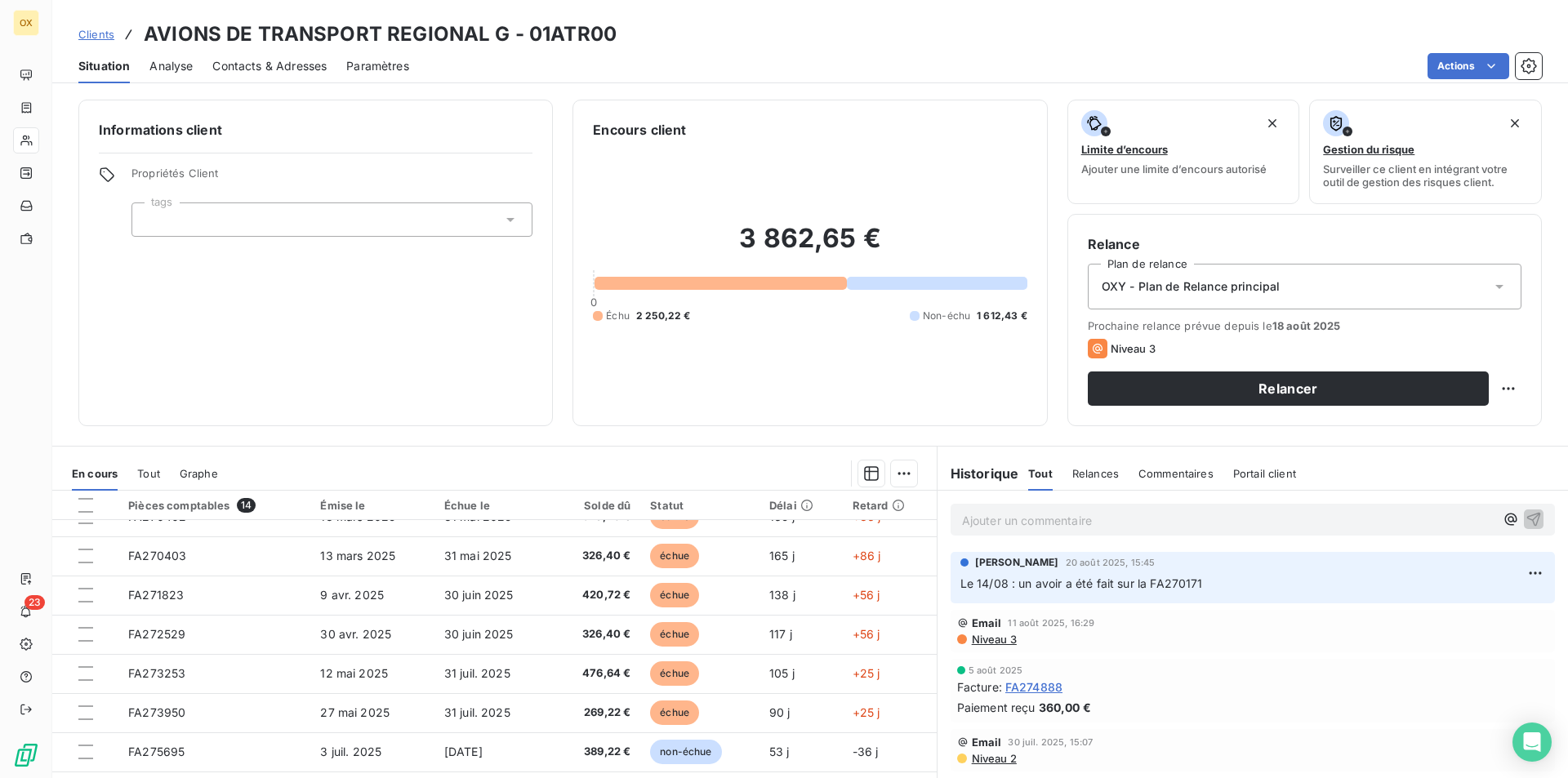
click at [287, 66] on span "Contacts & Adresses" at bounding box center [269, 66] width 114 height 17
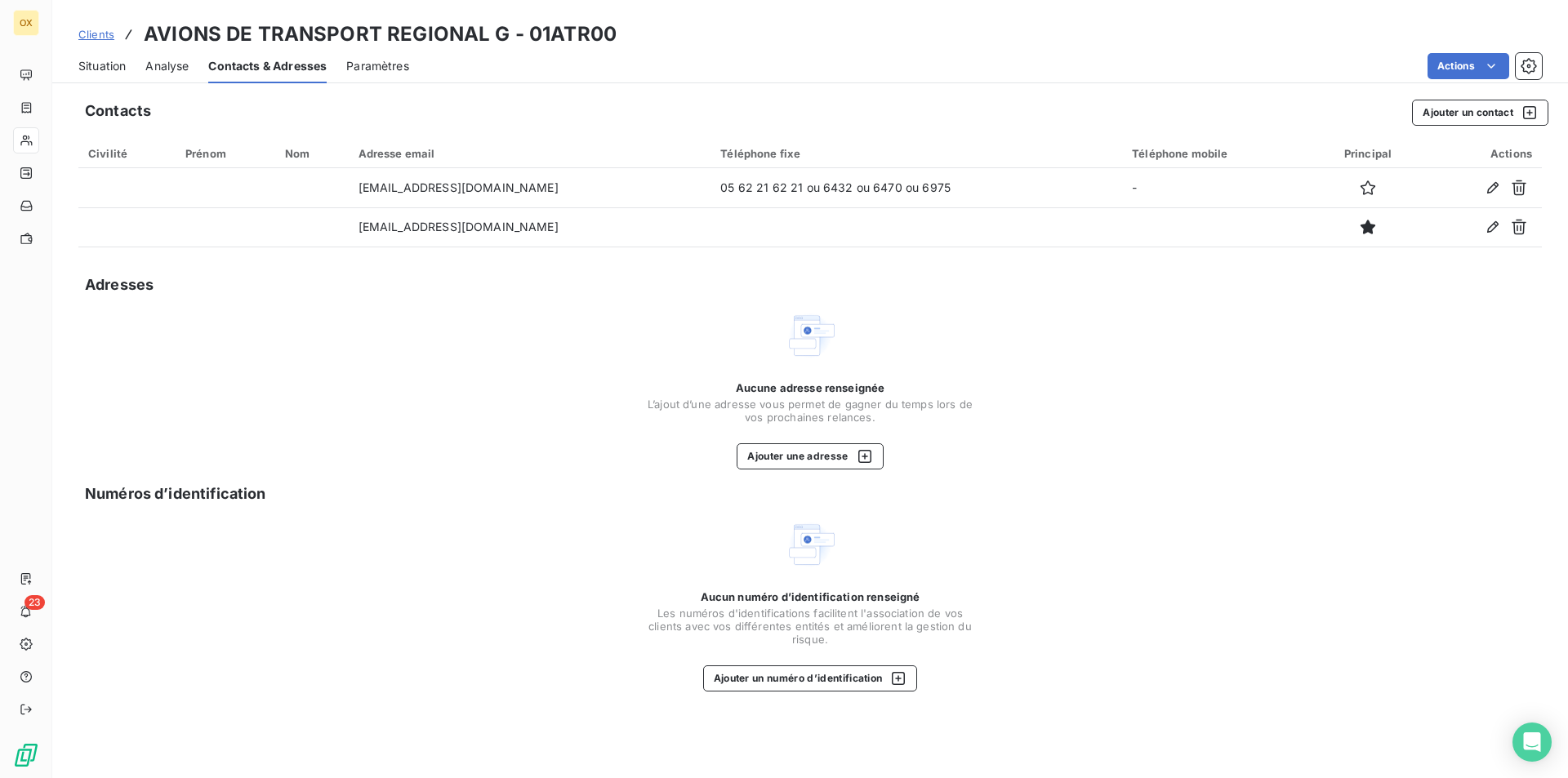
click at [109, 59] on span "Situation" at bounding box center [102, 66] width 48 height 17
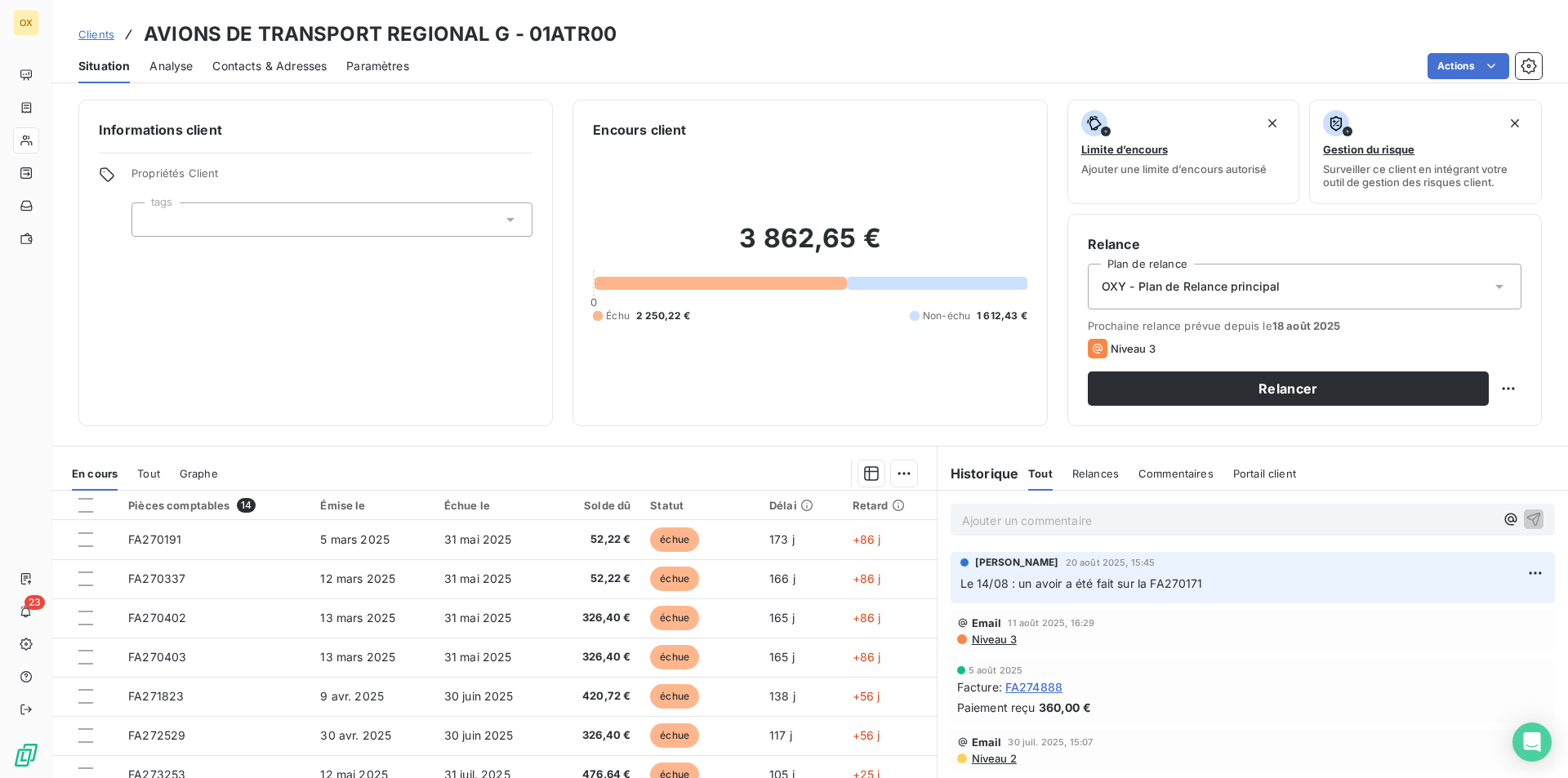
click at [300, 67] on span "Contacts & Adresses" at bounding box center [269, 66] width 114 height 17
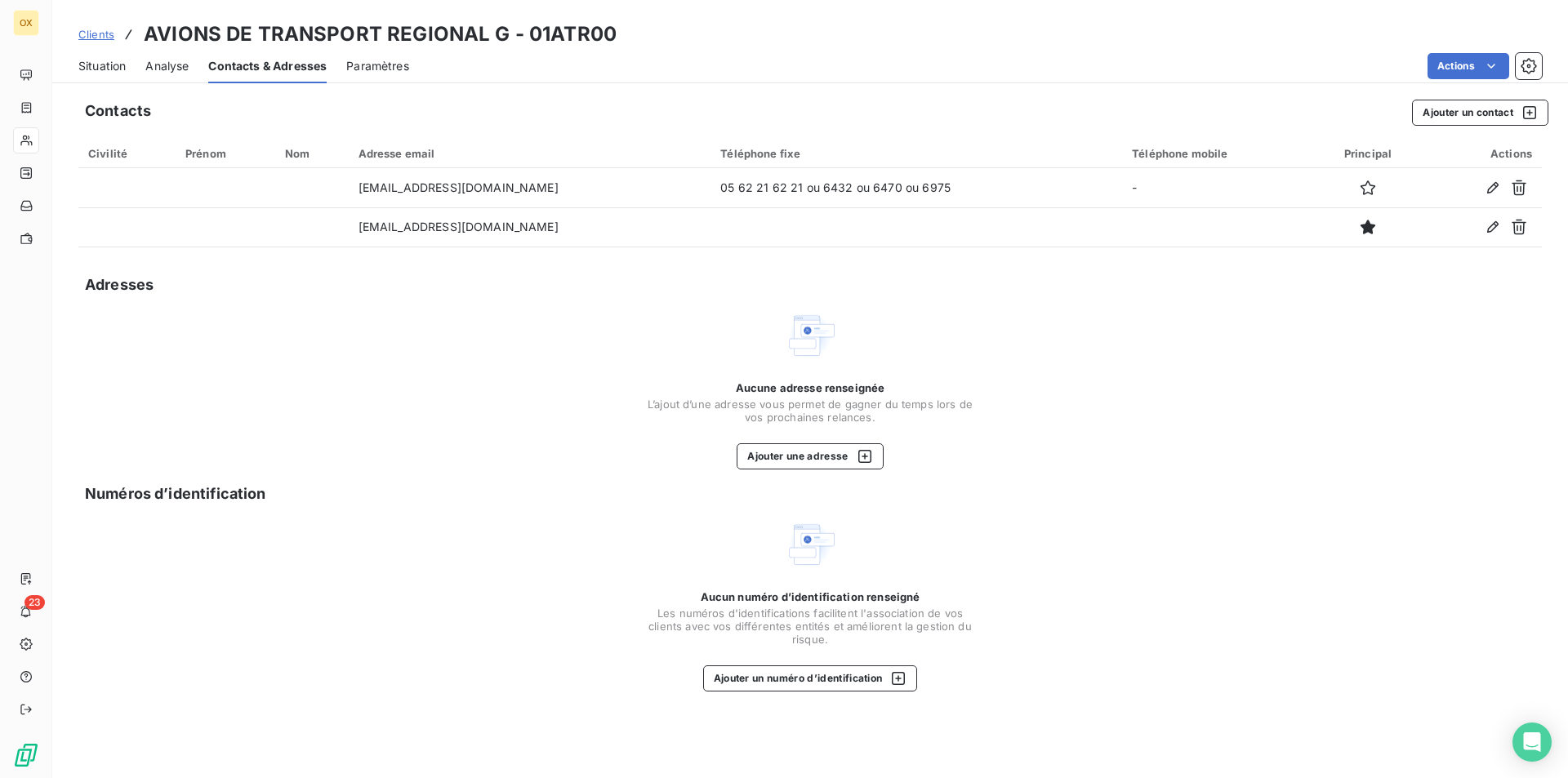
click at [118, 65] on span "Situation" at bounding box center [102, 66] width 48 height 17
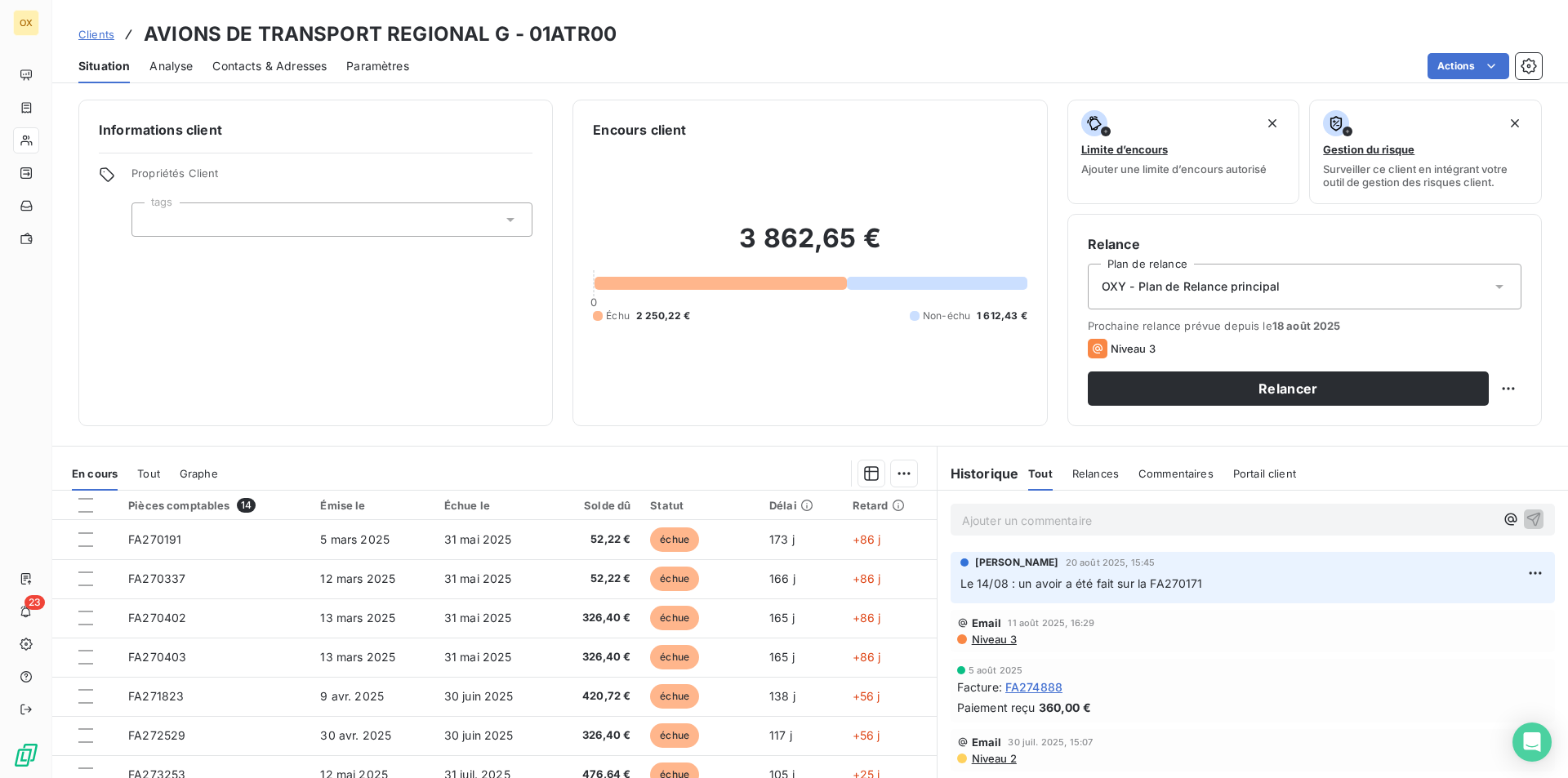
click at [321, 78] on div "Contacts & Adresses" at bounding box center [269, 66] width 114 height 34
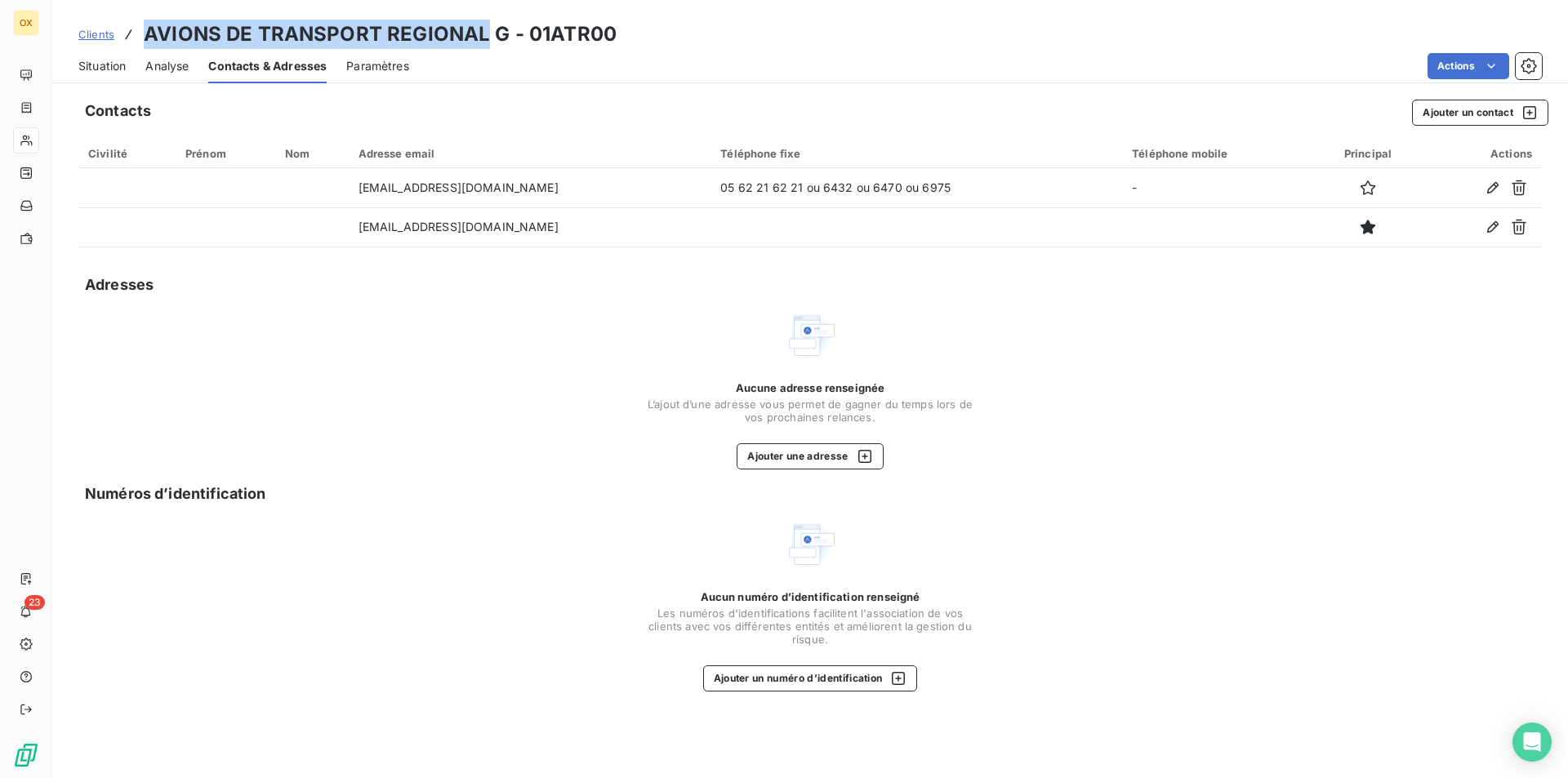
drag, startPoint x: 142, startPoint y: 30, endPoint x: 481, endPoint y: 43, distance: 339.2
click at [481, 43] on div "Clients AVIONS DE TRANSPORT REGIONAL G - 01ATR00" at bounding box center [347, 33] width 539 height 29
copy h3 "AVIONS DE TRANSPORT REGIONAL"
click at [88, 70] on span "Situation" at bounding box center [102, 66] width 48 height 17
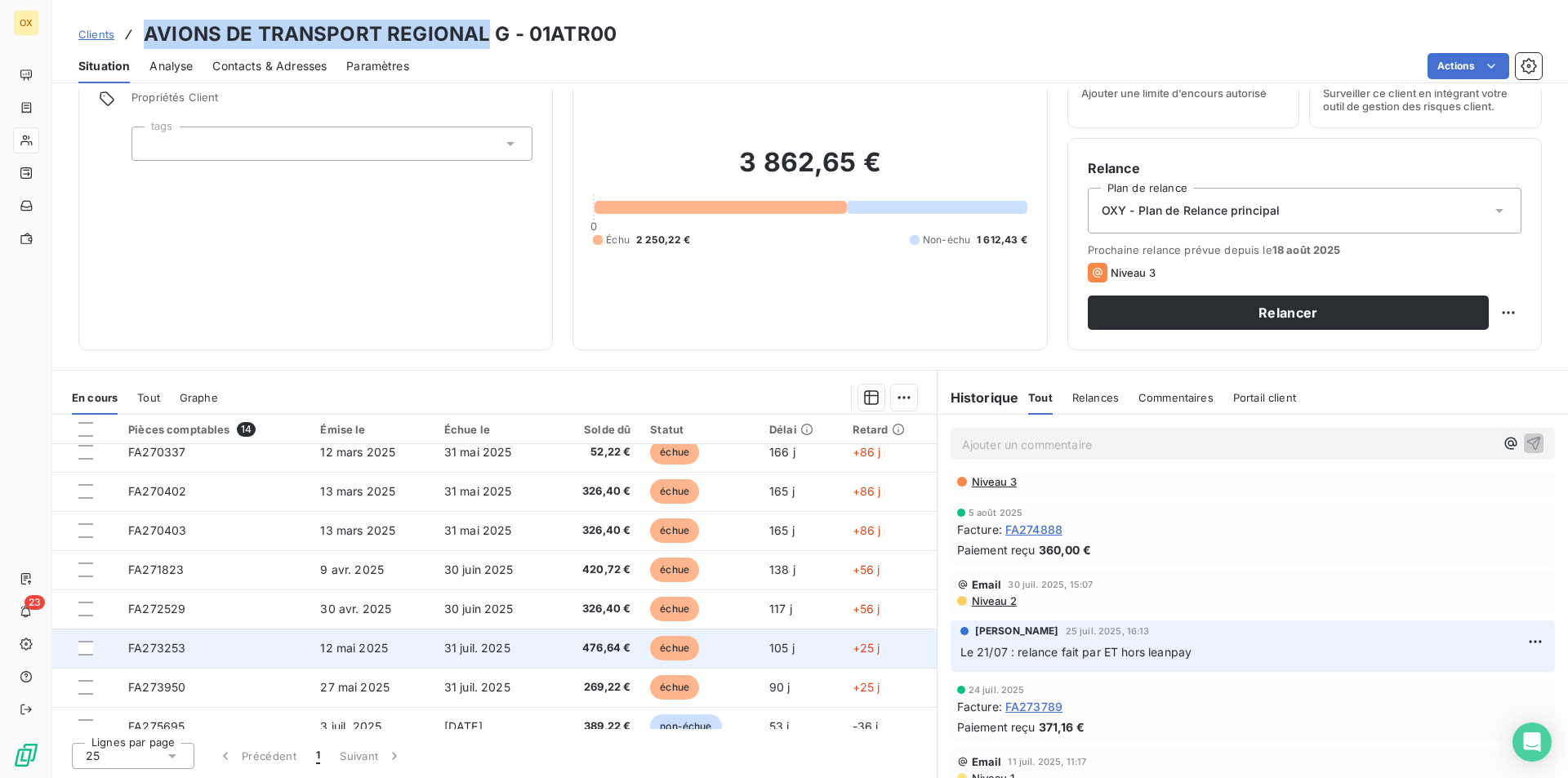
scroll to position [0, 0]
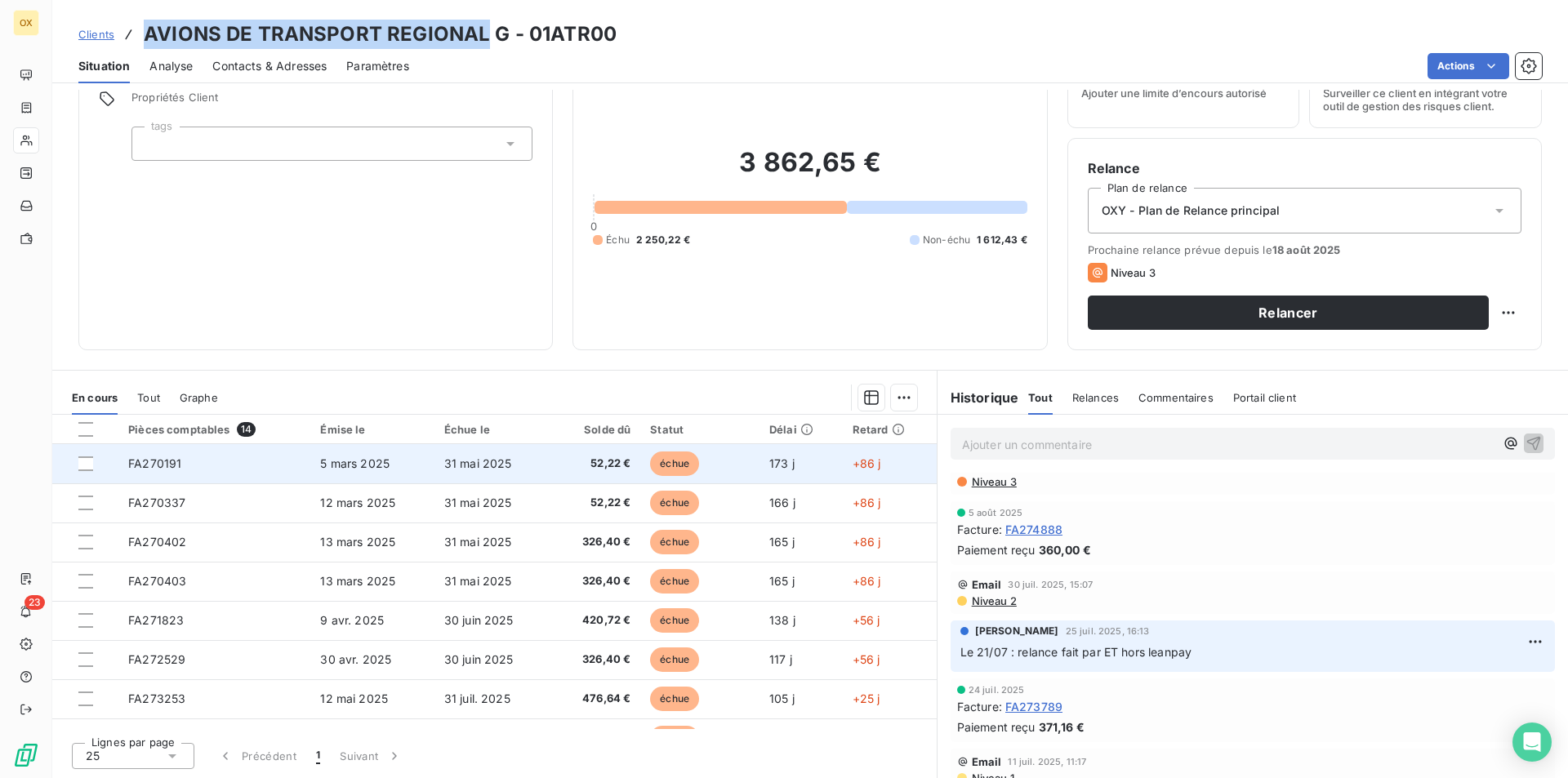
click at [799, 448] on td "173 j" at bounding box center [802, 463] width 83 height 39
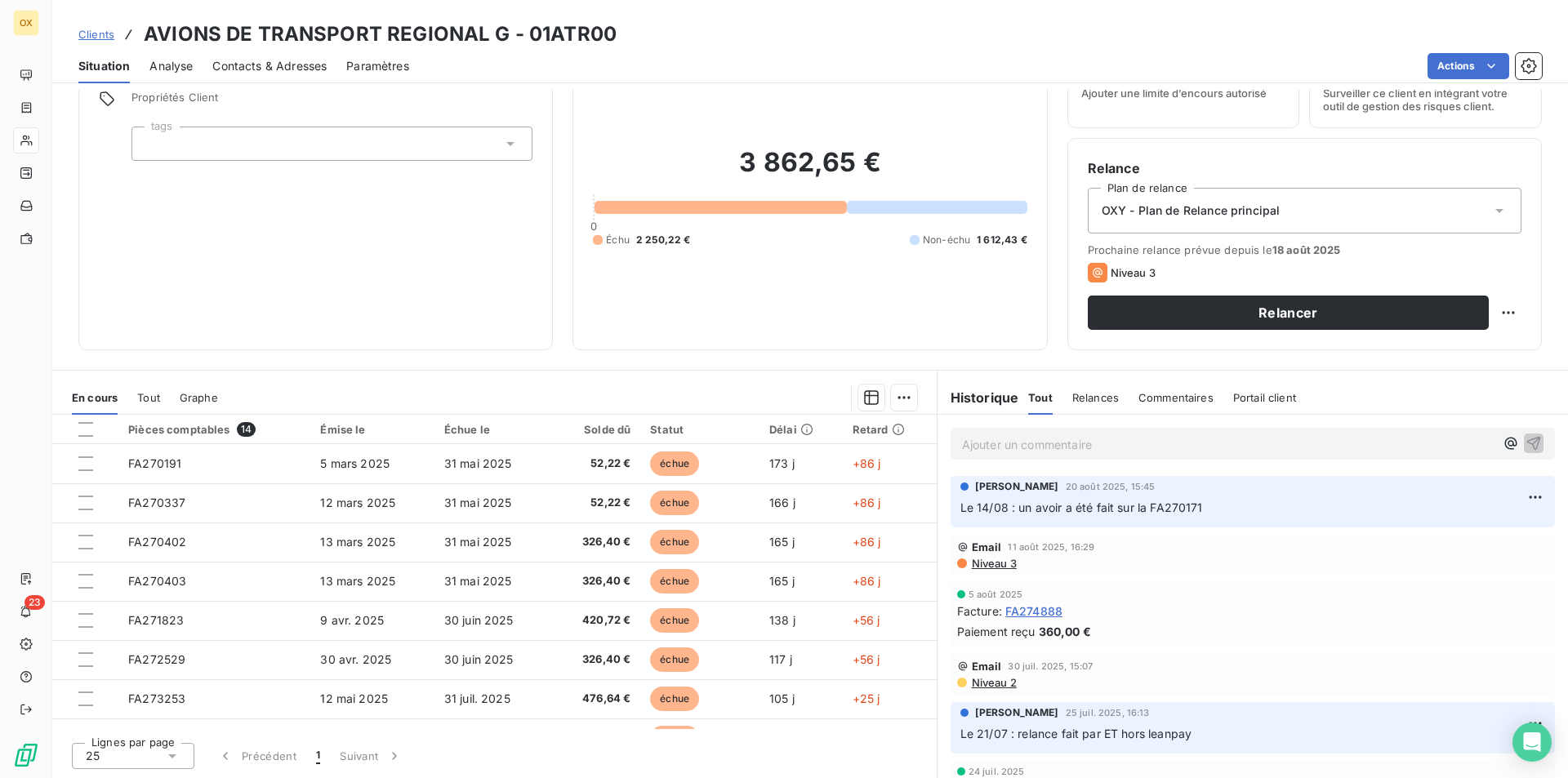
click at [274, 92] on span "Propriétés Client" at bounding box center [331, 102] width 401 height 23
click at [273, 78] on div "Contacts & Adresses" at bounding box center [269, 66] width 114 height 34
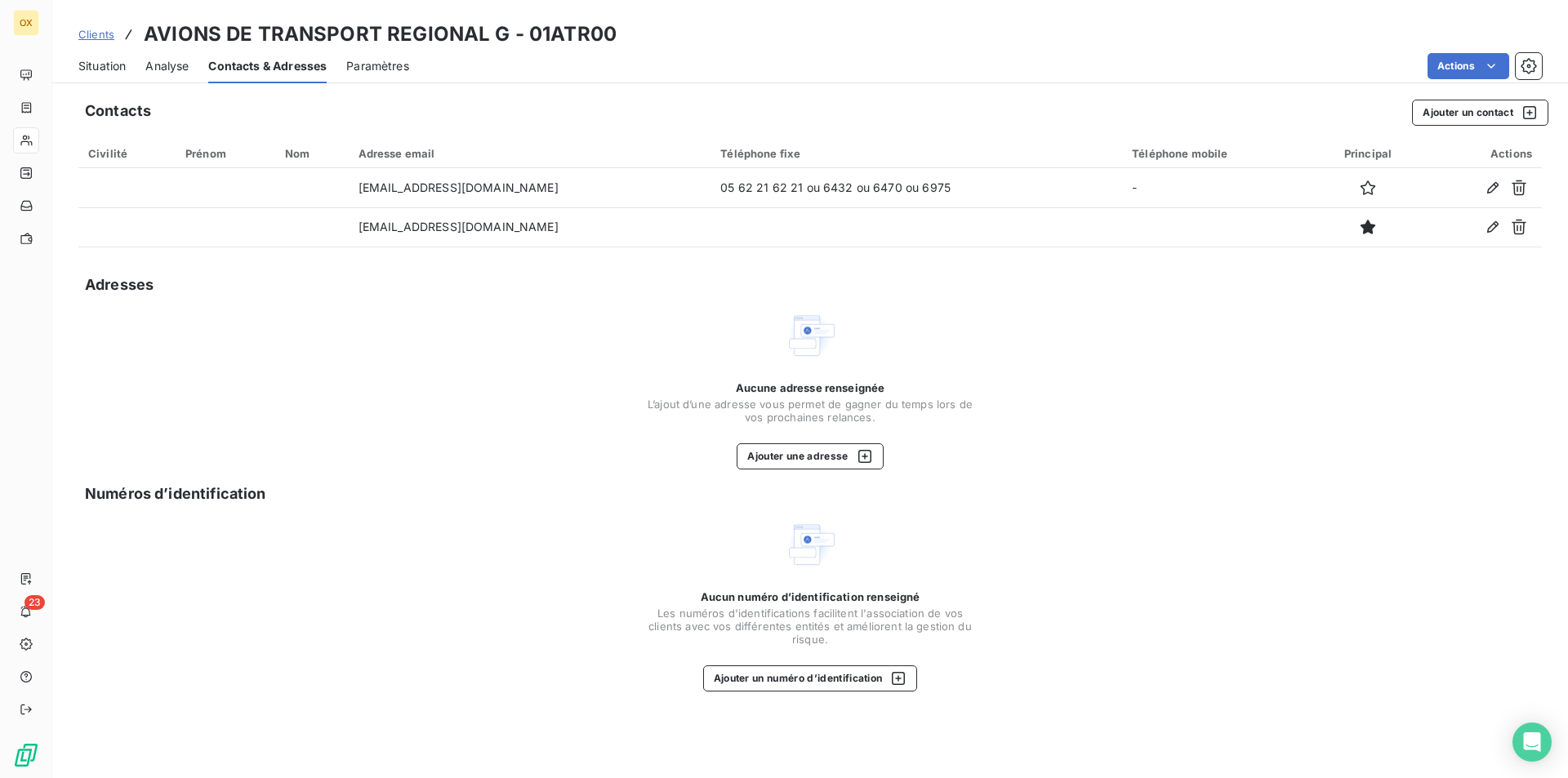
click at [104, 68] on span "Situation" at bounding box center [102, 66] width 48 height 17
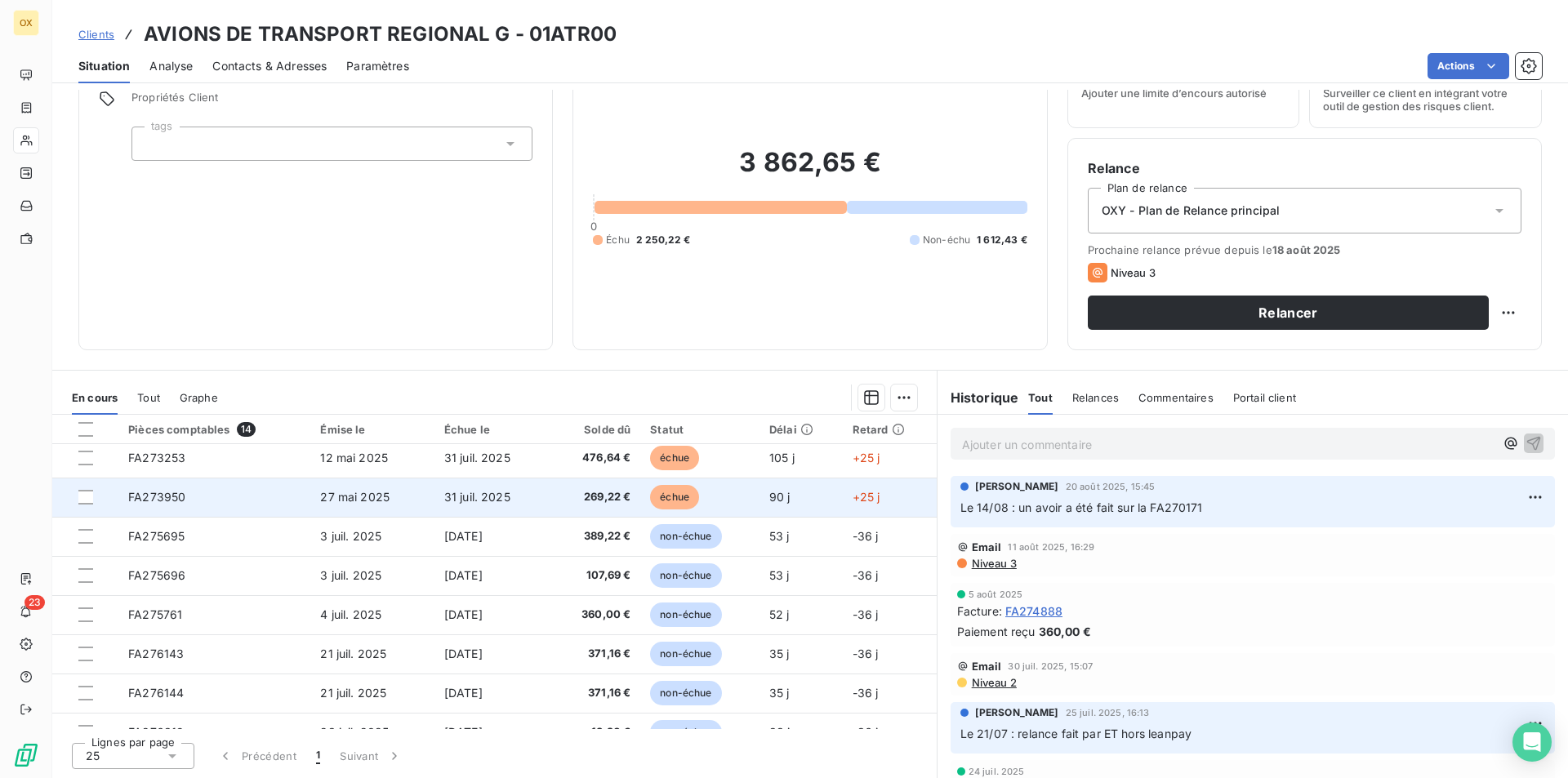
scroll to position [265, 0]
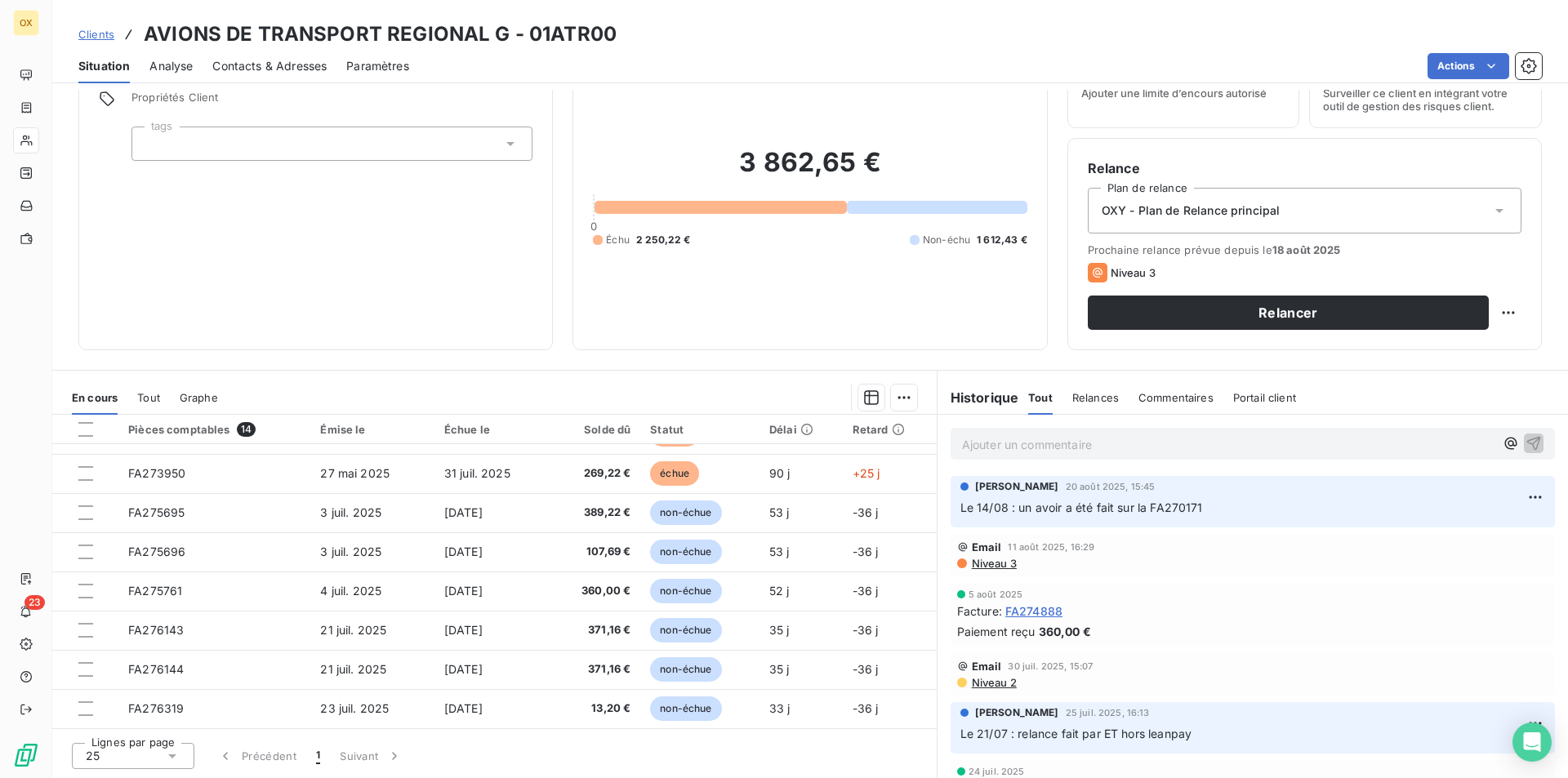
click at [264, 71] on span "Contacts & Adresses" at bounding box center [269, 66] width 114 height 17
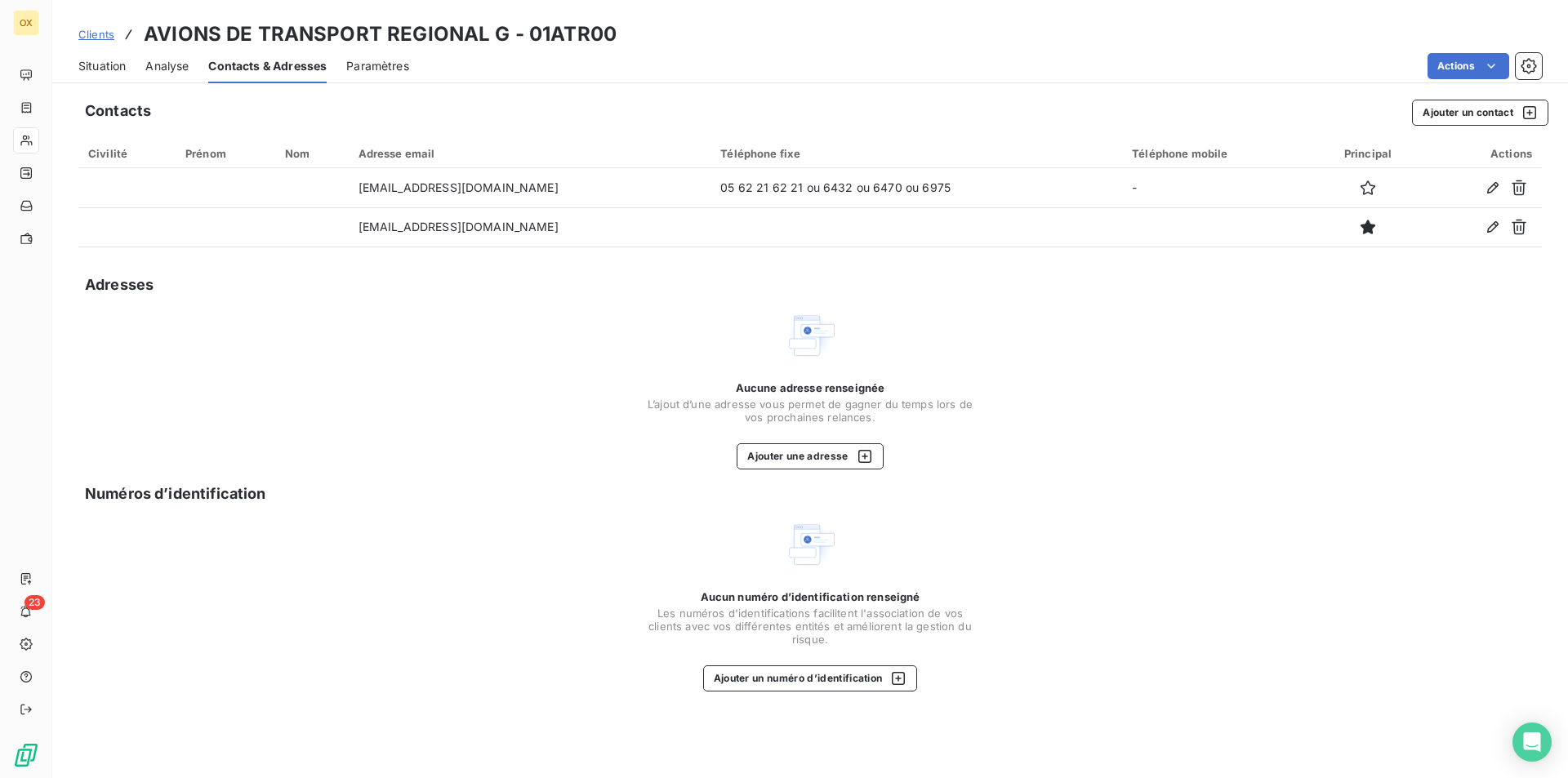
click at [144, 68] on div "Situation Analyse Contacts & Adresses Paramètres Actions" at bounding box center [810, 66] width 1515 height 34
click at [110, 56] on div "Situation" at bounding box center [102, 66] width 48 height 34
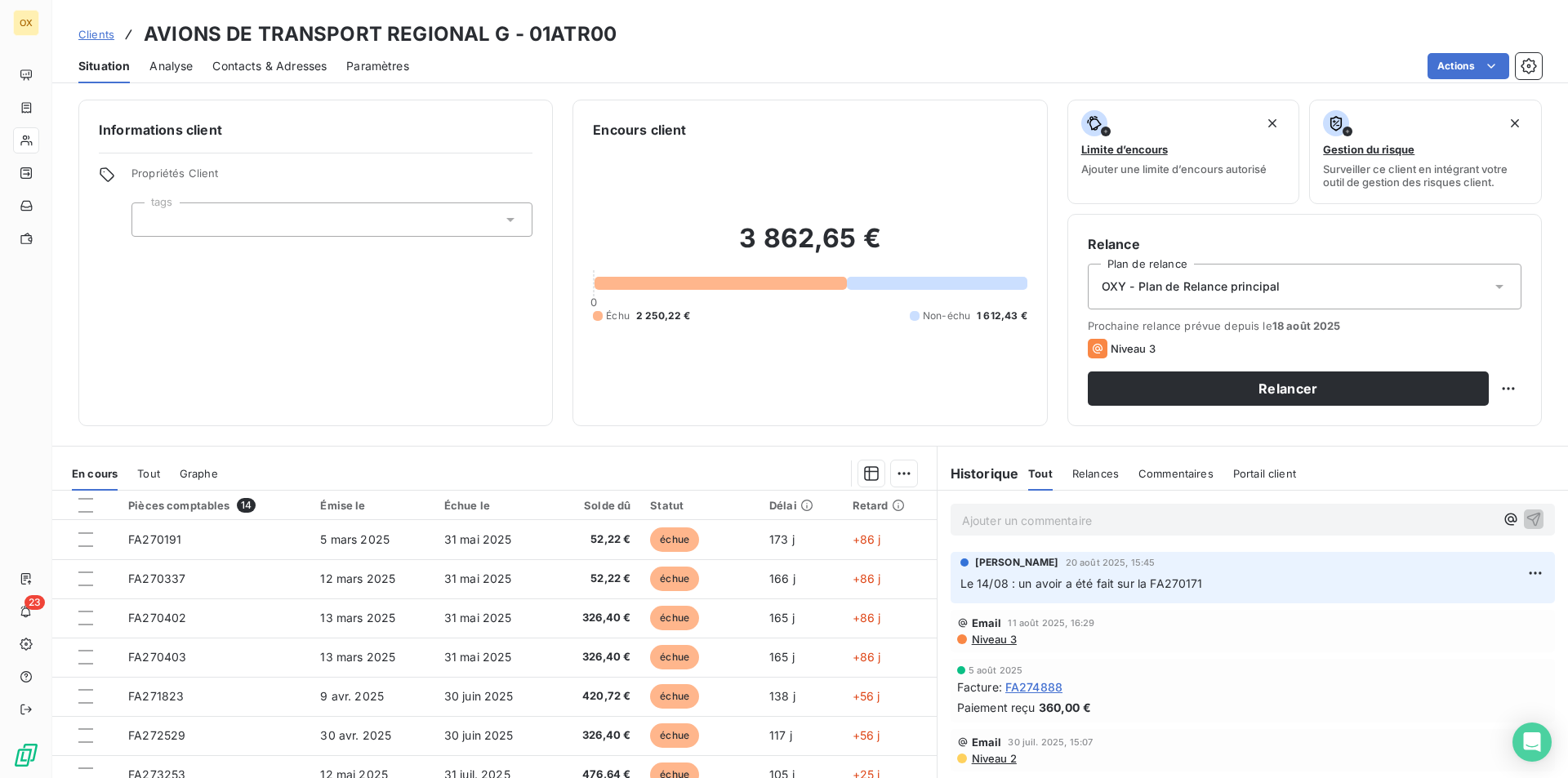
click at [285, 68] on span "Contacts & Adresses" at bounding box center [269, 66] width 114 height 17
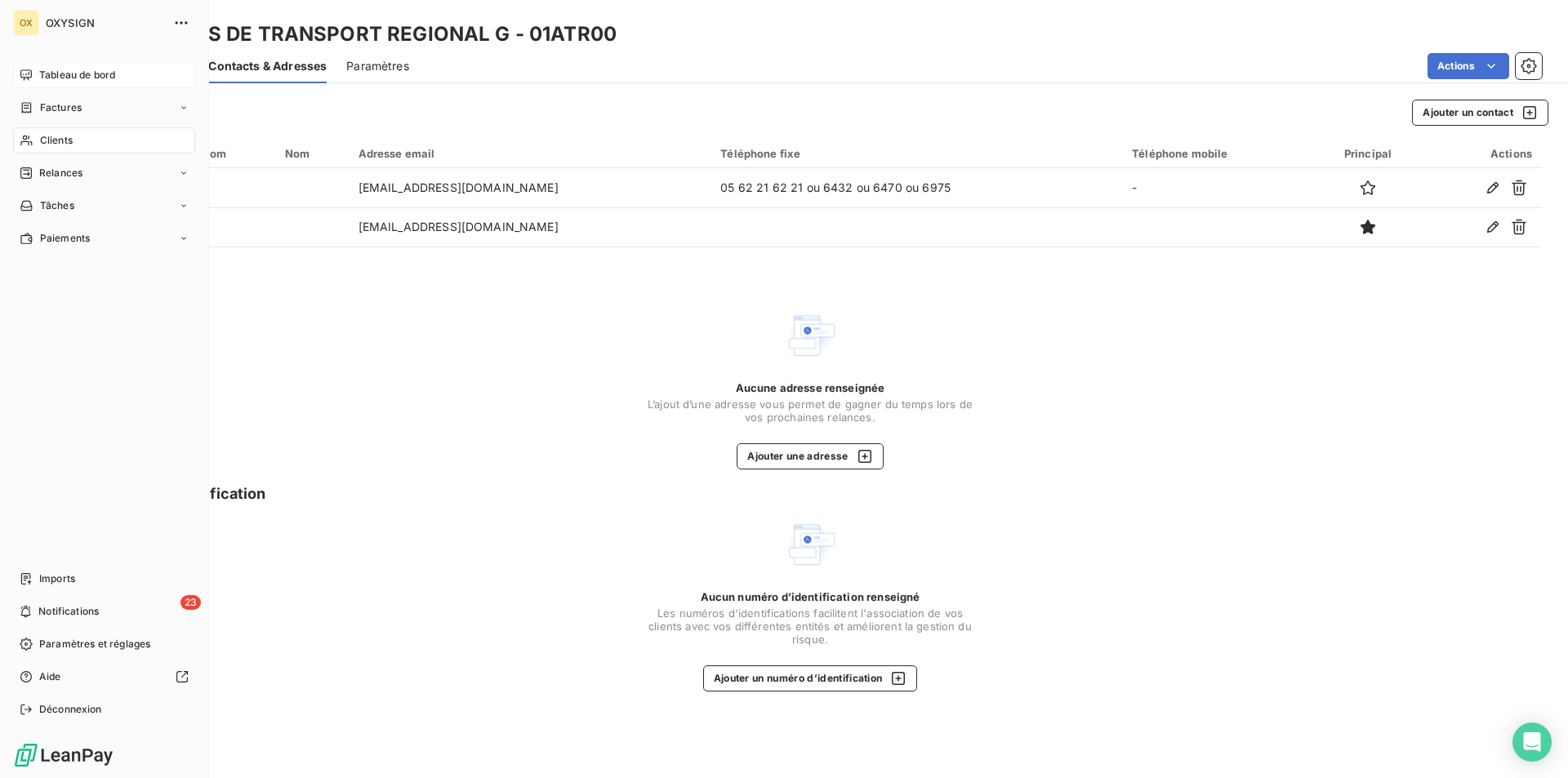
click at [47, 70] on span "Tableau de bord" at bounding box center [77, 75] width 76 height 15
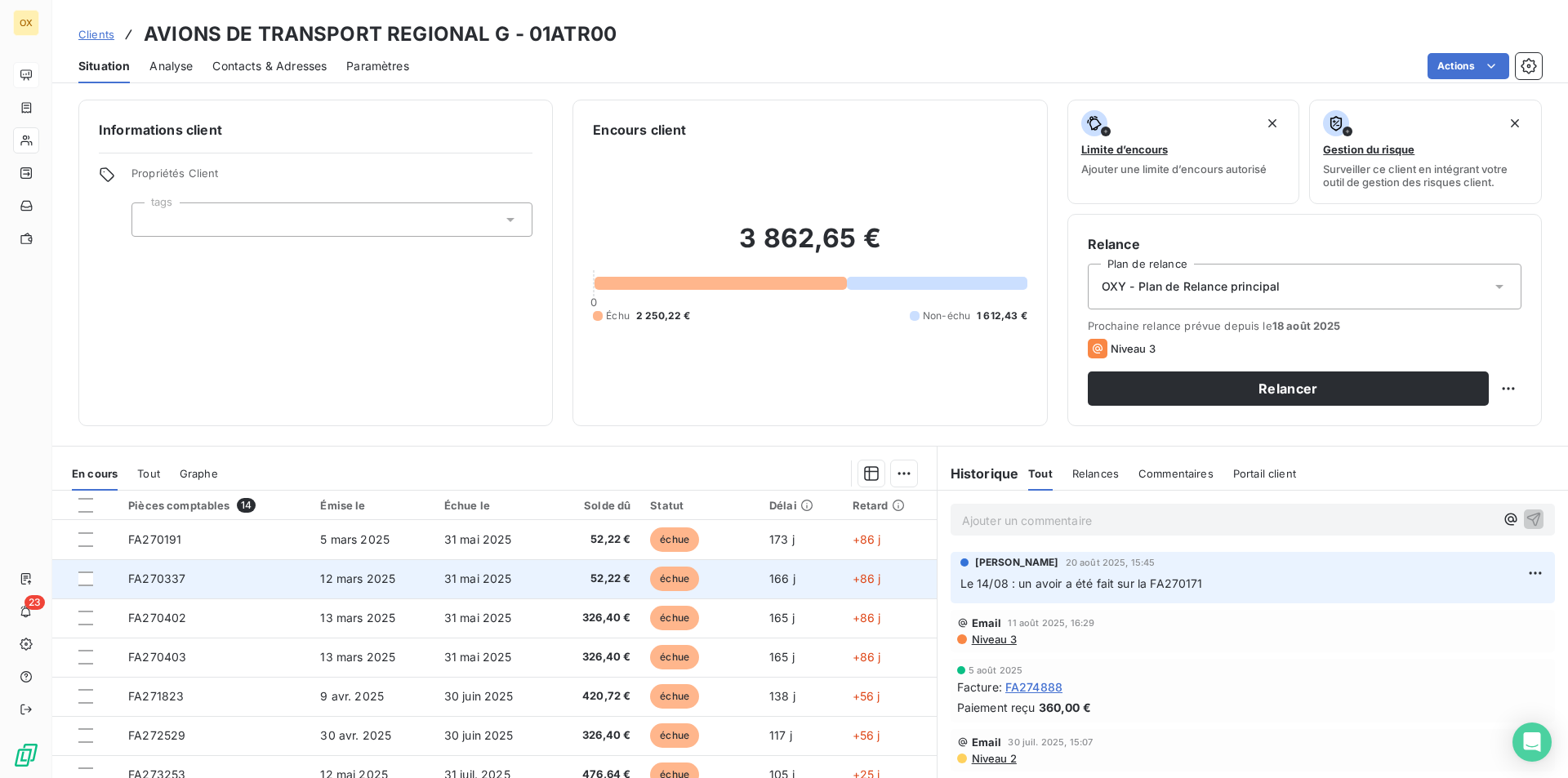
click at [617, 570] on td "52,22 €" at bounding box center [595, 578] width 90 height 39
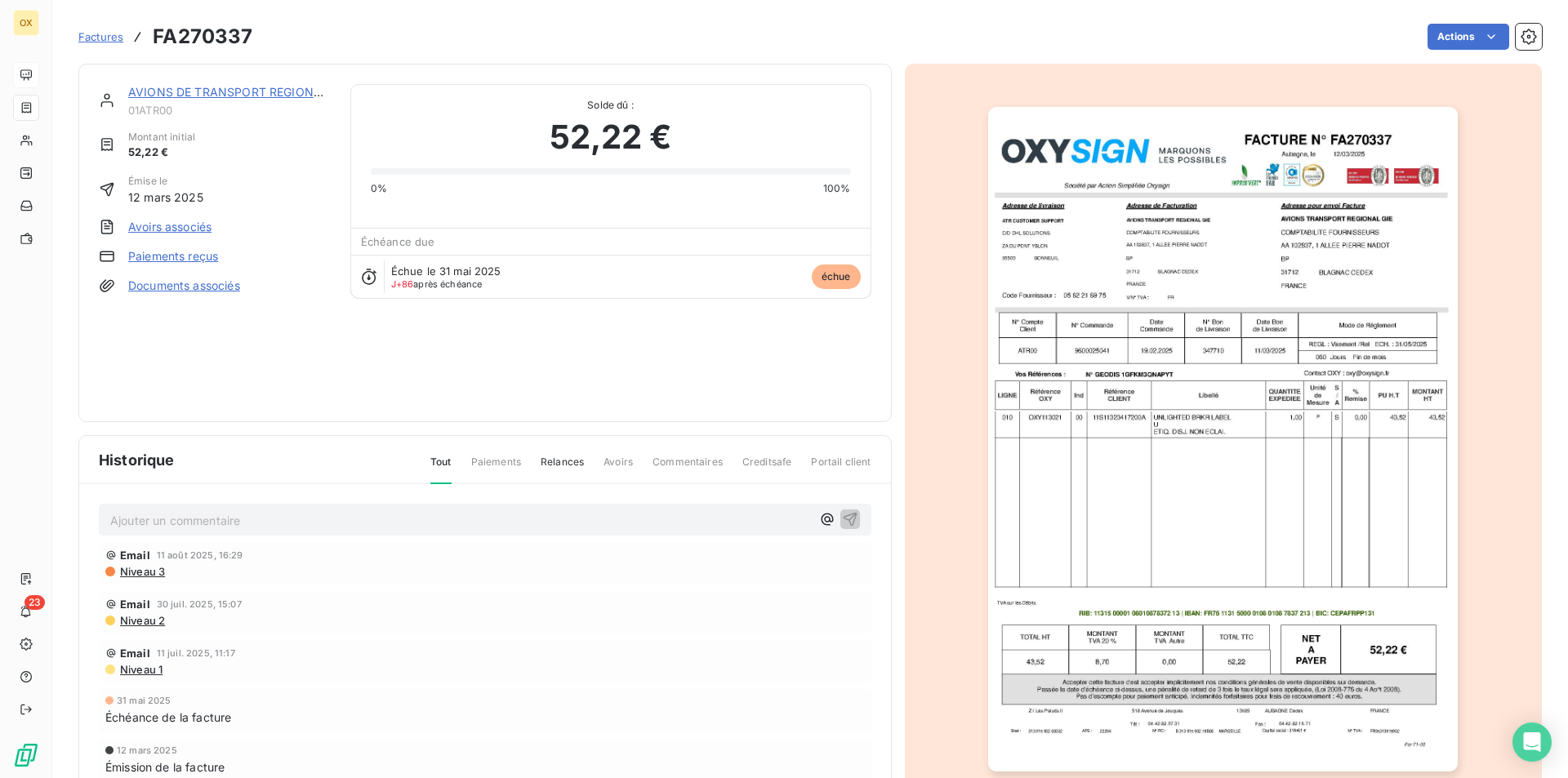
click at [1175, 290] on img "button" at bounding box center [1223, 439] width 469 height 664
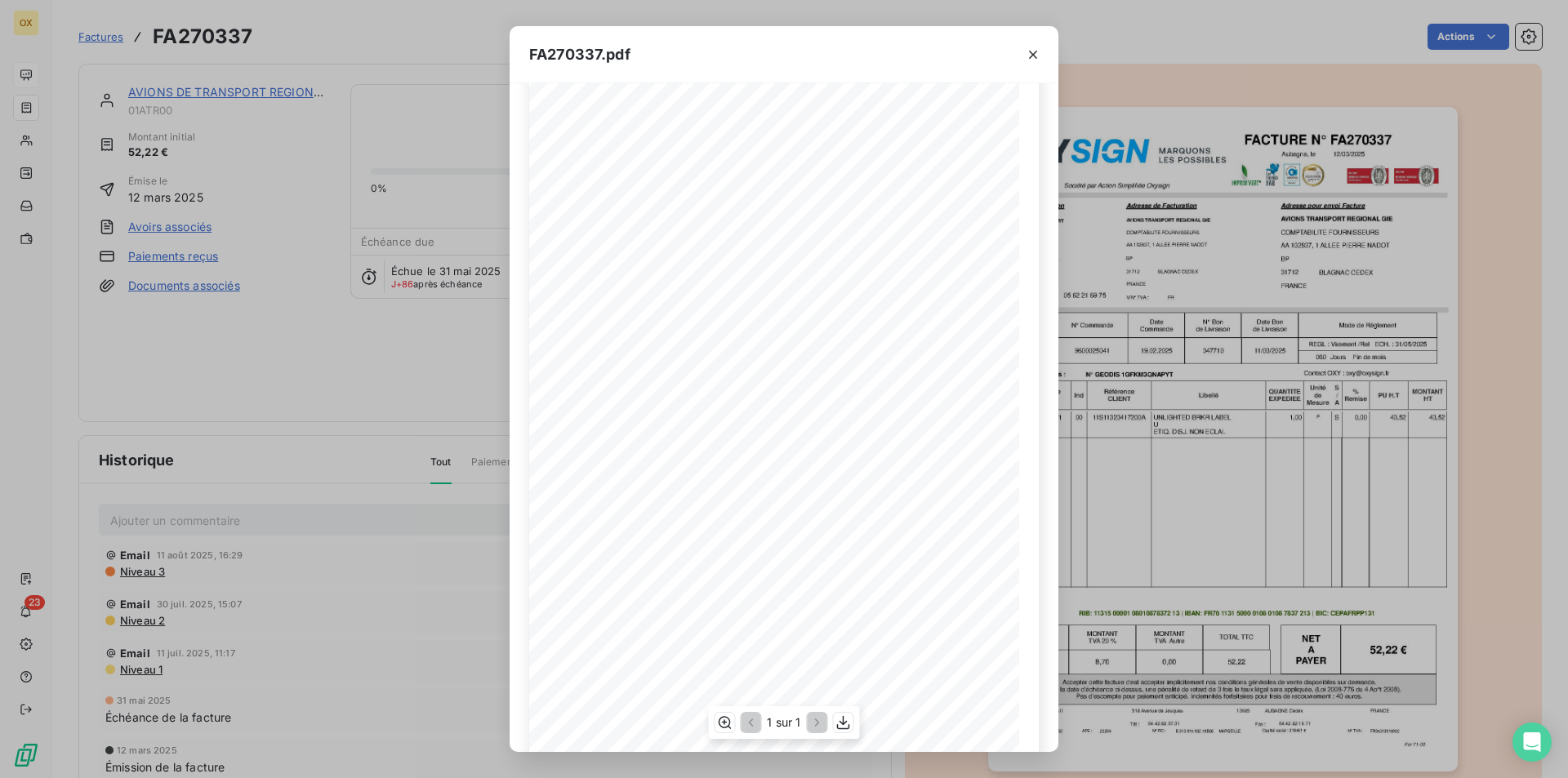
scroll to position [63, 0]
click at [840, 725] on icon "button" at bounding box center [844, 723] width 17 height 17
drag, startPoint x: 282, startPoint y: 423, endPoint x: 195, endPoint y: 280, distance: 167.4
click at [282, 423] on div "FA270337.pdf FACTURE N° Aubagne, [GEOGRAPHIC_DATA] [DATE] FA270337 Société par …" at bounding box center [784, 389] width 1568 height 778
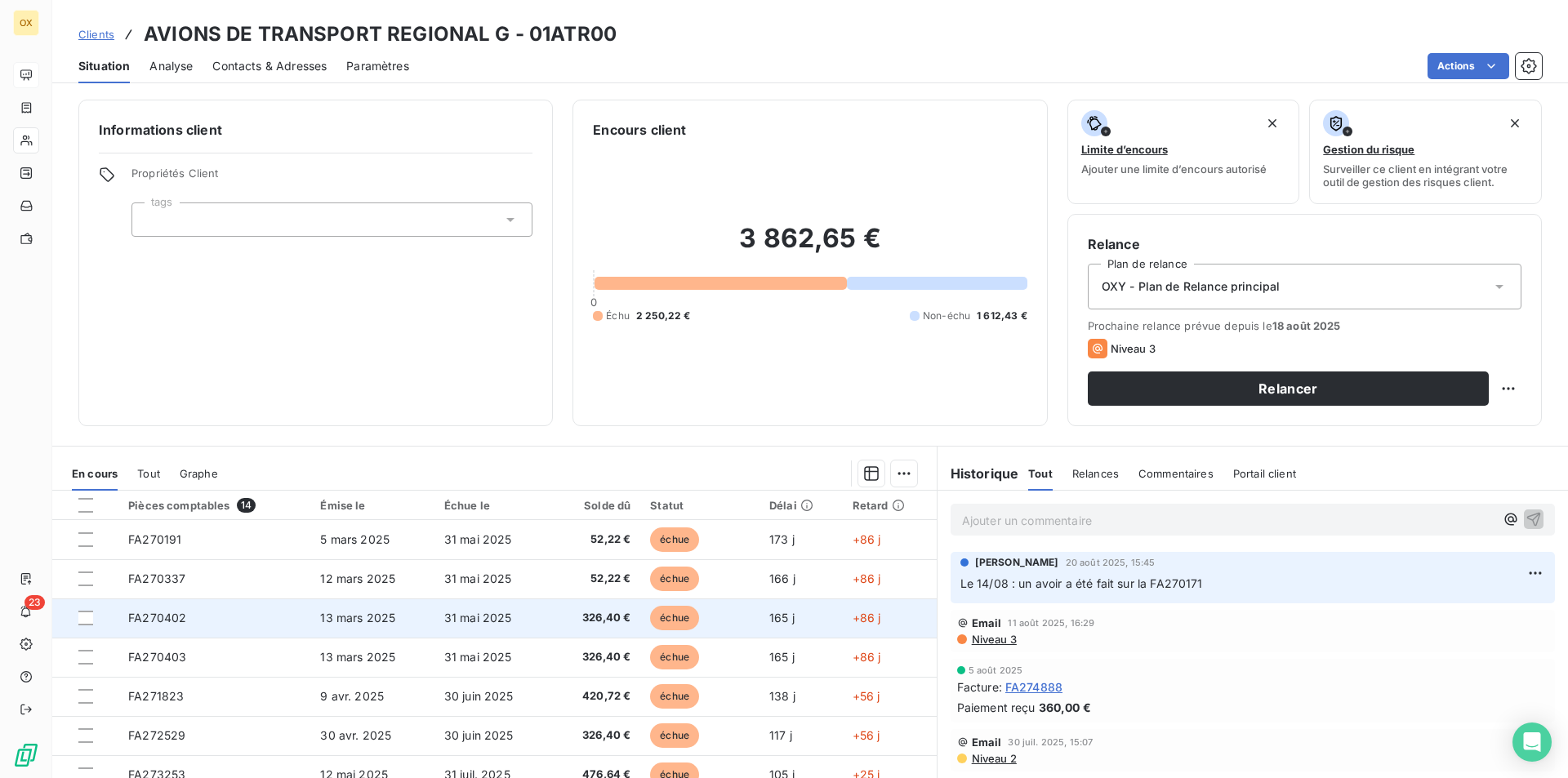
click at [545, 615] on td "31 mai 2025" at bounding box center [492, 618] width 116 height 39
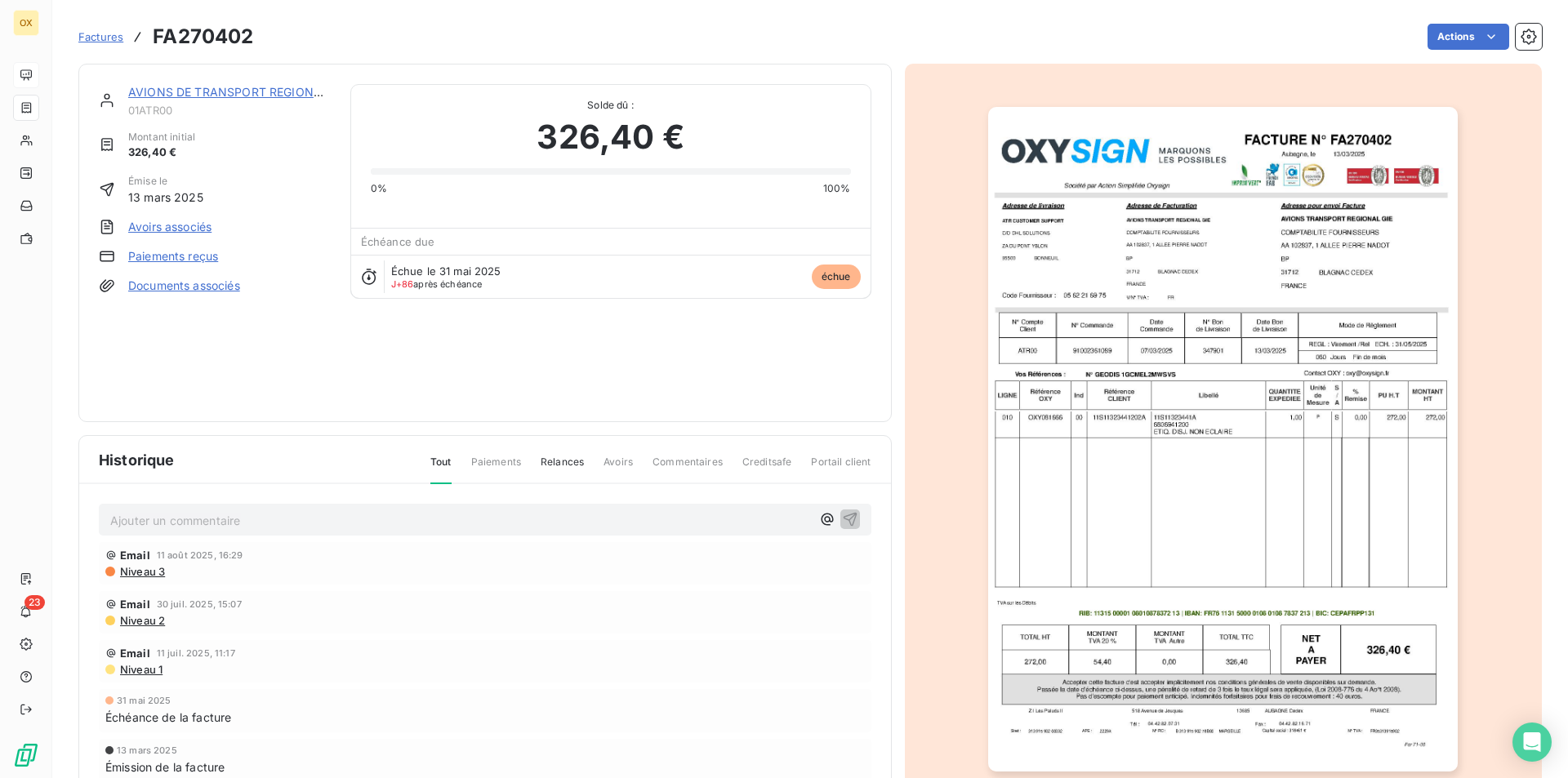
click at [1148, 542] on img "button" at bounding box center [1223, 439] width 469 height 664
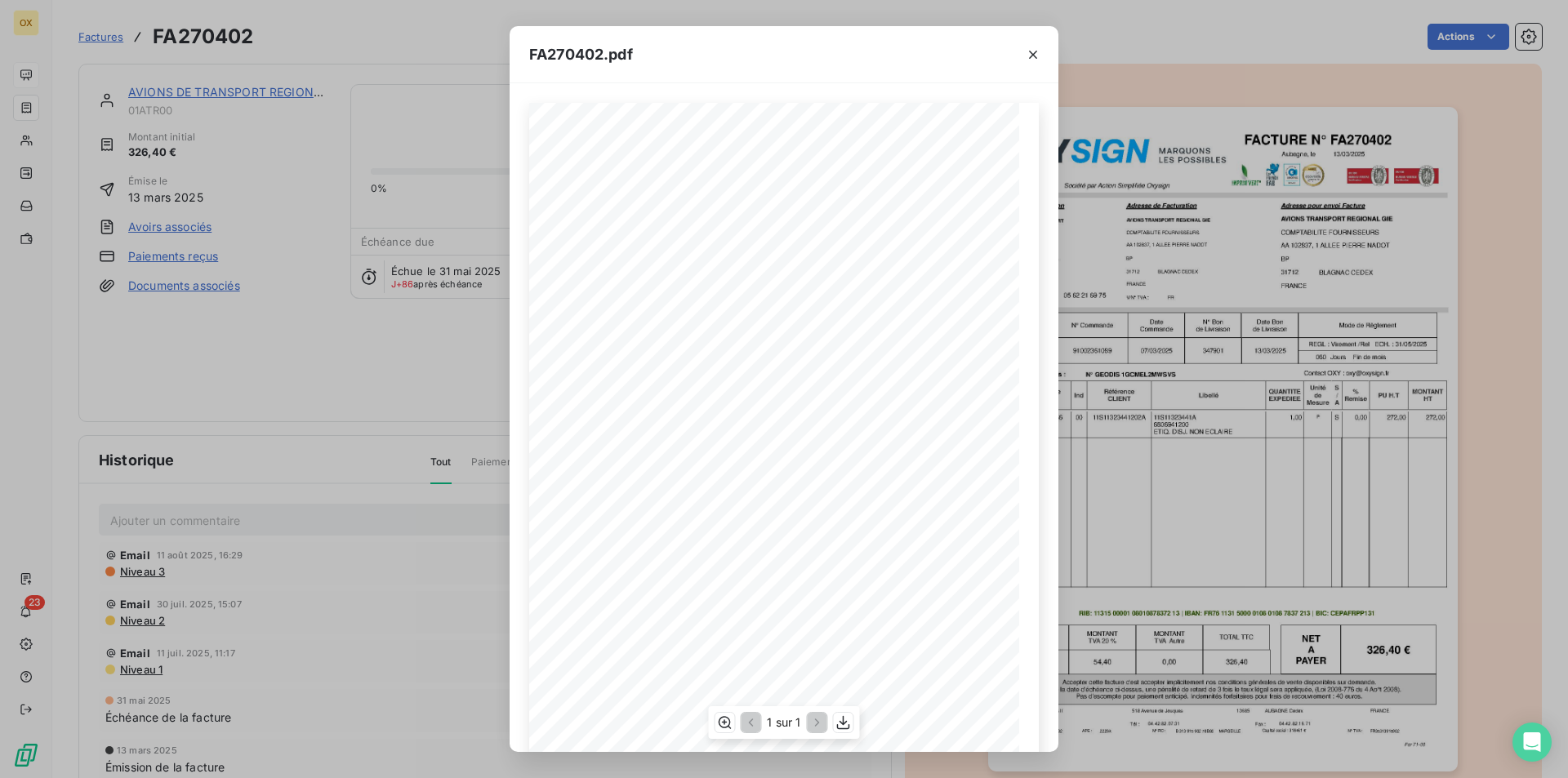
scroll to position [63, 0]
click at [844, 727] on icon "button" at bounding box center [844, 723] width 17 height 17
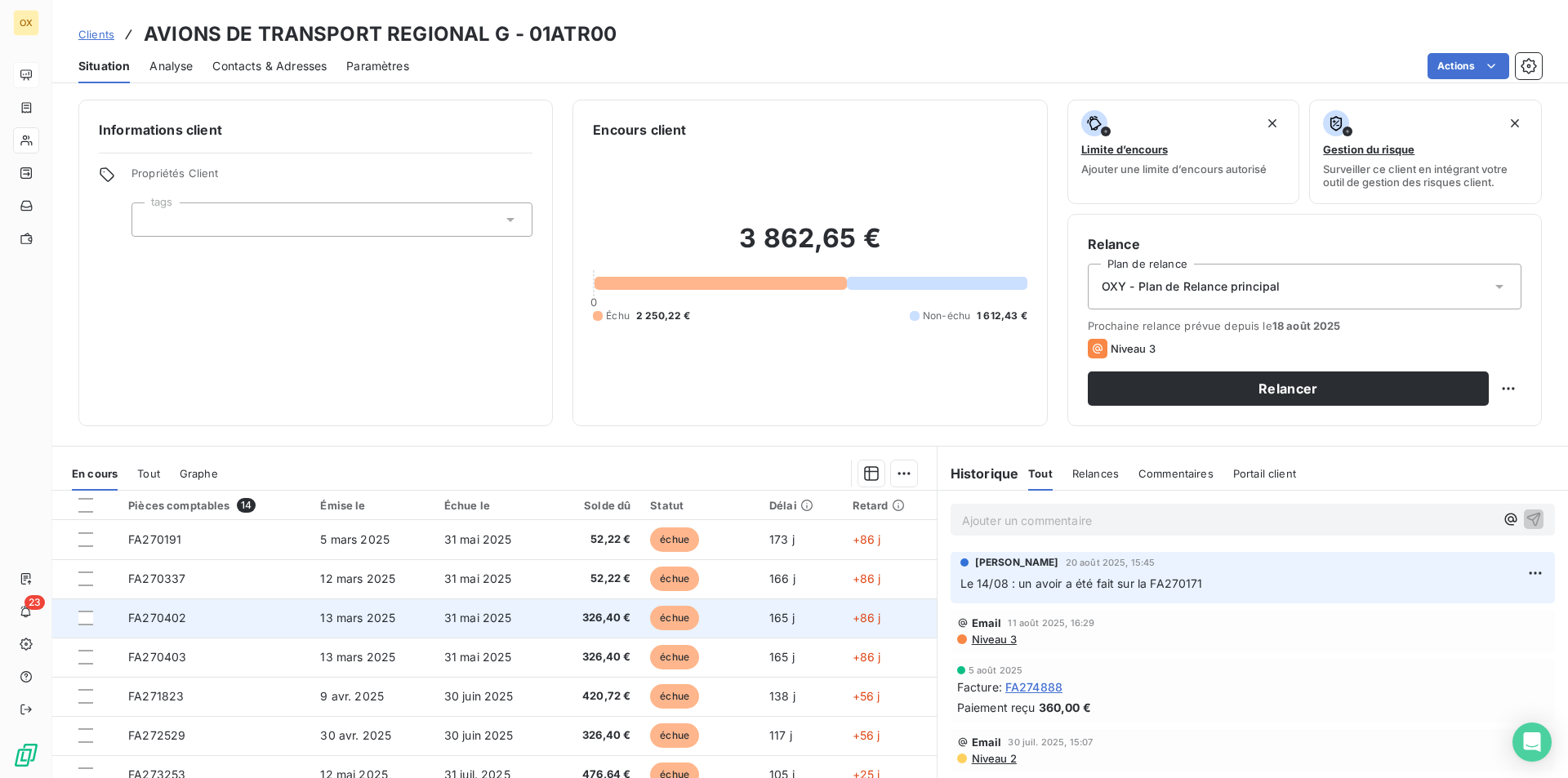
scroll to position [82, 0]
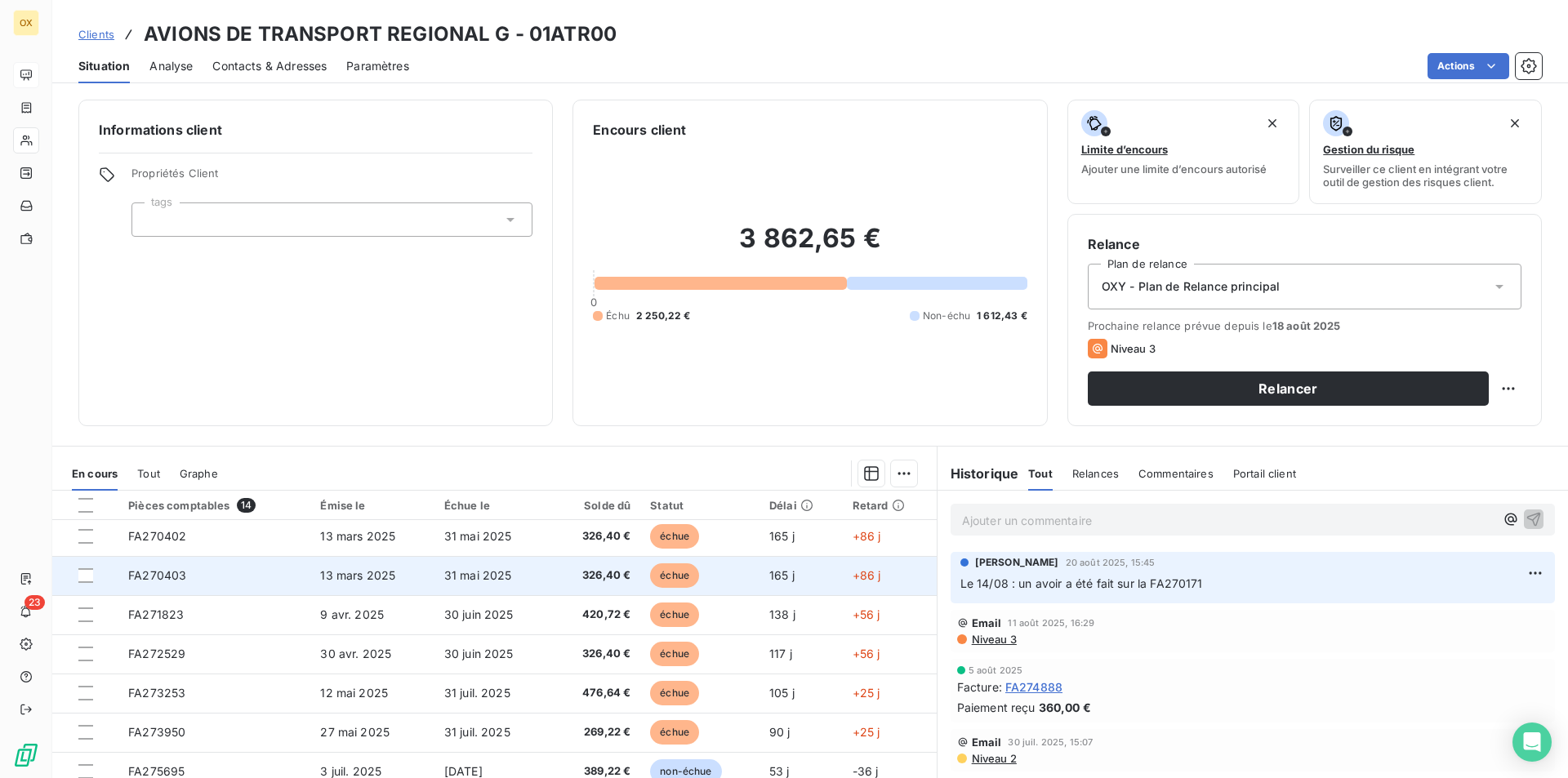
click at [627, 584] on td "326,40 €" at bounding box center [595, 575] width 90 height 39
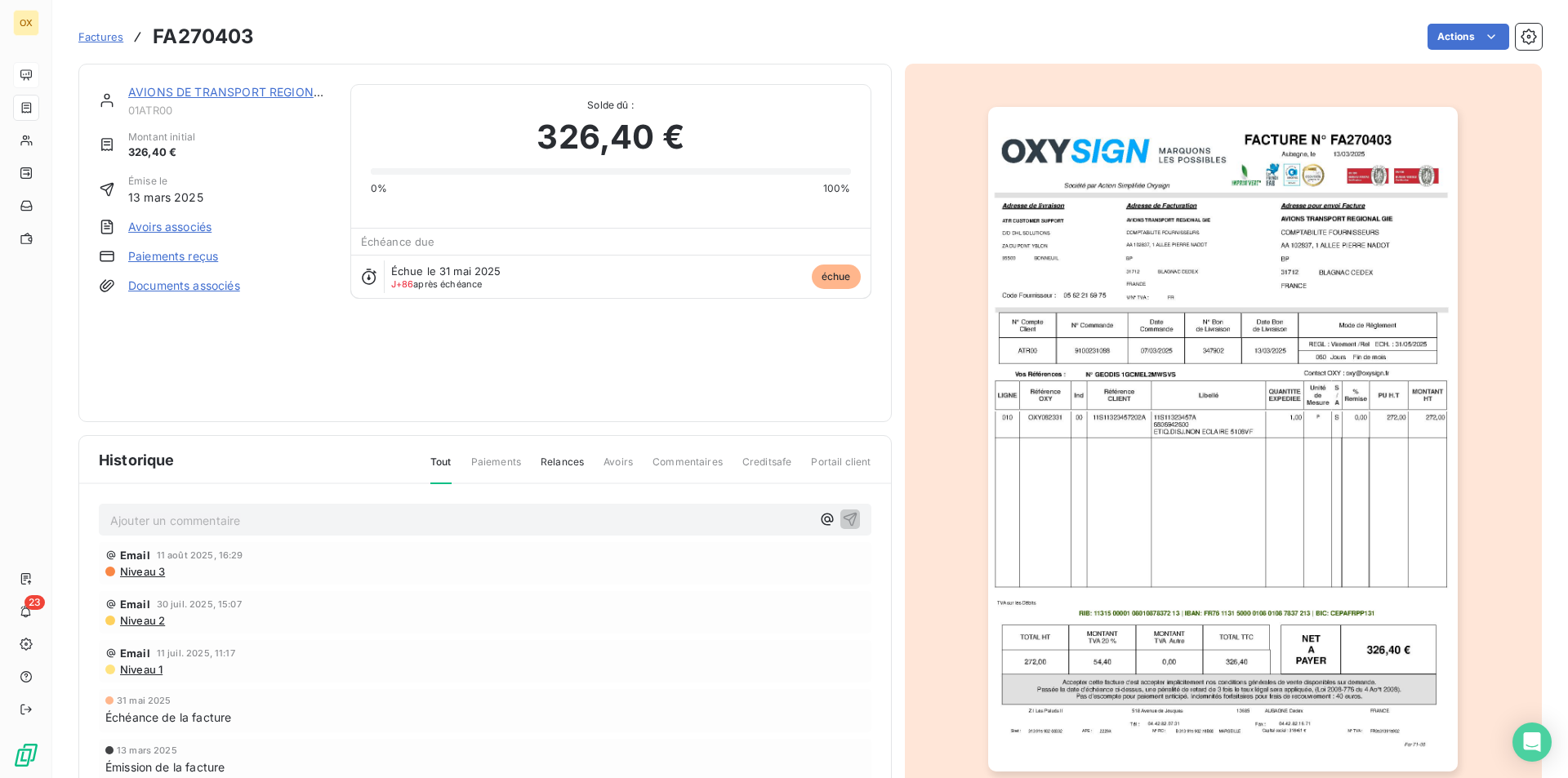
click at [1198, 564] on img "button" at bounding box center [1223, 439] width 469 height 664
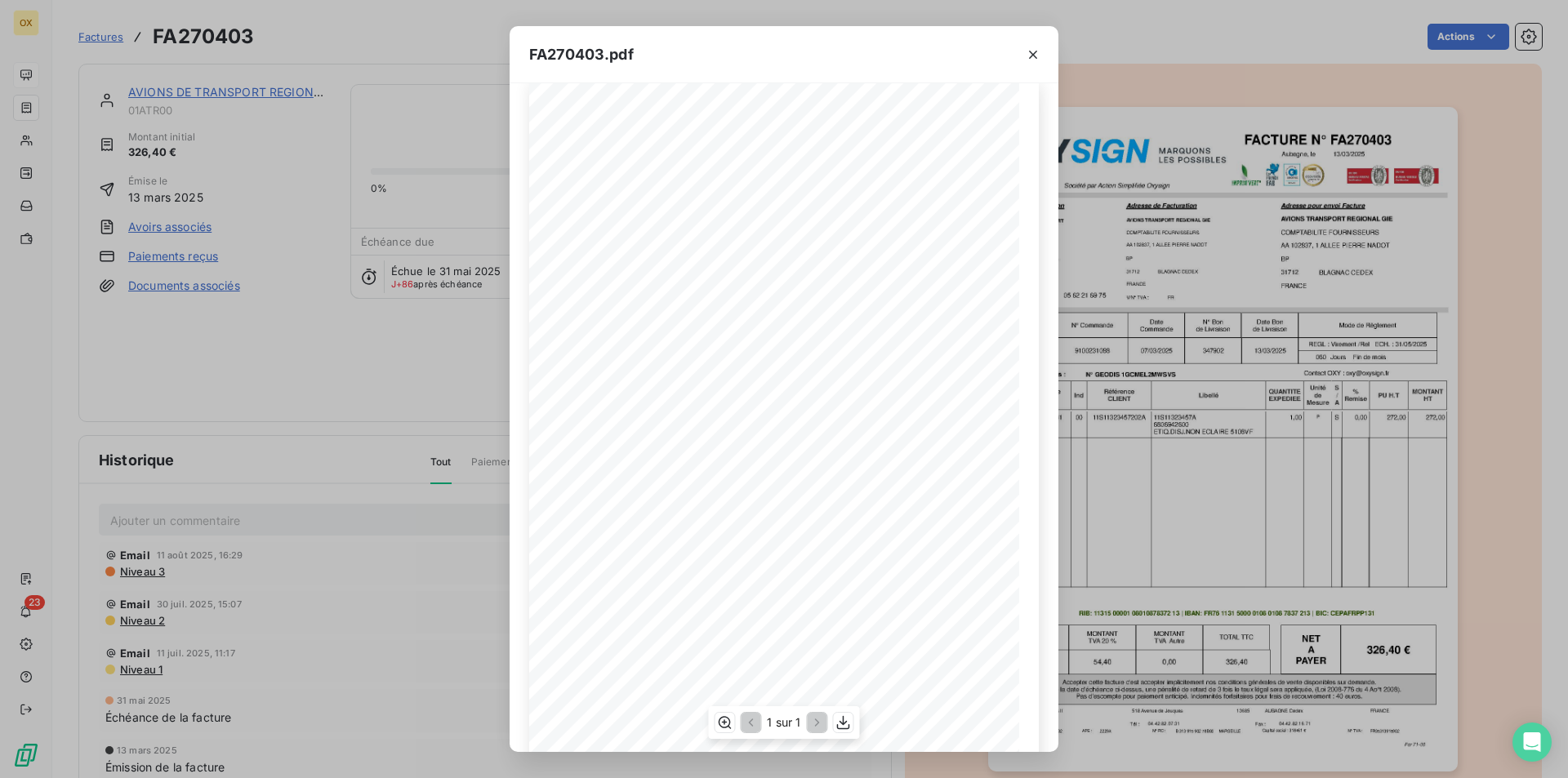
scroll to position [63, 0]
click at [847, 725] on icon "button" at bounding box center [844, 723] width 17 height 17
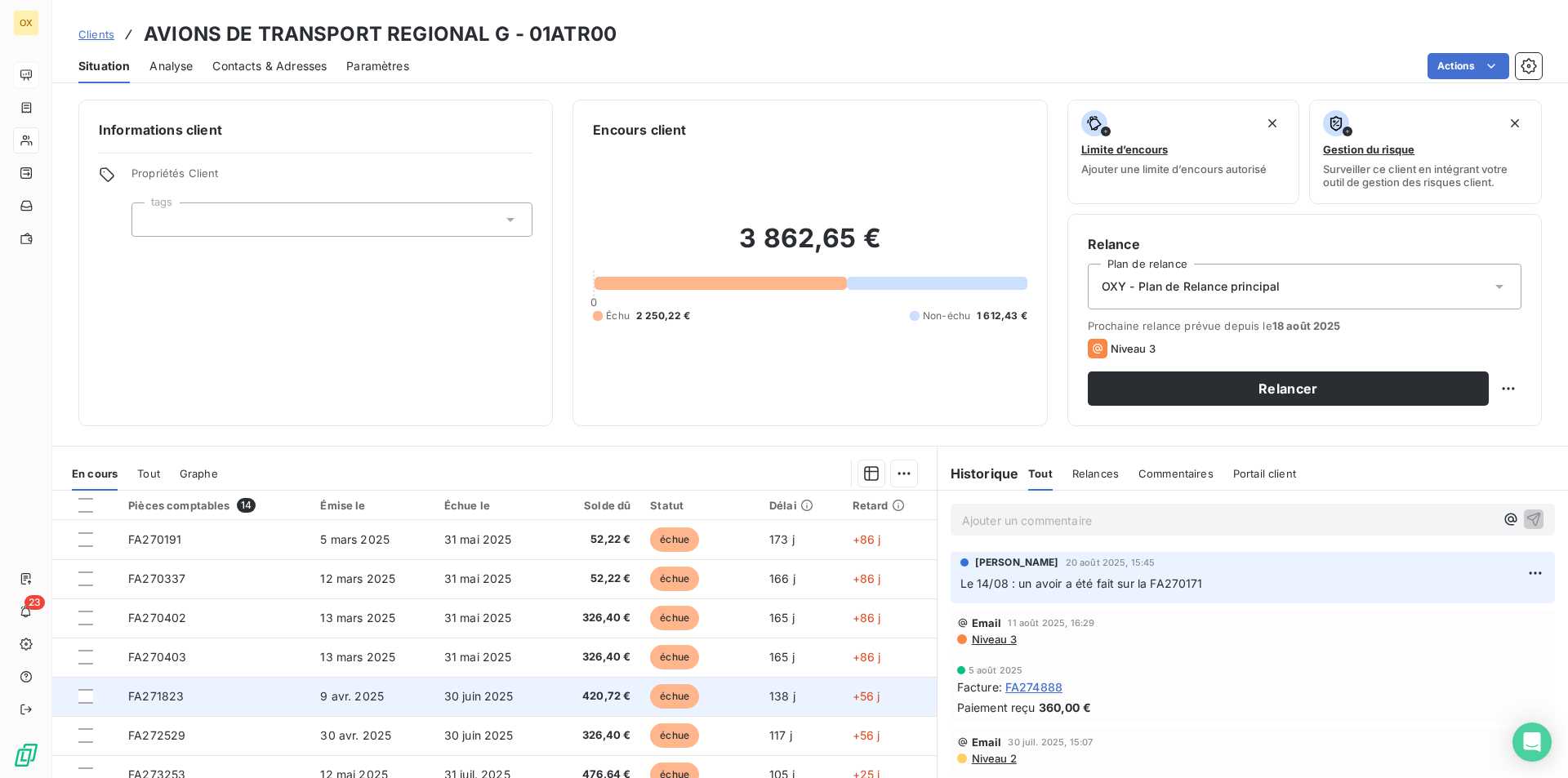
click at [320, 701] on span "9 avr. 2025" at bounding box center [352, 696] width 63 height 14
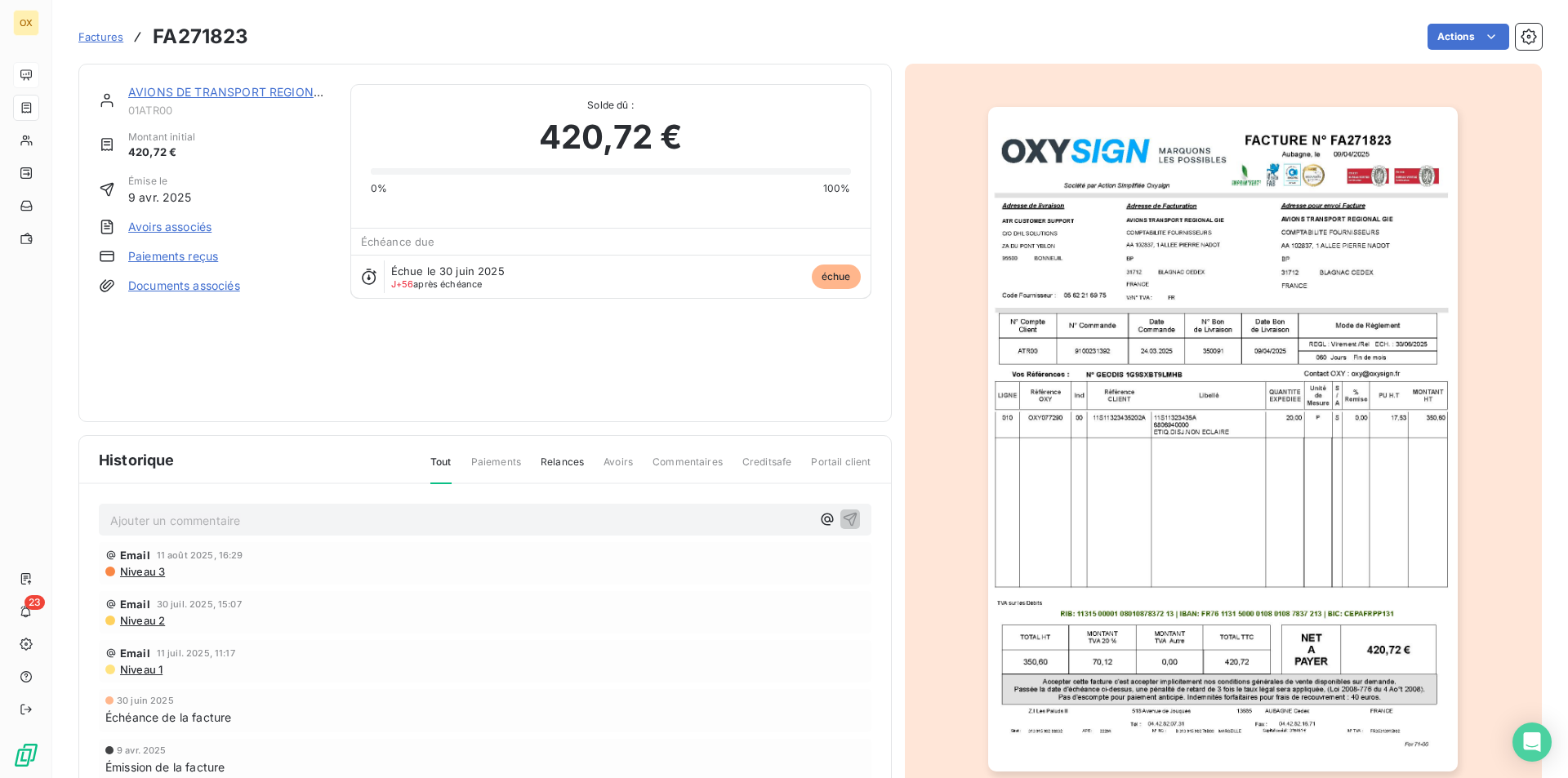
click at [1307, 387] on img "button" at bounding box center [1223, 439] width 469 height 664
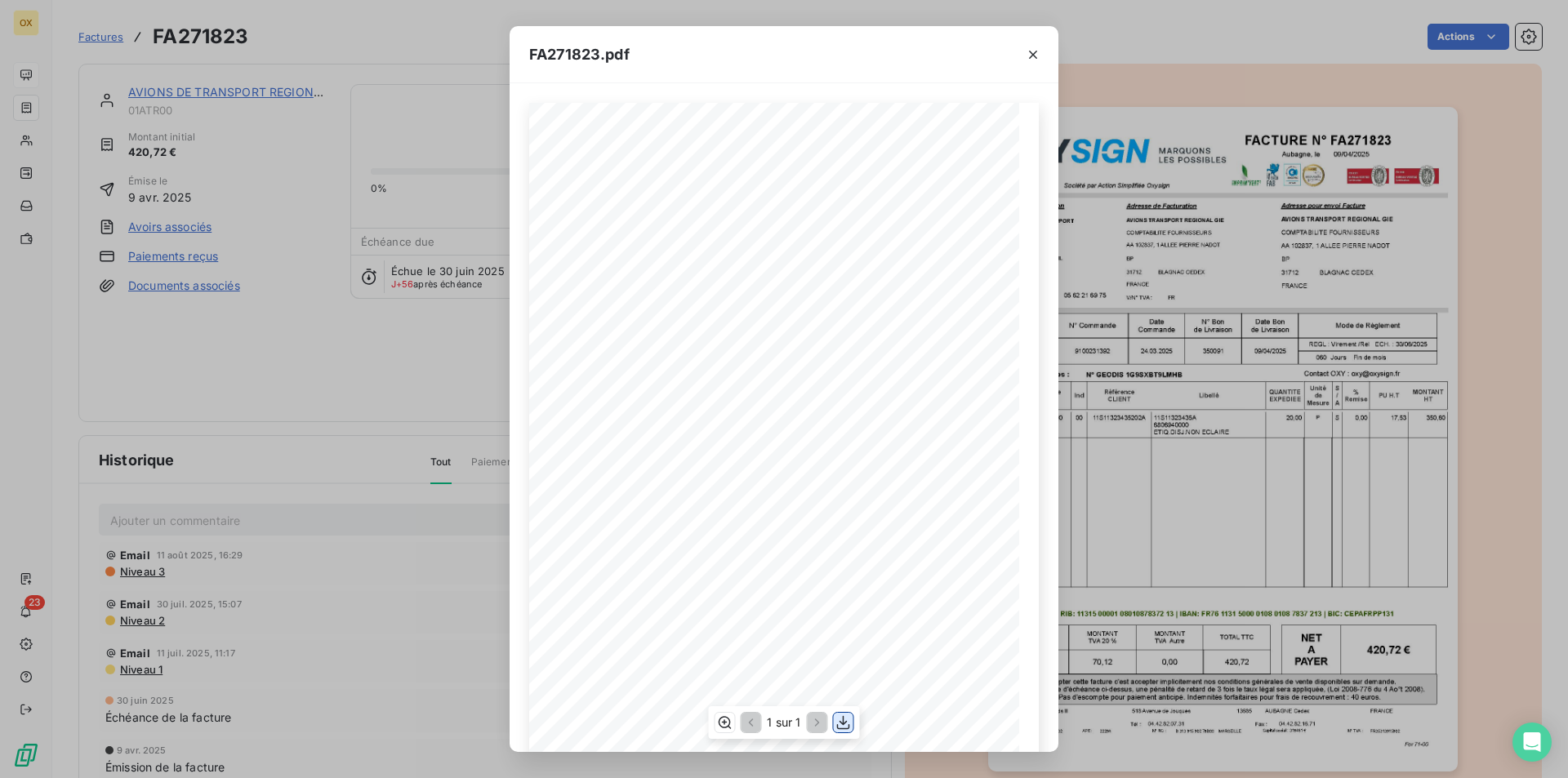
click at [842, 724] on icon "button" at bounding box center [844, 723] width 13 height 14
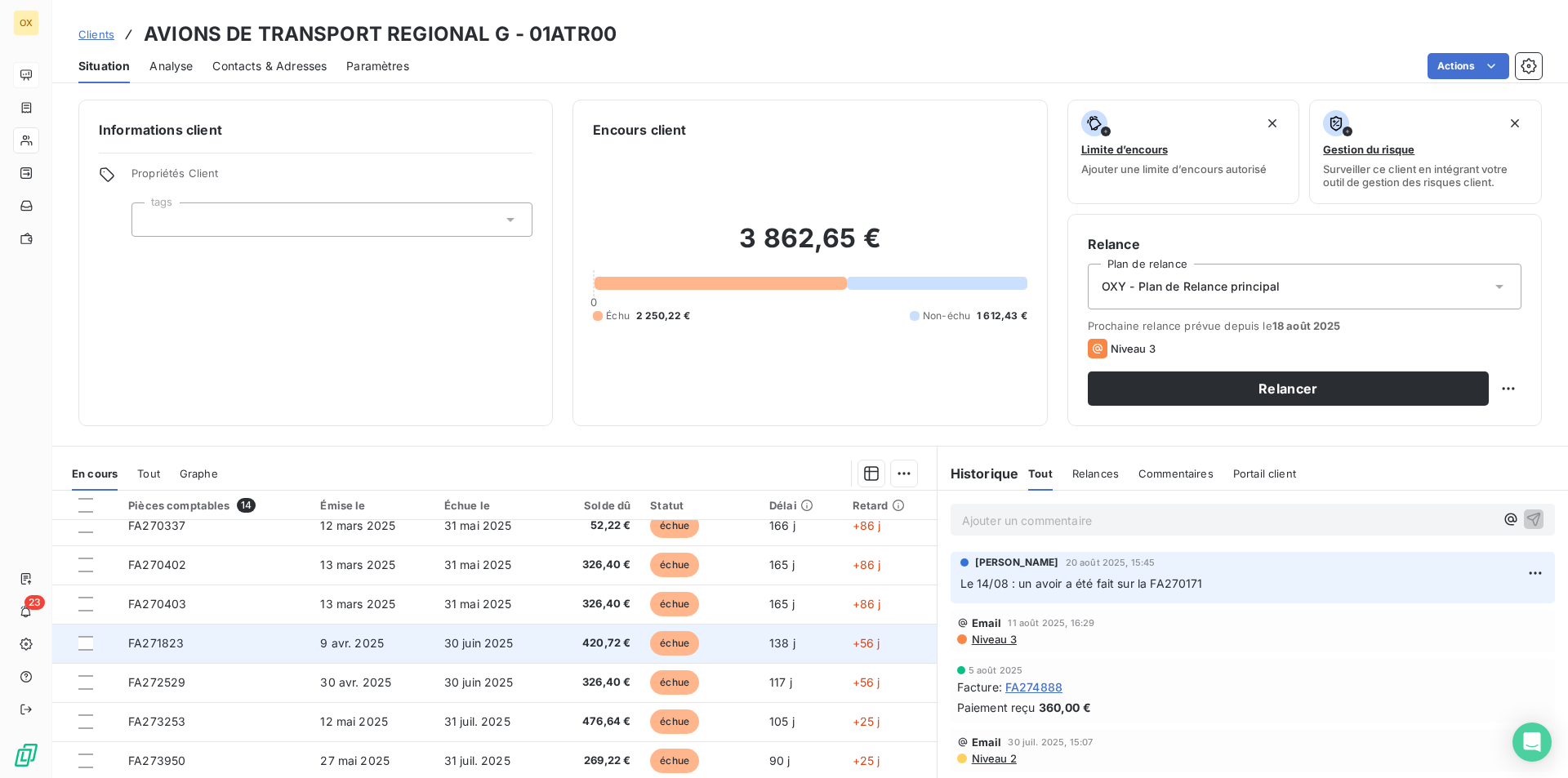
scroll to position [82, 0]
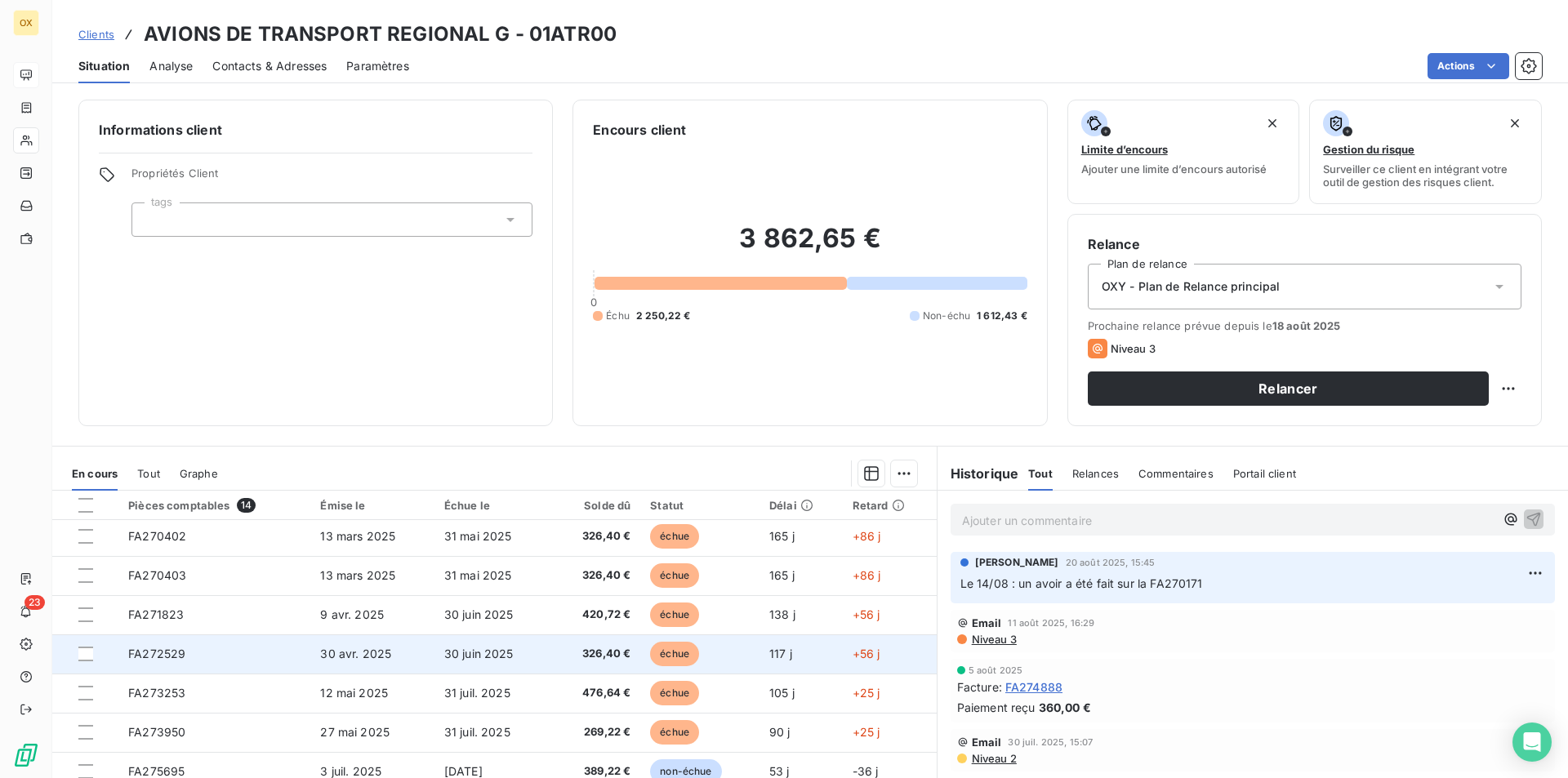
click at [627, 669] on td "326,40 €" at bounding box center [595, 654] width 90 height 39
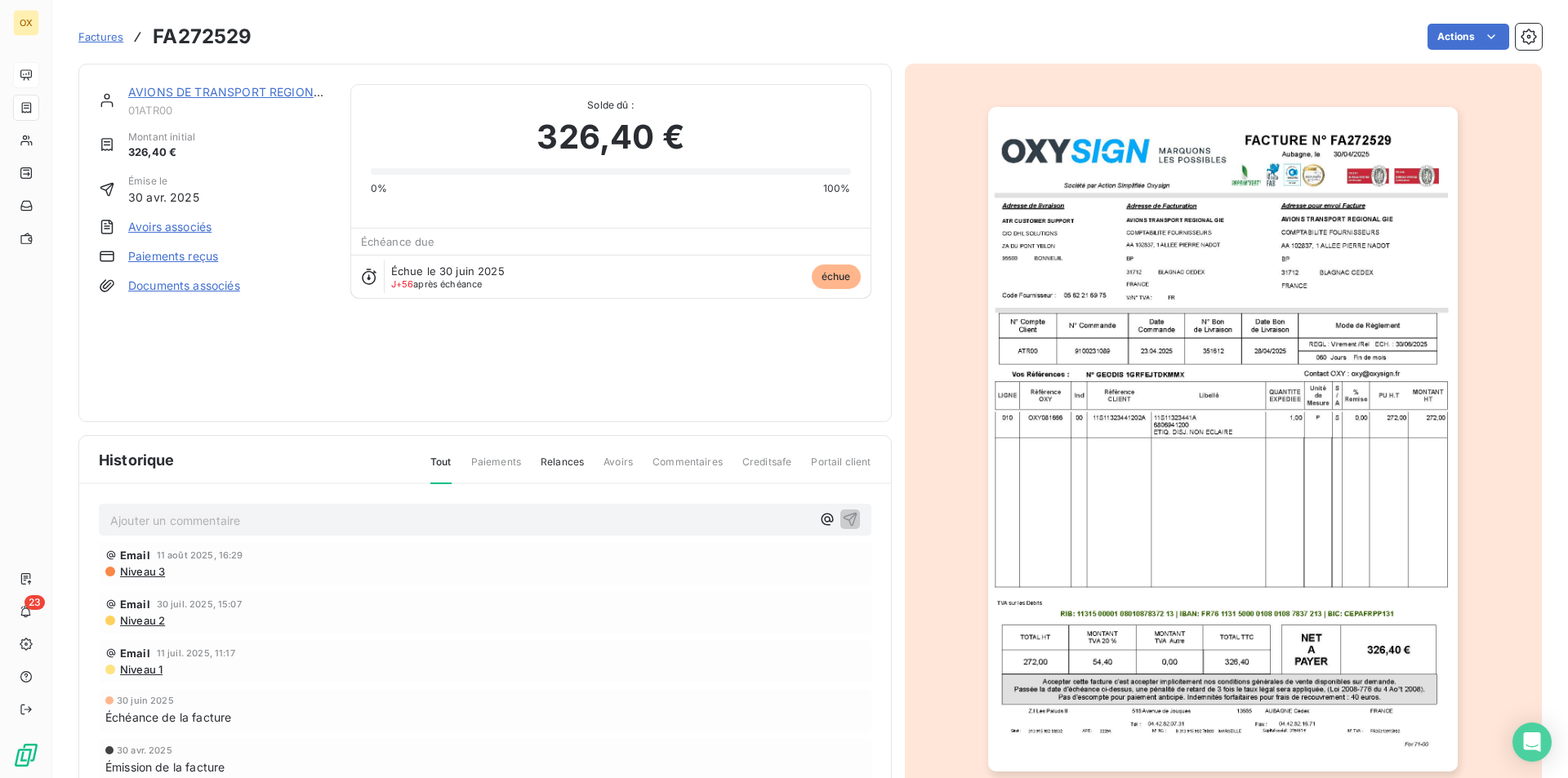
click at [1121, 363] on img "button" at bounding box center [1223, 439] width 469 height 664
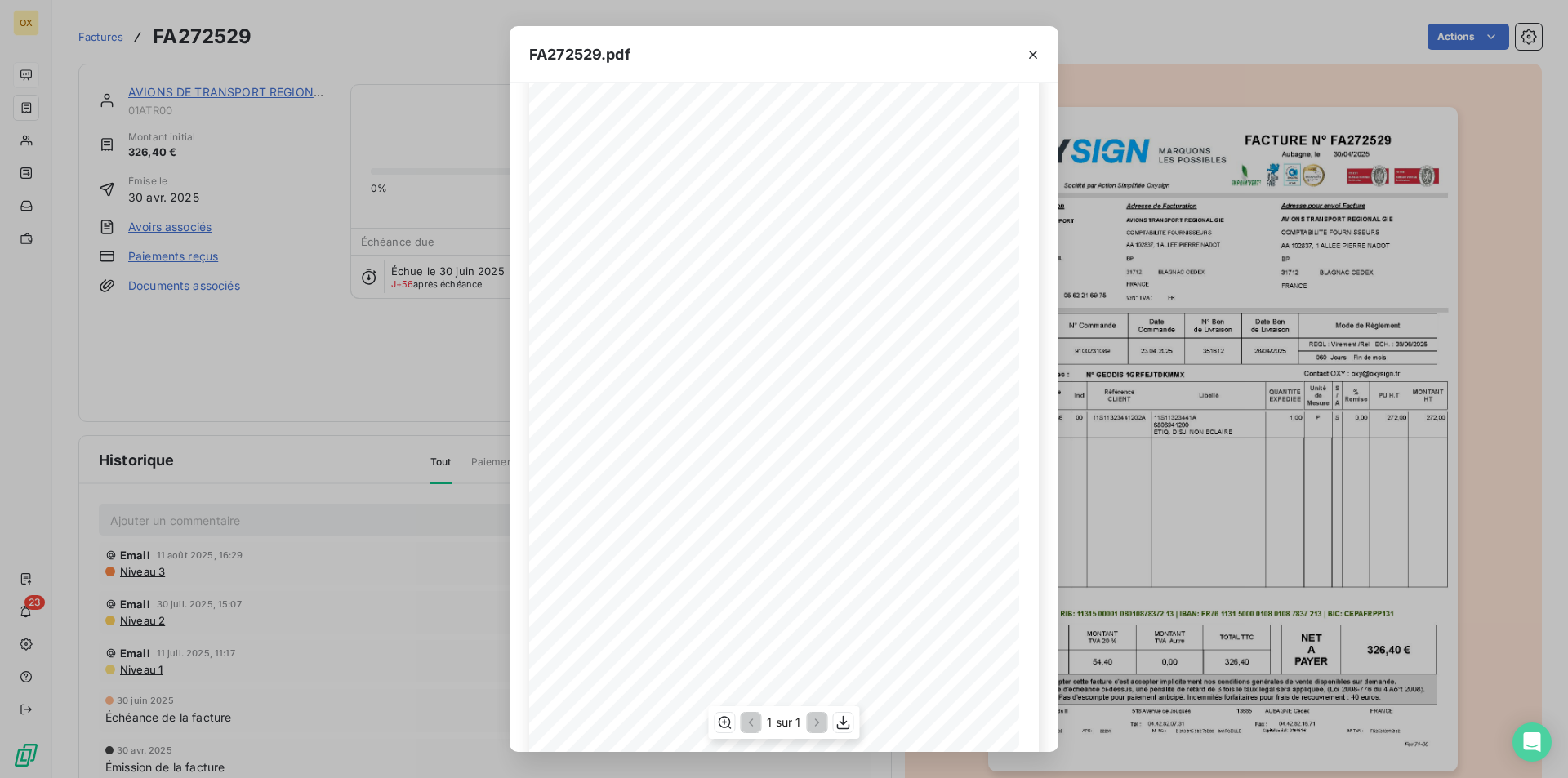
scroll to position [63, 0]
click at [837, 721] on icon "button" at bounding box center [844, 723] width 17 height 17
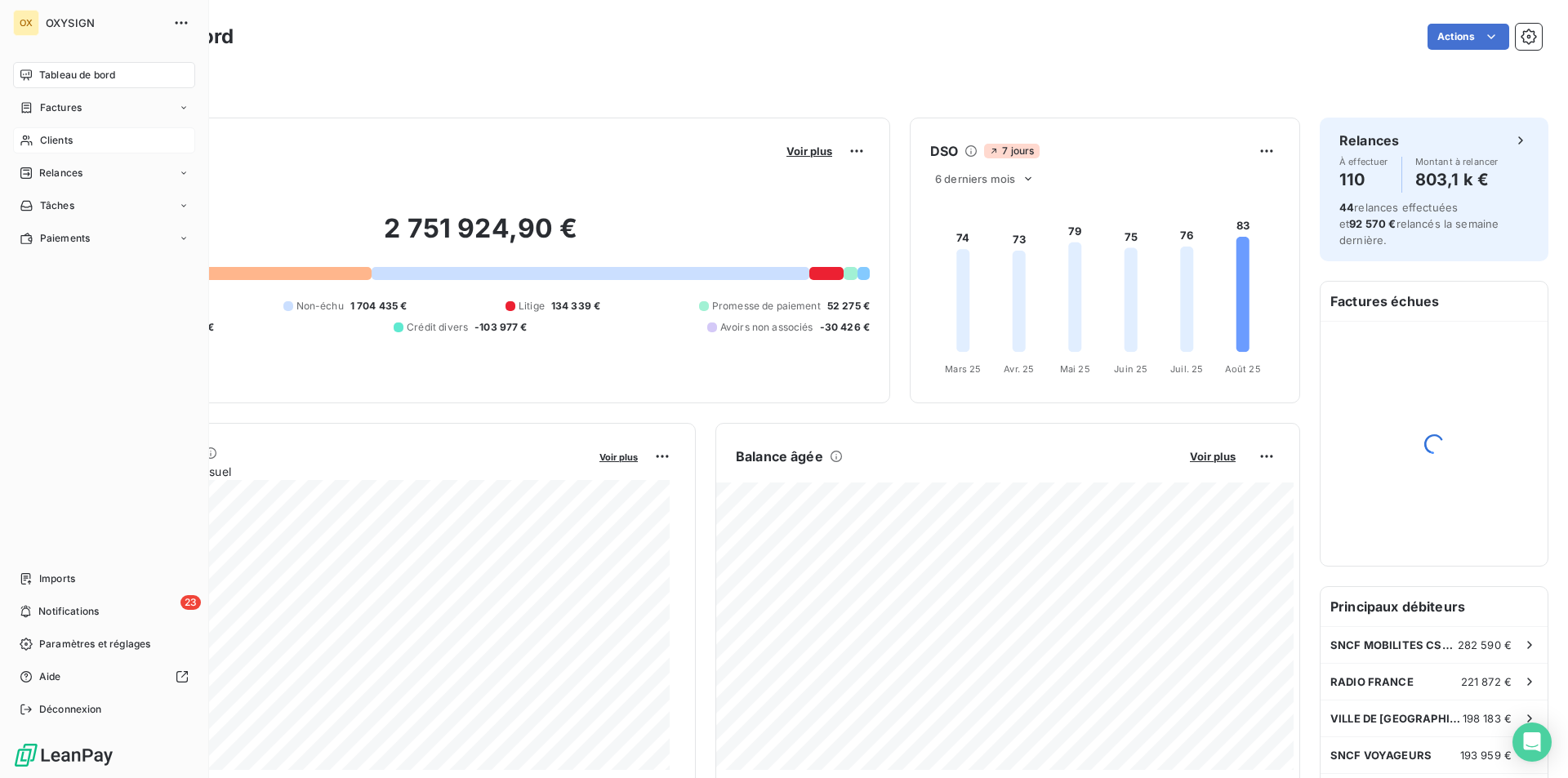
click at [94, 144] on div "Clients" at bounding box center [104, 140] width 182 height 26
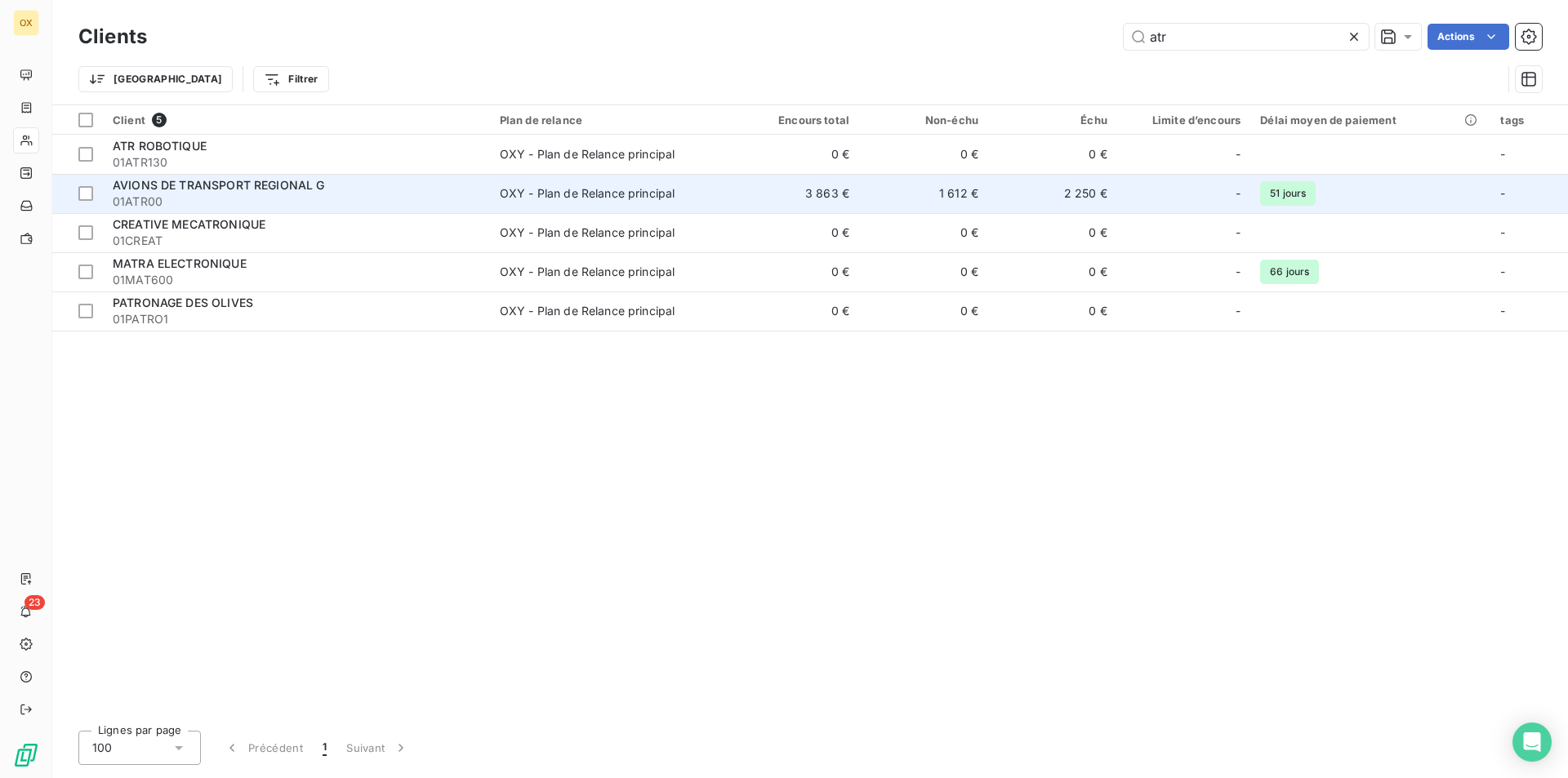
type input "atr"
click at [497, 178] on td "OXY - Plan de Relance principal" at bounding box center [610, 193] width 240 height 39
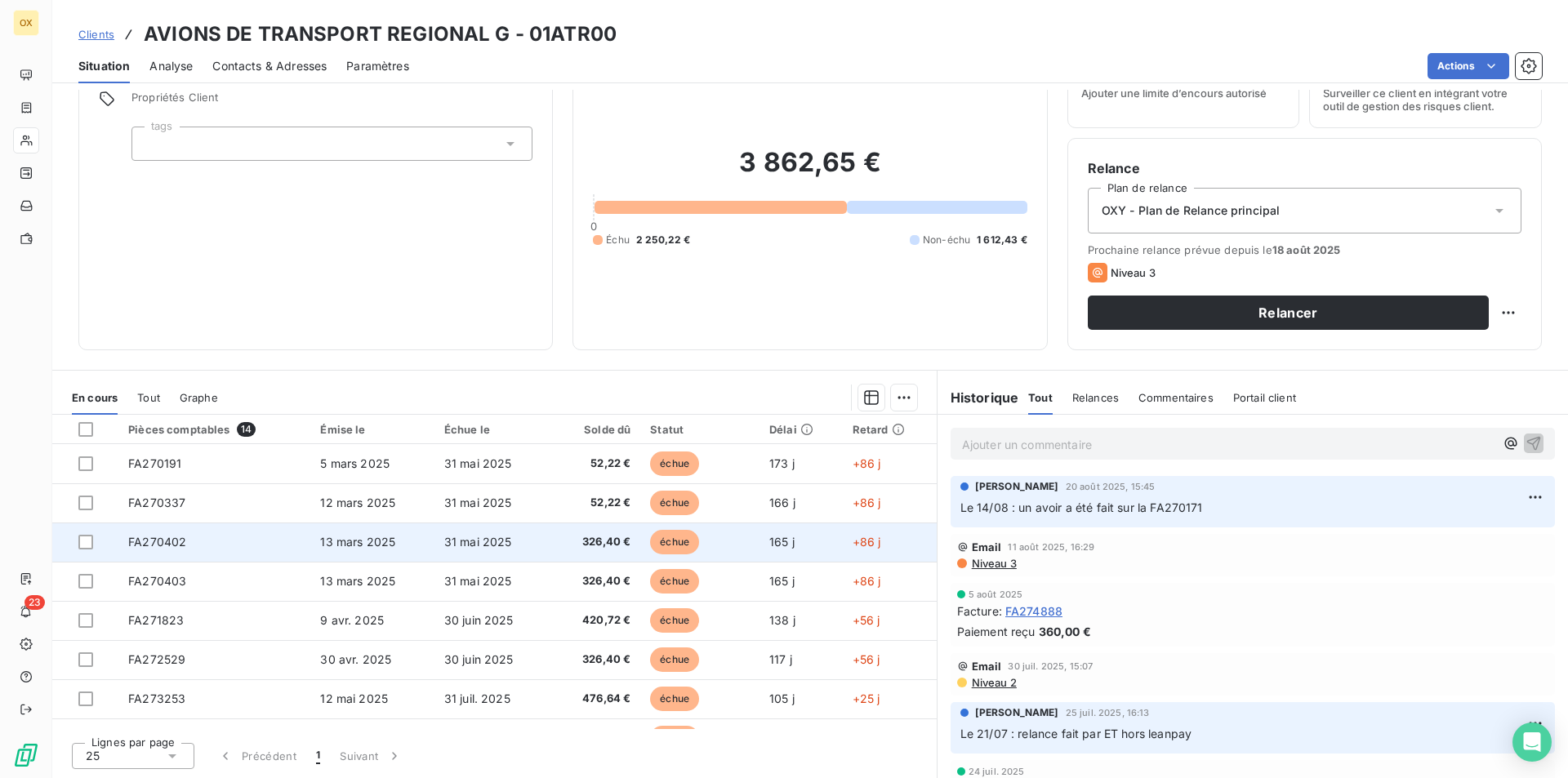
scroll to position [82, 0]
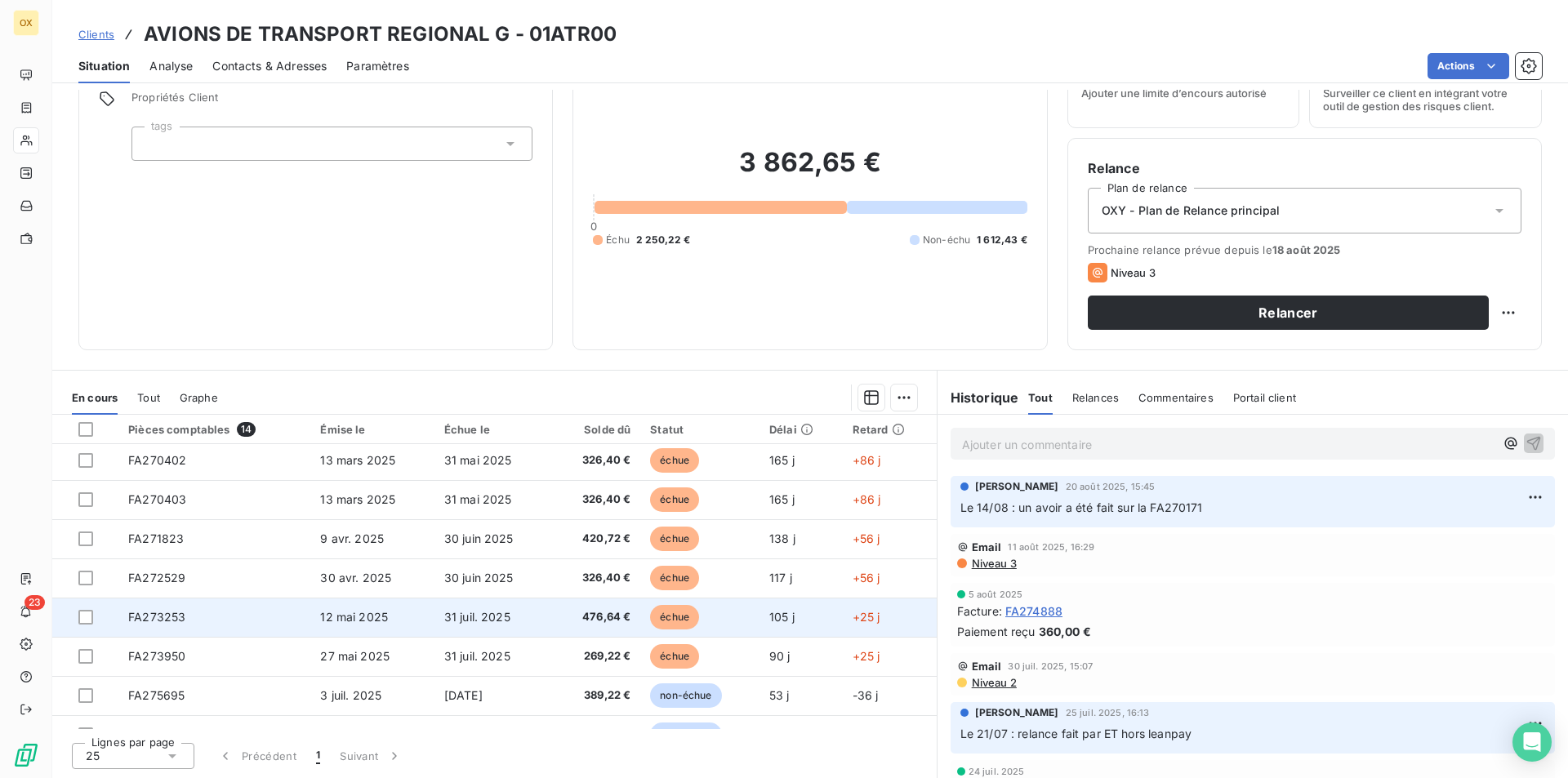
click at [537, 613] on td "31 juil. 2025" at bounding box center [492, 617] width 116 height 39
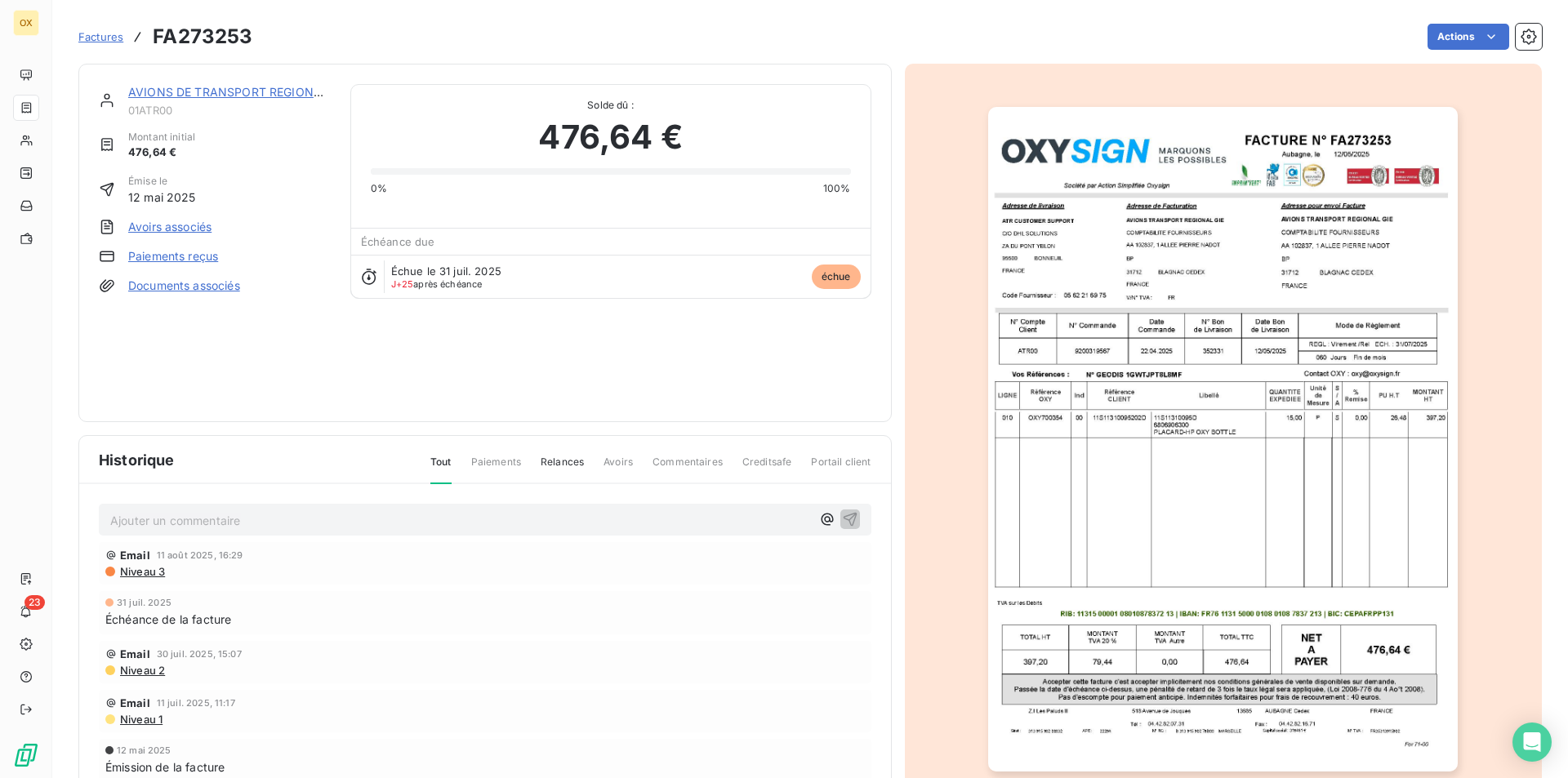
click at [1100, 298] on img "button" at bounding box center [1223, 439] width 469 height 664
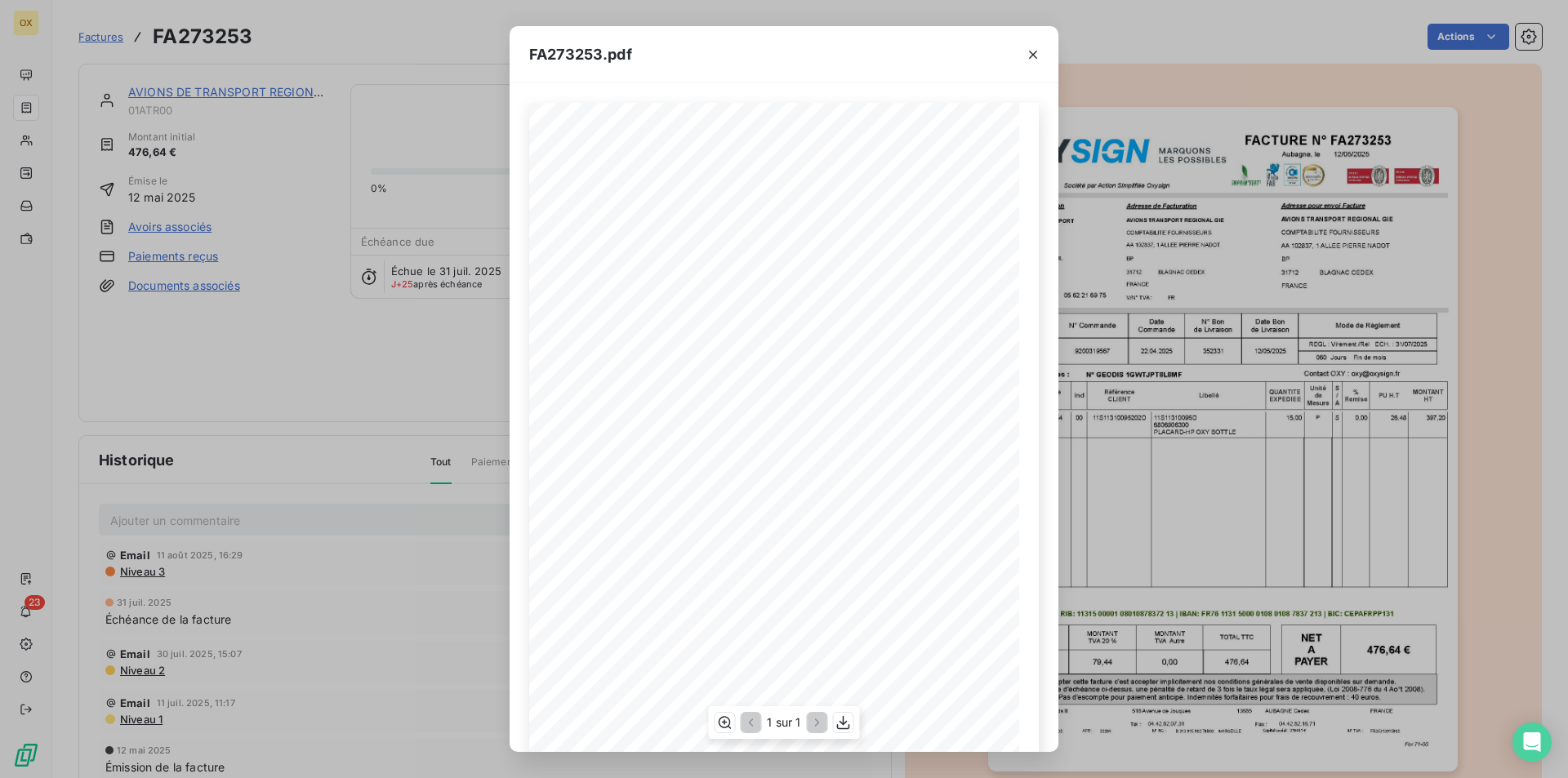
scroll to position [63, 0]
click at [831, 721] on div "1 sur 1" at bounding box center [783, 722] width 151 height 33
click at [844, 722] on icon "button" at bounding box center [844, 723] width 17 height 17
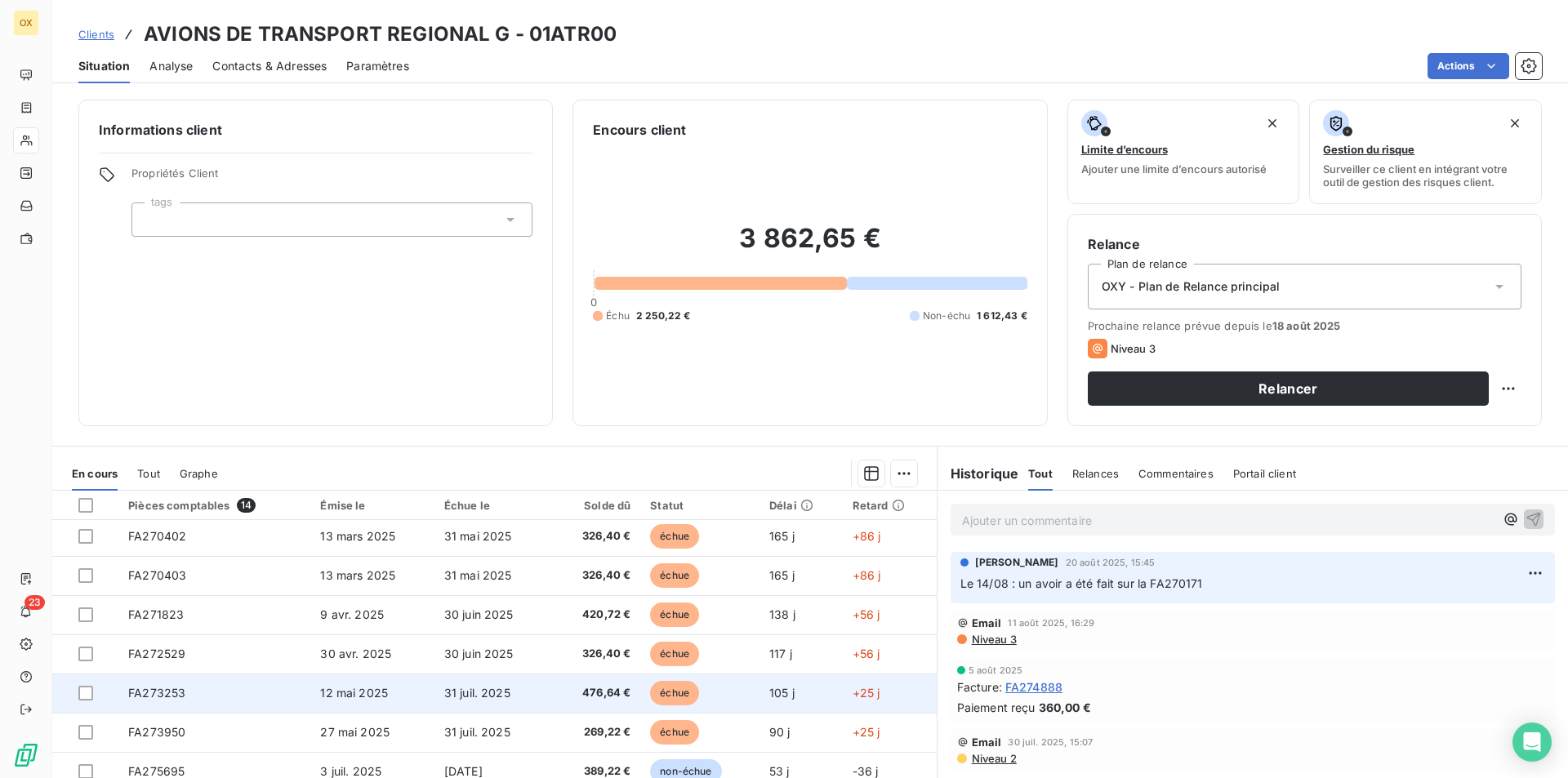
scroll to position [164, 0]
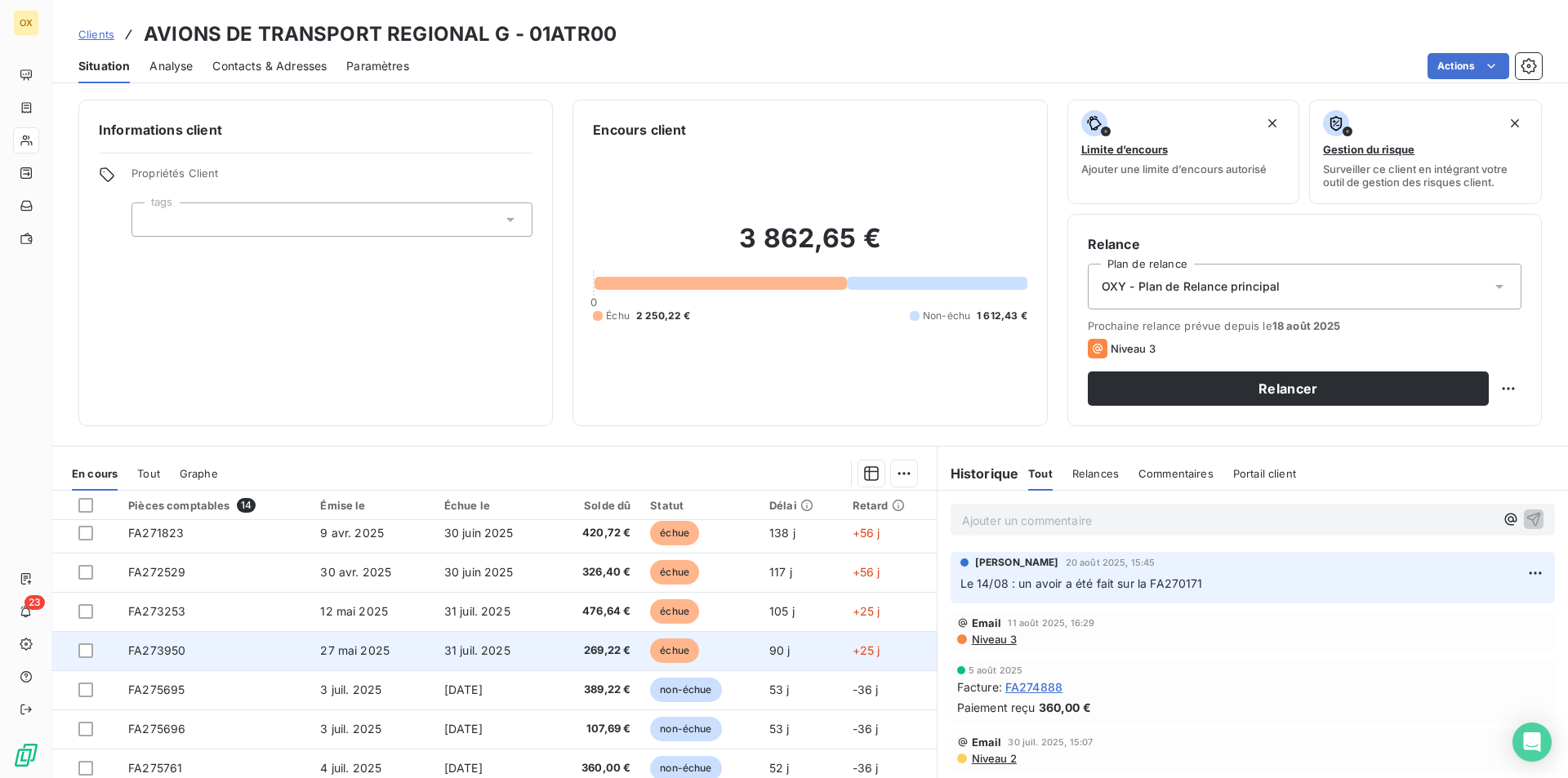
click at [560, 649] on span "269,22 €" at bounding box center [595, 651] width 70 height 17
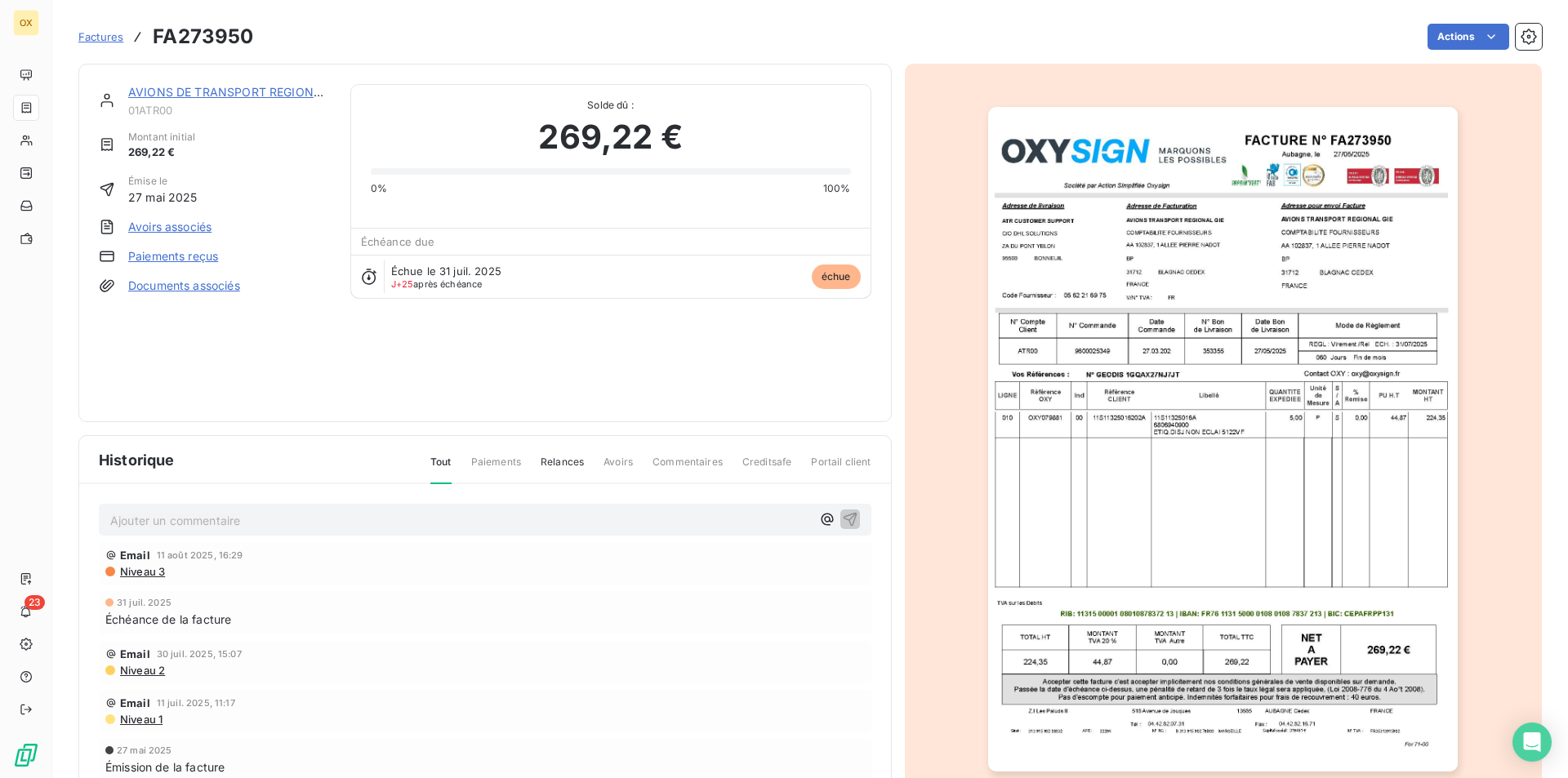
click at [1219, 311] on img "button" at bounding box center [1223, 439] width 469 height 664
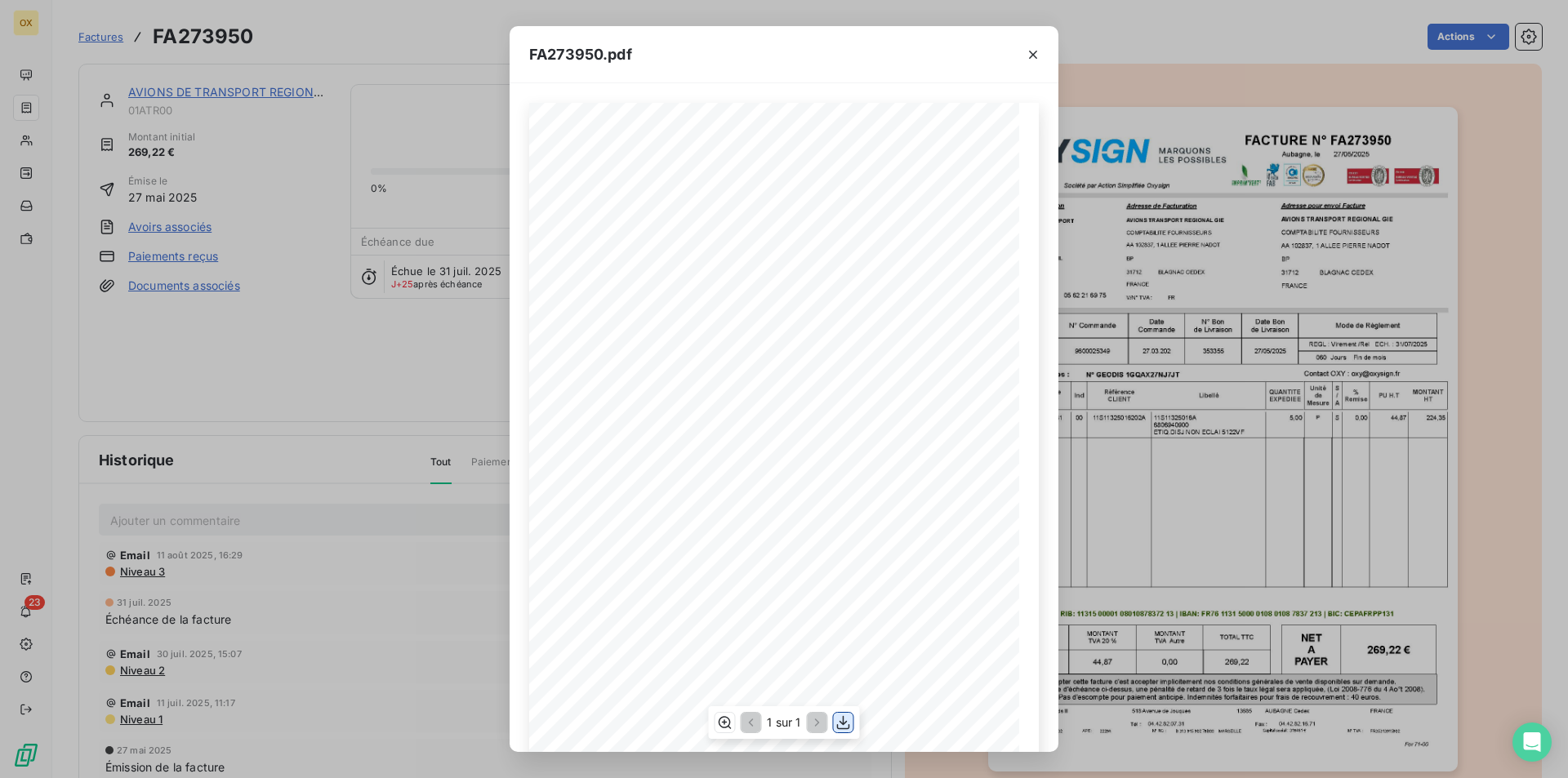
click at [836, 727] on icon "button" at bounding box center [844, 723] width 17 height 17
drag, startPoint x: 1261, startPoint y: 422, endPoint x: 1197, endPoint y: 412, distance: 64.8
click at [1261, 422] on div "FA273950.pdf FACTURE N° Aubagne, le 27/05/2025 FA273950 Société par Action Simp…" at bounding box center [784, 389] width 1568 height 778
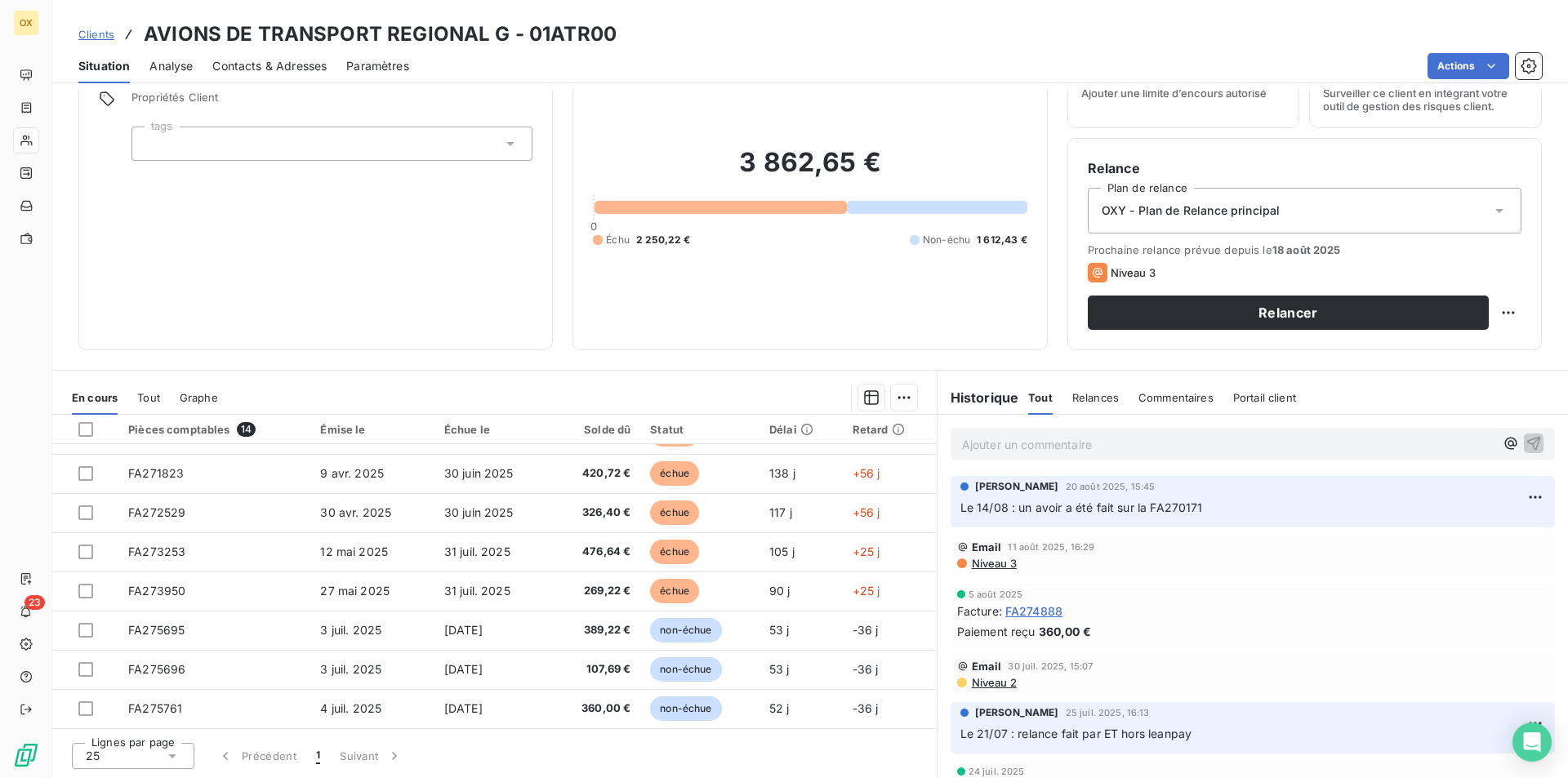
scroll to position [164, 0]
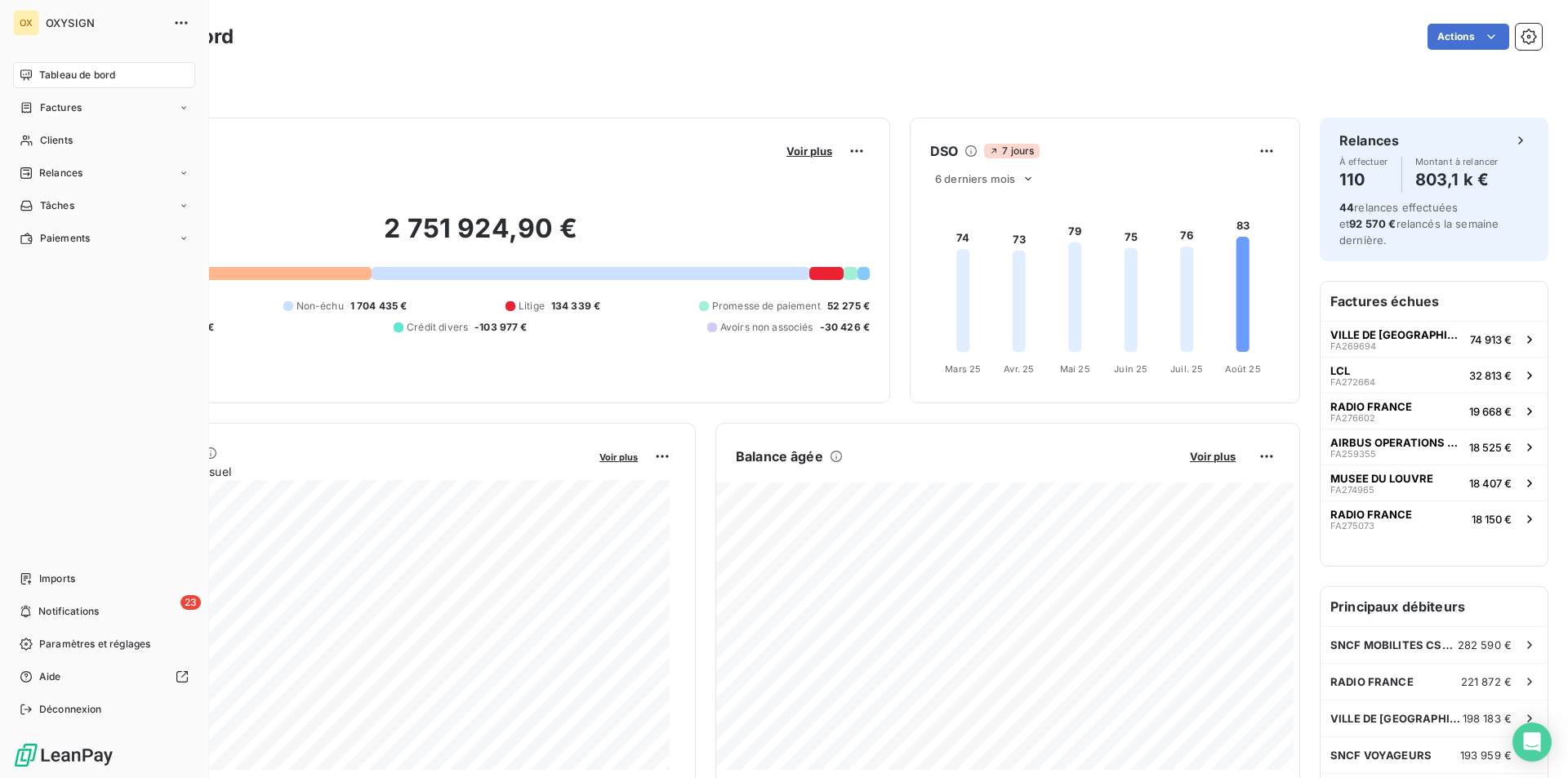
click at [76, 126] on nav "Tableau de bord Factures Clients Relances Tâches Paiements" at bounding box center [104, 156] width 182 height 189
click at [81, 143] on div "Clients" at bounding box center [104, 140] width 182 height 26
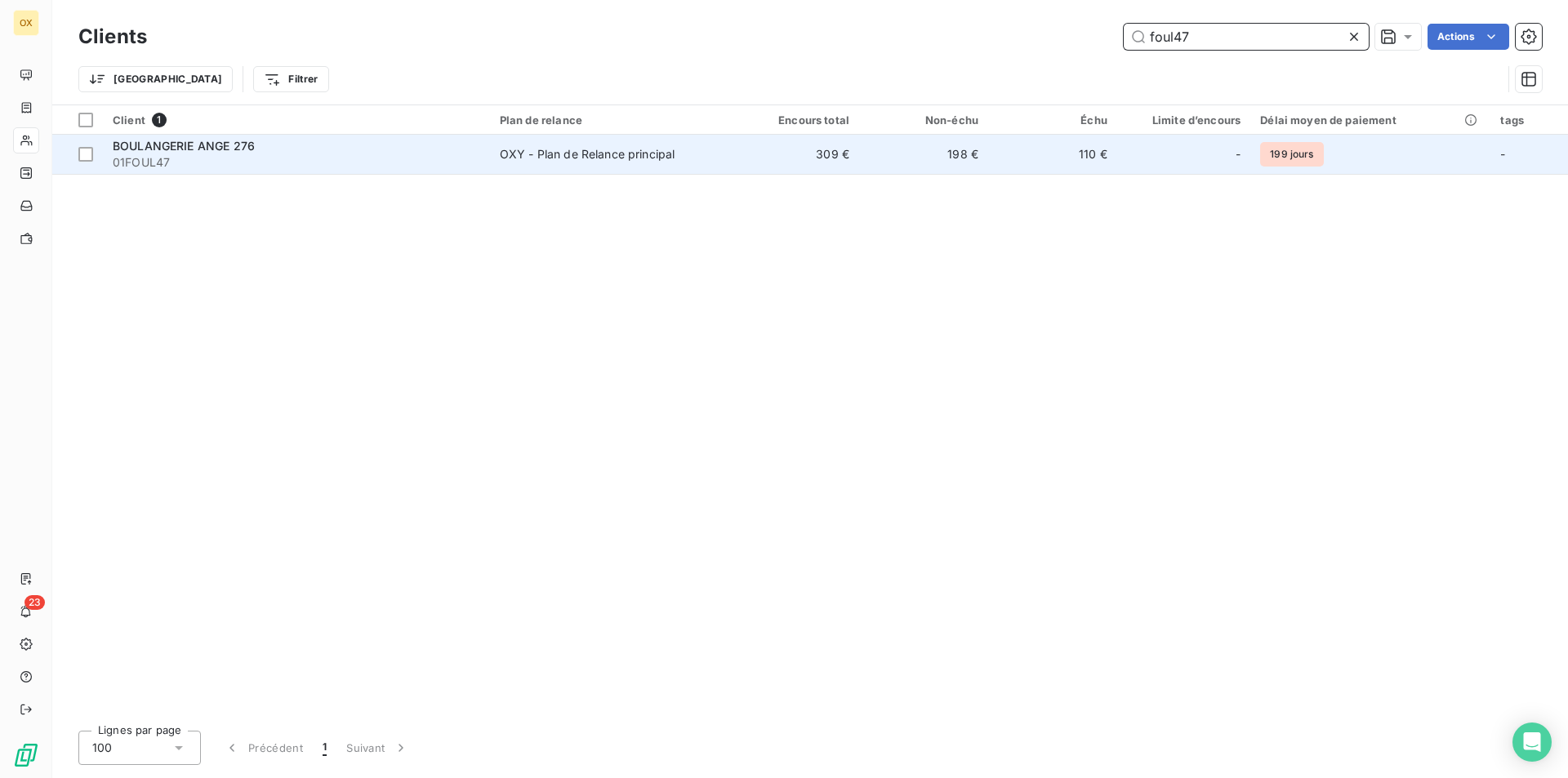
type input "foul47"
click at [255, 148] on div "BOULANGERIE ANGE 276" at bounding box center [296, 146] width 367 height 17
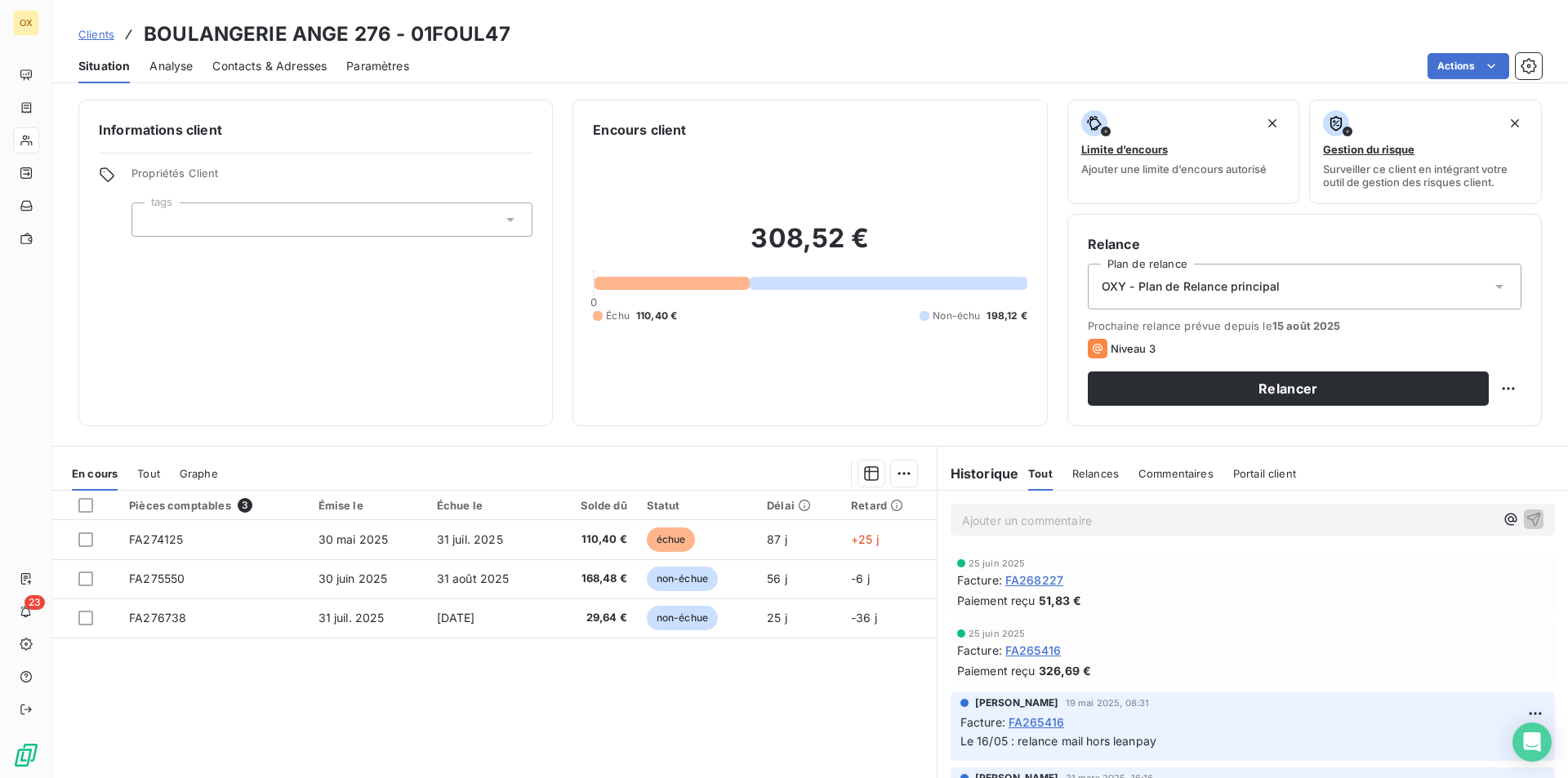
click at [298, 58] on span "Contacts & Adresses" at bounding box center [269, 66] width 114 height 17
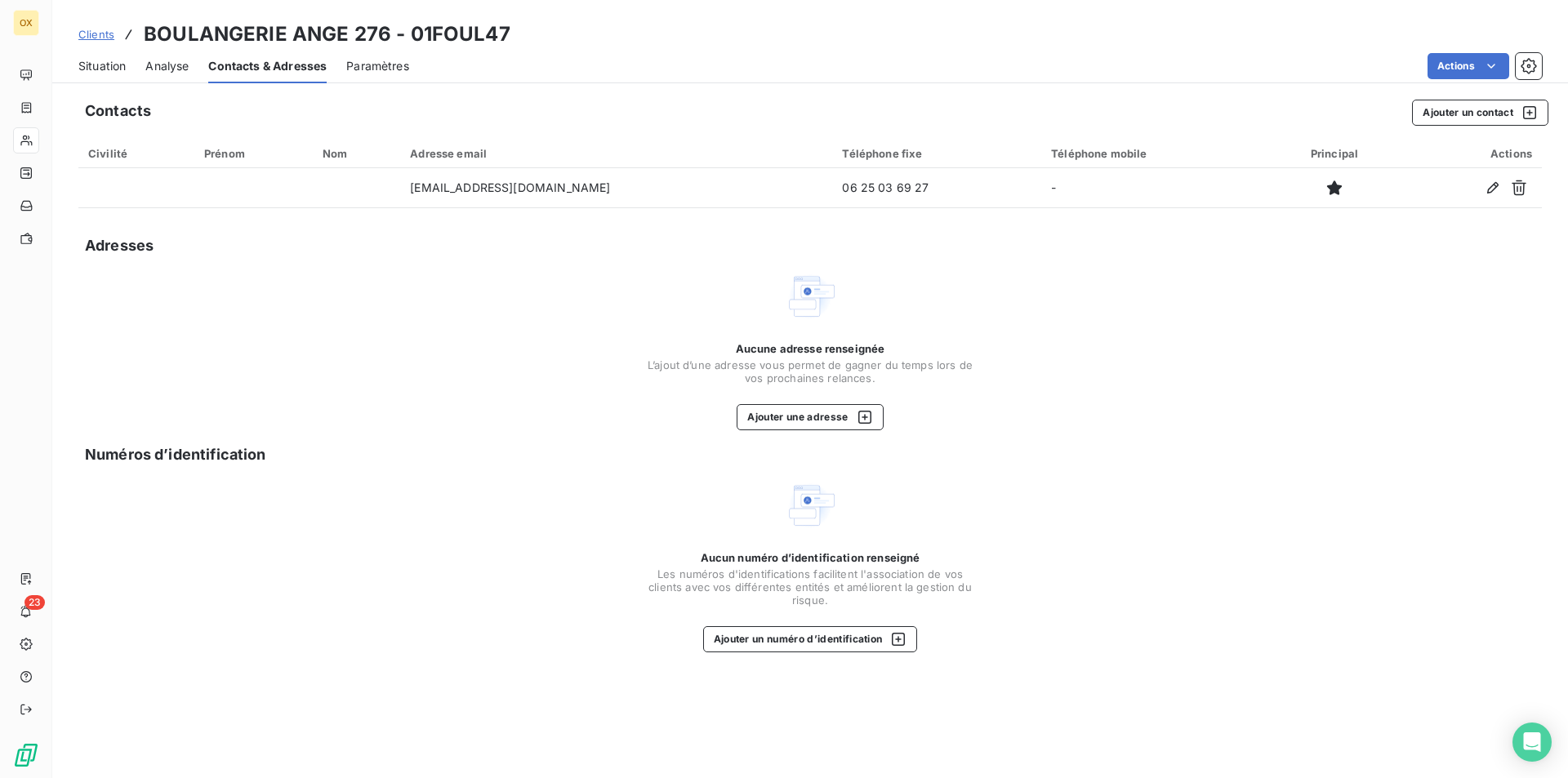
click at [103, 67] on span "Situation" at bounding box center [102, 66] width 48 height 17
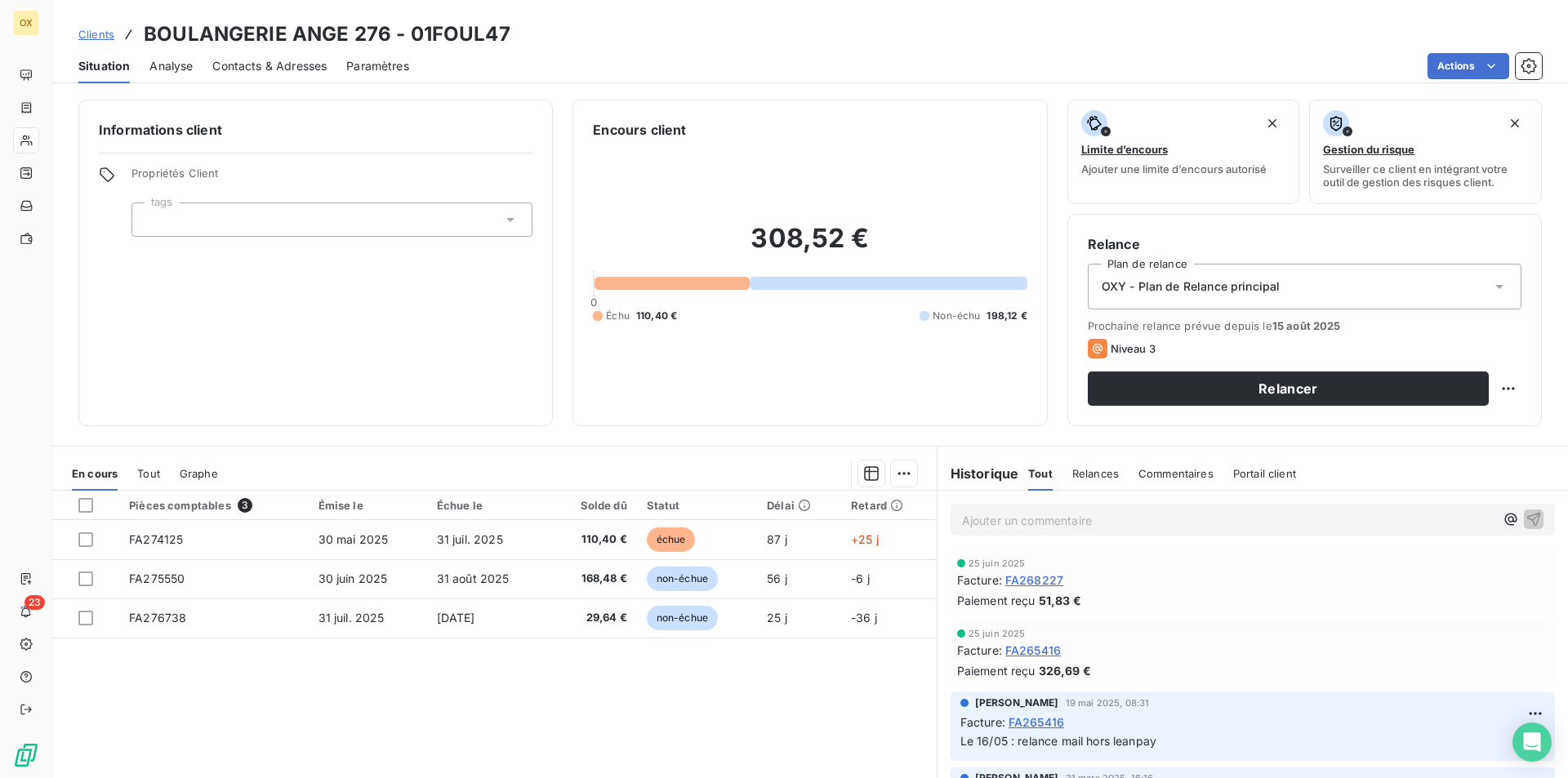
click at [1125, 507] on div "Ajouter un commentaire ﻿" at bounding box center [1253, 519] width 604 height 32
click at [1101, 533] on div "Ajouter un commentaire ﻿" at bounding box center [1253, 519] width 604 height 32
click at [1102, 529] on p "Ajouter un commentaire ﻿" at bounding box center [1228, 520] width 533 height 20
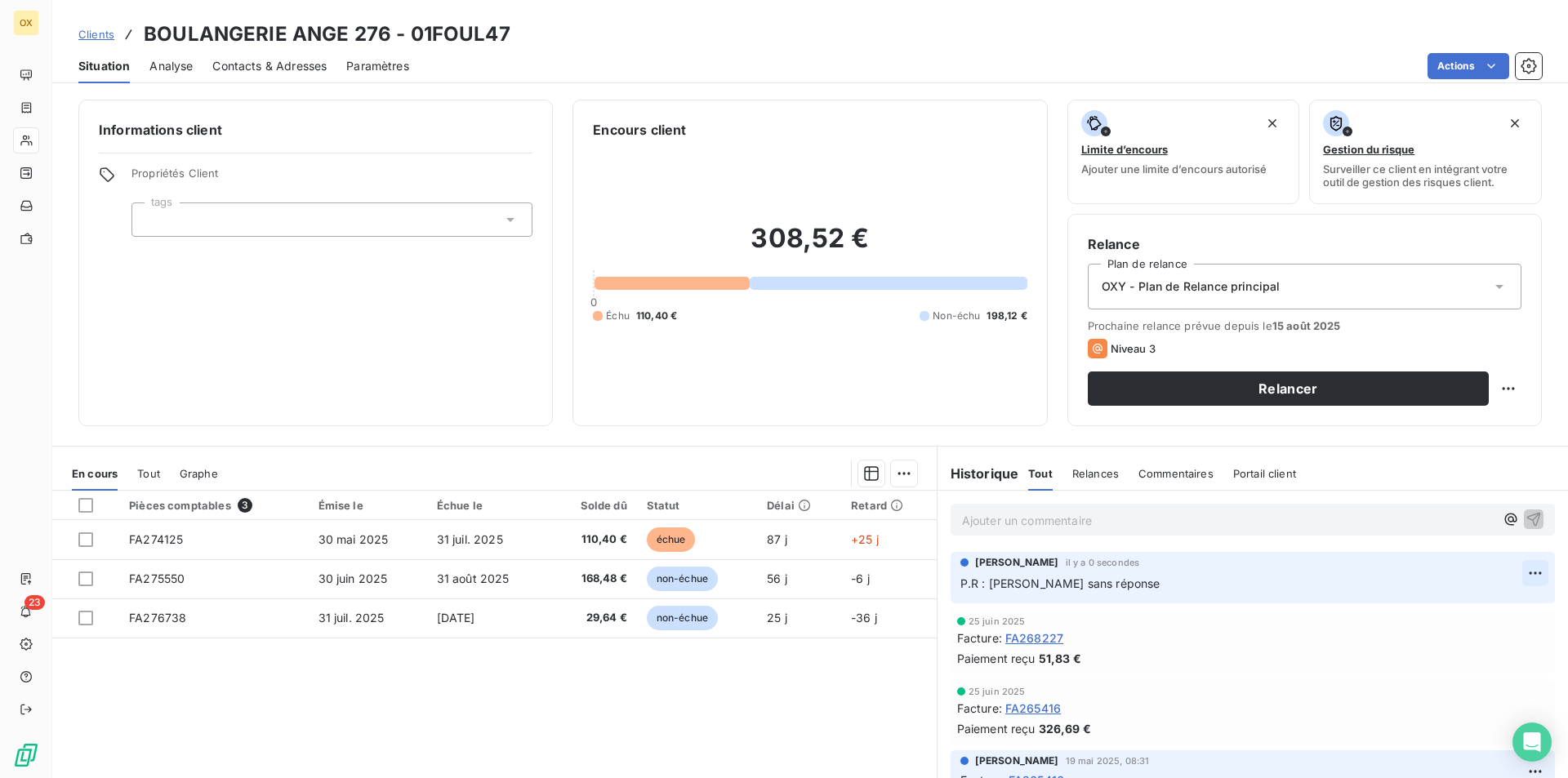
click at [1508, 578] on html "OX 23 Clients BOULANGERIE ANGE 276 - 01FOUL47 Situation Analyse Contacts & Adre…" at bounding box center [784, 389] width 1568 height 778
click at [1482, 597] on div "Editer" at bounding box center [1472, 609] width 92 height 26
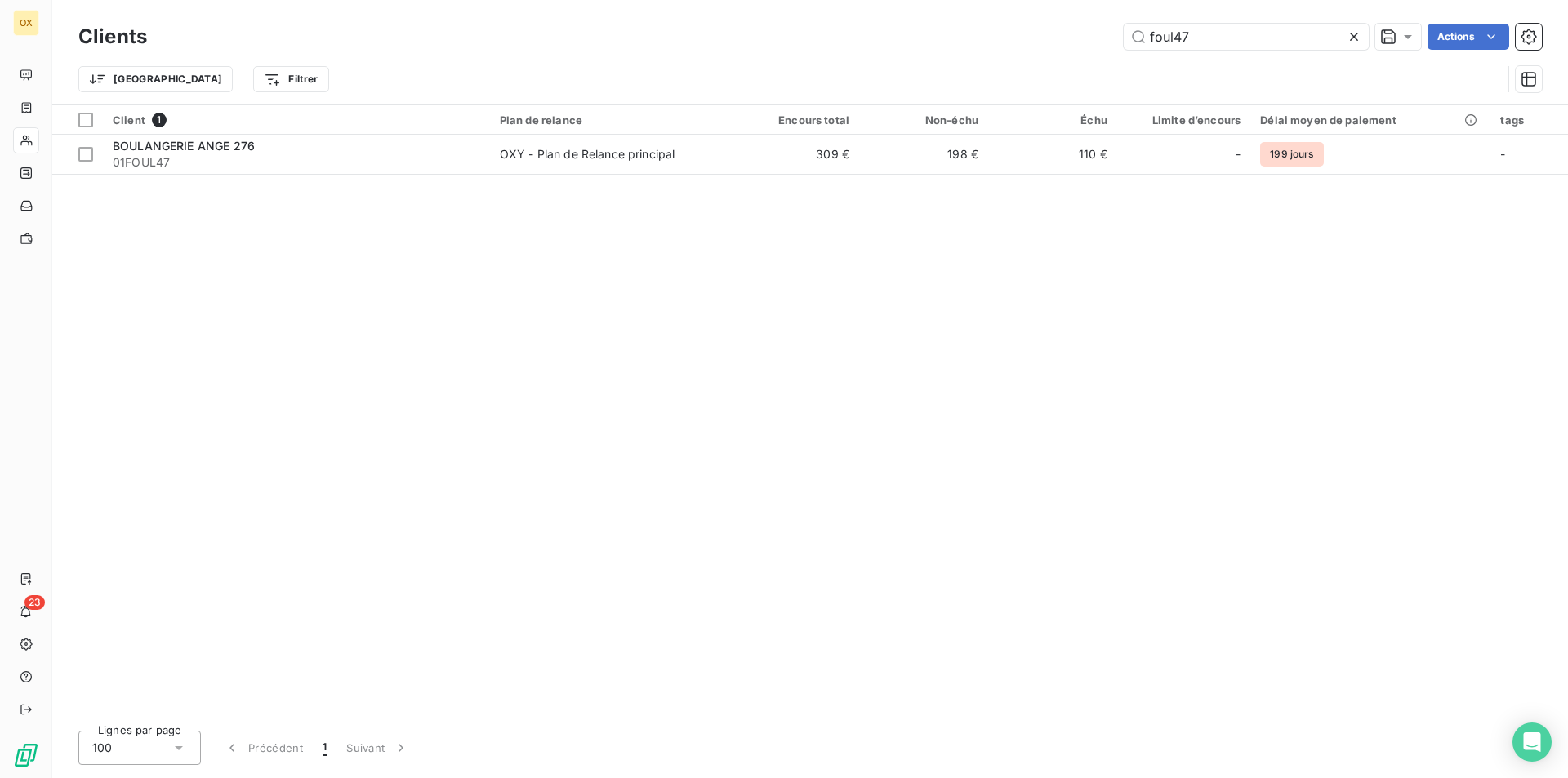
click at [1354, 37] on icon at bounding box center [1354, 37] width 17 height 17
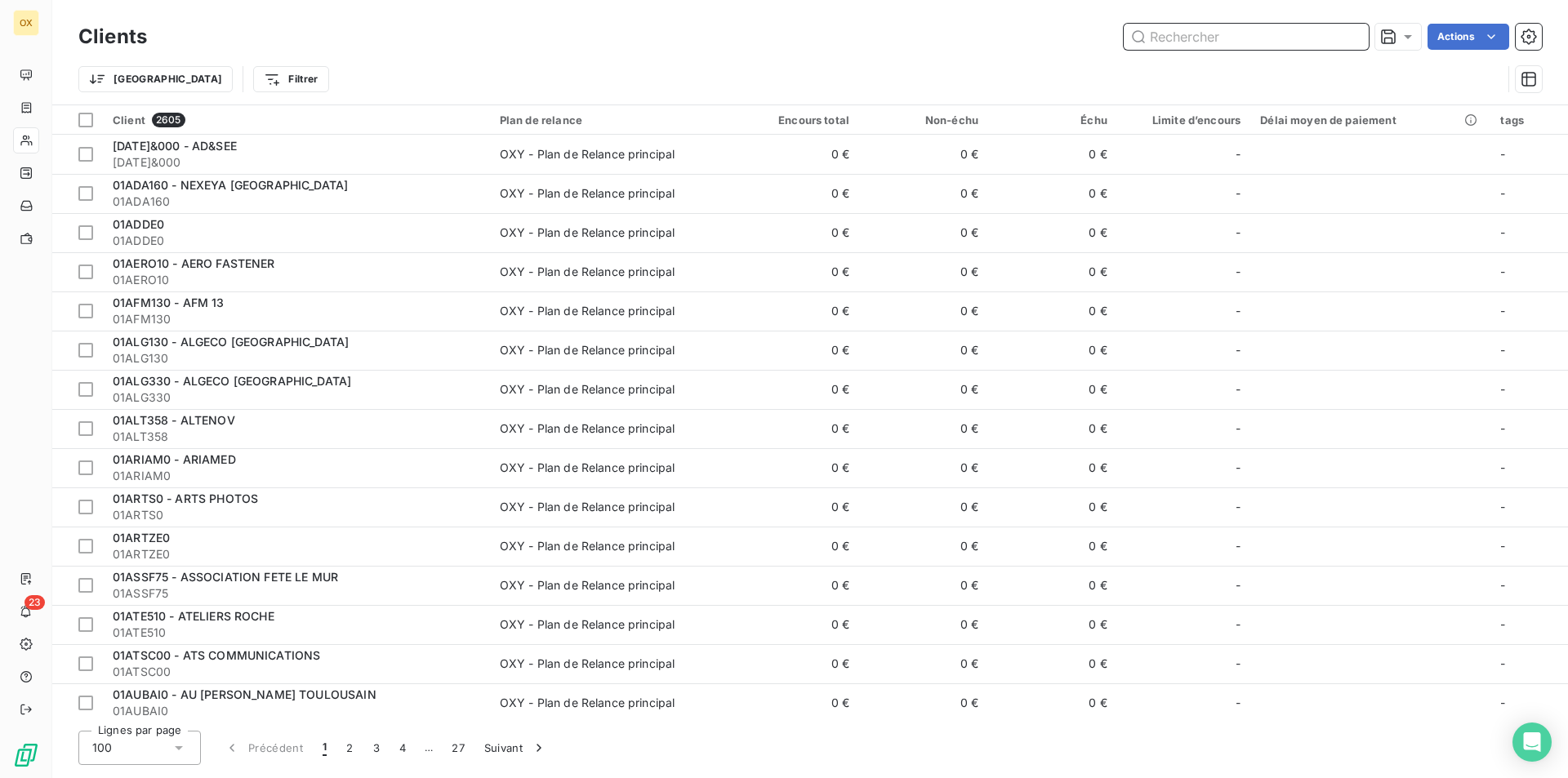
click at [1354, 37] on input "text" at bounding box center [1246, 36] width 245 height 26
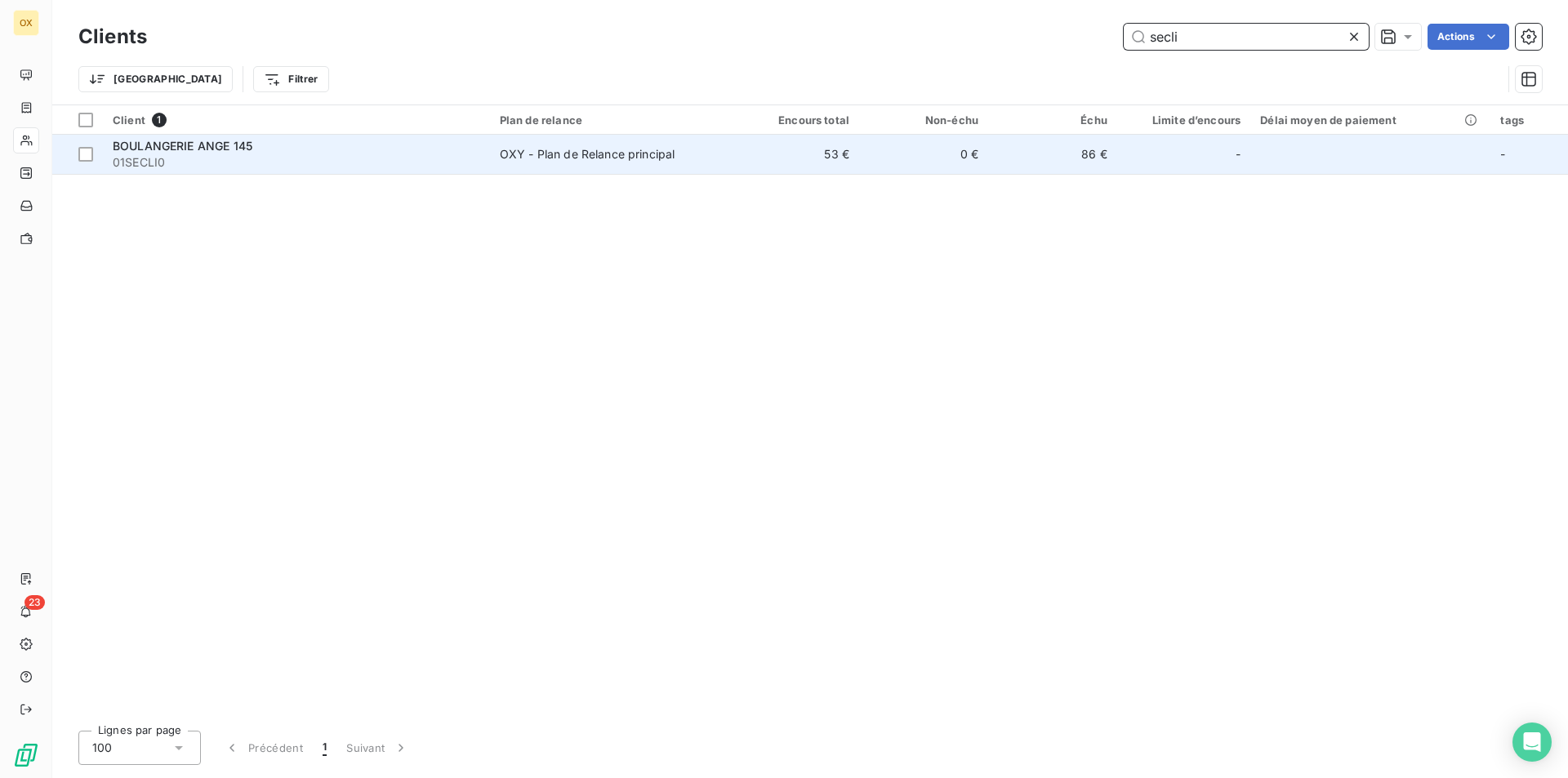
type input "secli"
click at [637, 144] on td "OXY - Plan de Relance principal" at bounding box center [610, 154] width 240 height 39
